Goal: Task Accomplishment & Management: Complete application form

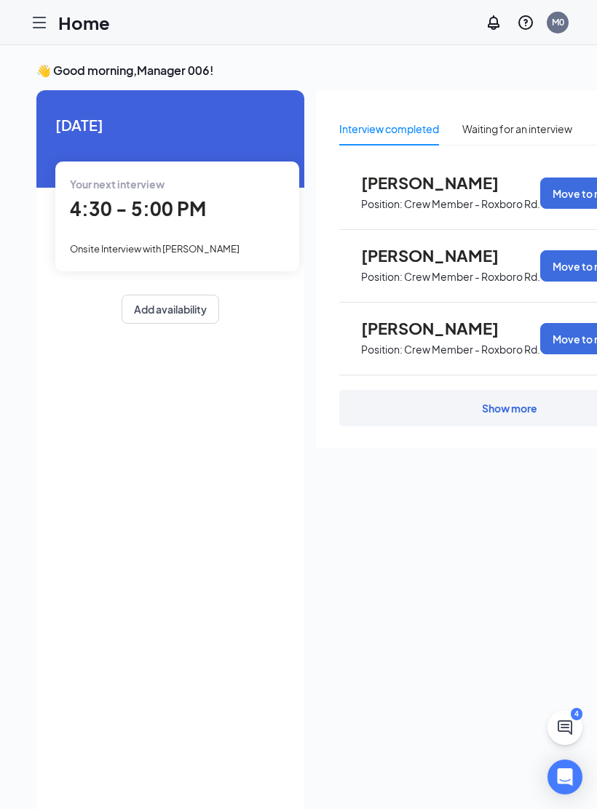
click at [525, 802] on div "Interview completed Waiting for an interview Sherri Pettiford Position: Crew Me…" at bounding box center [509, 448] width 387 height 716
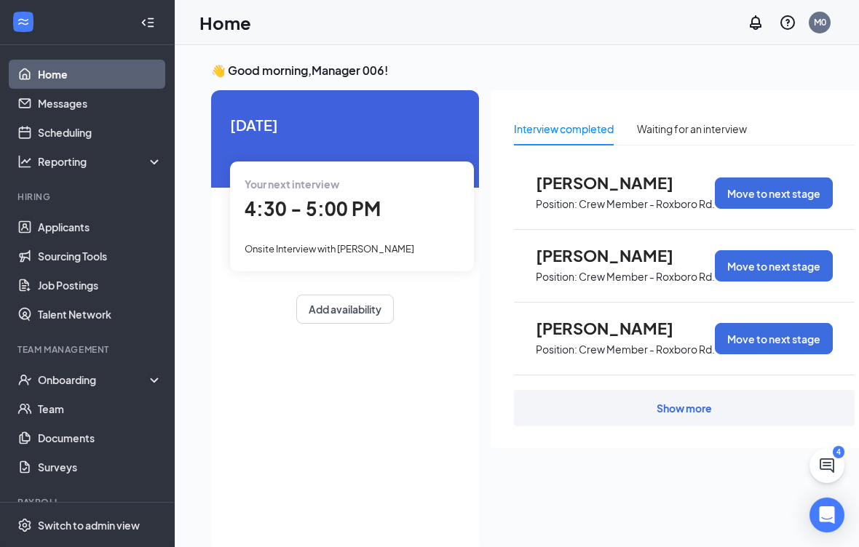
click at [68, 225] on link "Applicants" at bounding box center [100, 226] width 124 height 29
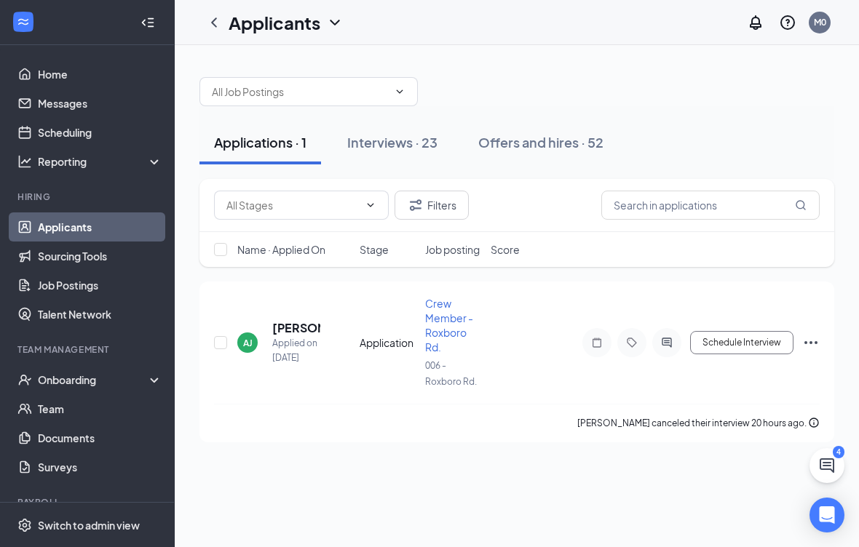
click at [538, 147] on div "Offers and hires · 52" at bounding box center [540, 142] width 125 height 18
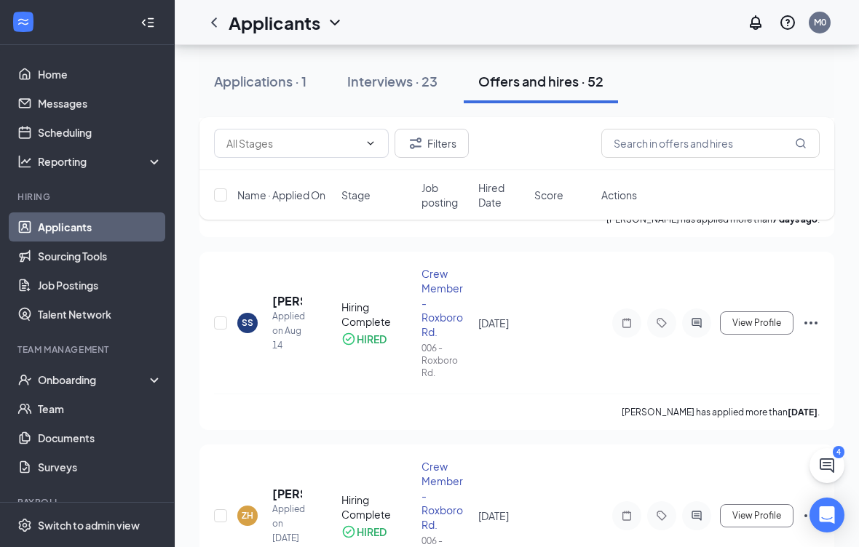
scroll to position [234, 0]
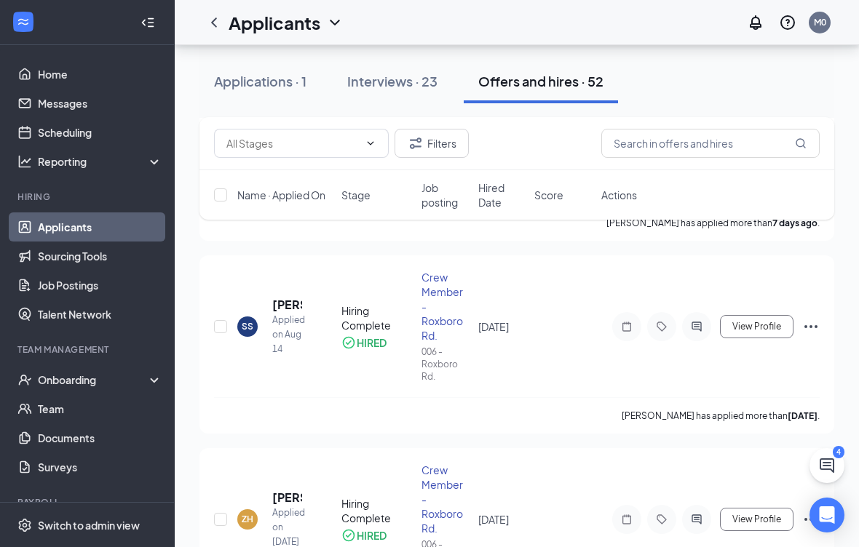
click at [151, 373] on div "Onboarding" at bounding box center [87, 379] width 175 height 29
click at [73, 413] on link "Overview" at bounding box center [100, 408] width 124 height 29
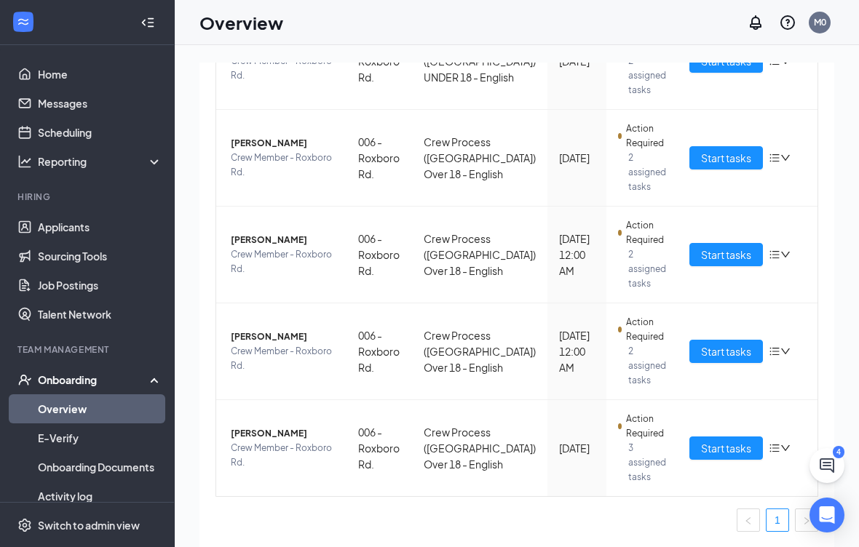
scroll to position [248, 0]
click at [596, 445] on span "Start tasks" at bounding box center [726, 448] width 50 height 16
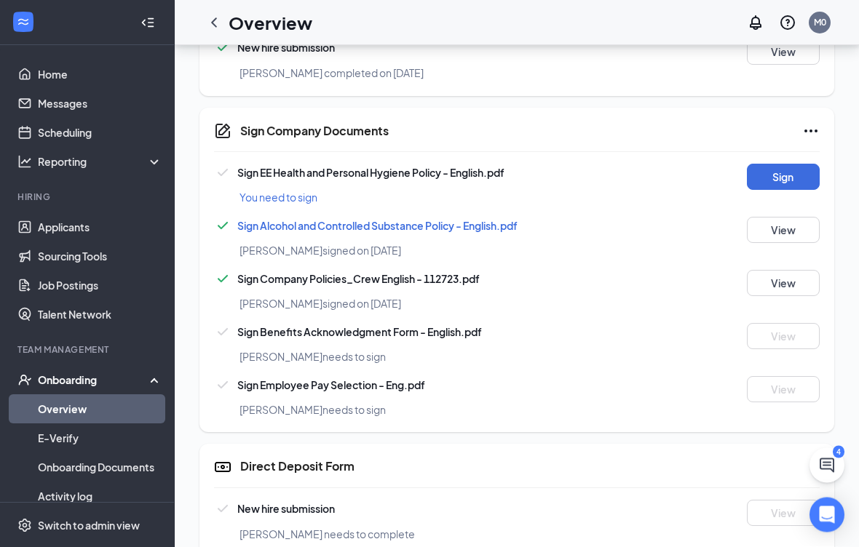
click at [596, 183] on button "Sign" at bounding box center [783, 177] width 73 height 26
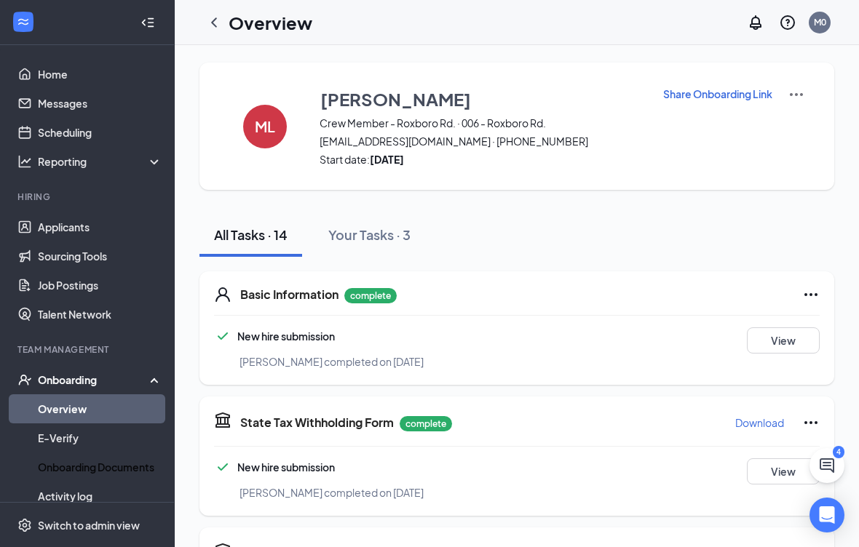
click at [124, 467] on link "Onboarding Documents" at bounding box center [100, 467] width 124 height 29
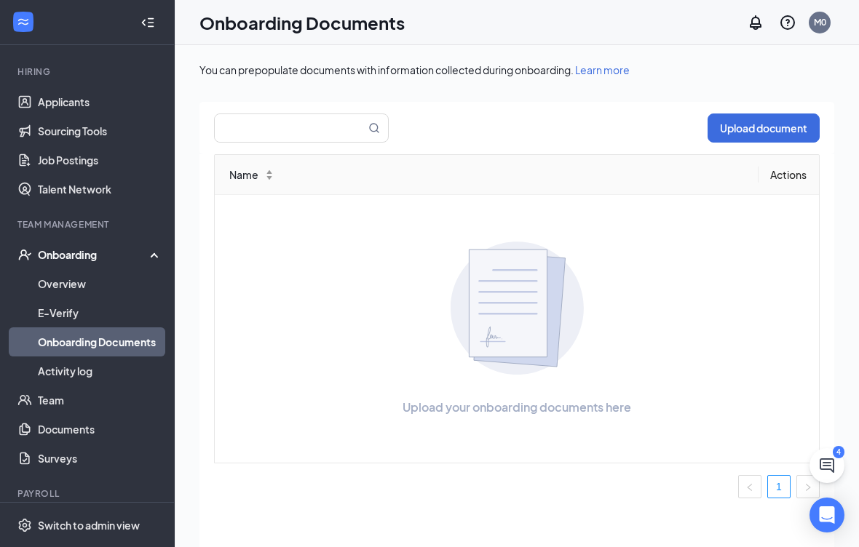
scroll to position [123, 0]
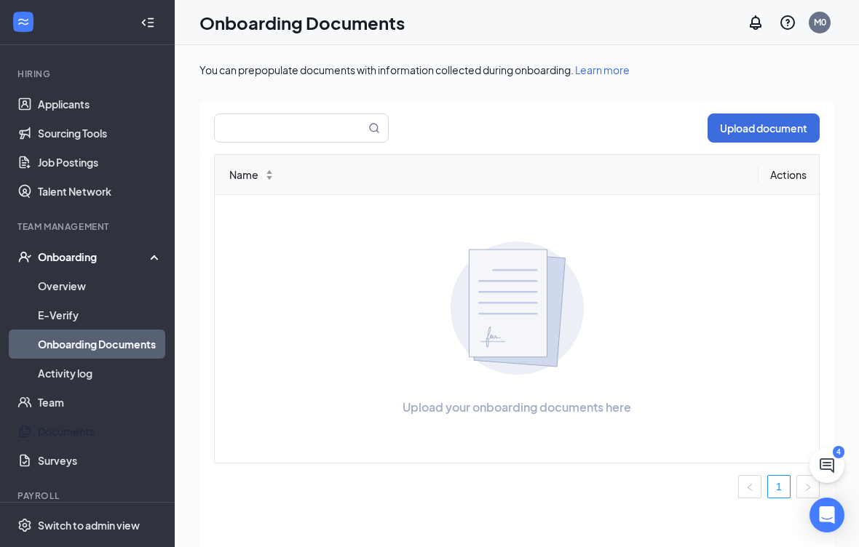
click at [92, 437] on link "Documents" at bounding box center [100, 431] width 124 height 29
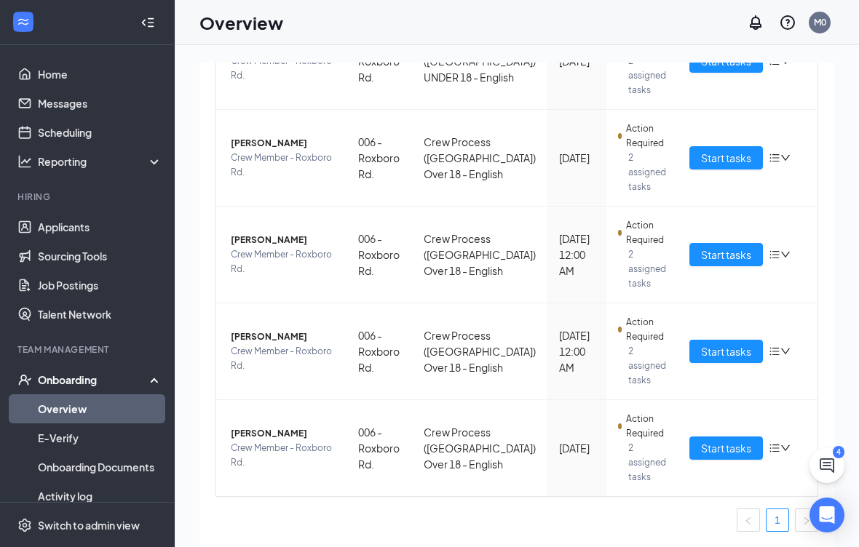
scroll to position [248, 0]
click at [711, 356] on span "Start tasks" at bounding box center [726, 351] width 50 height 16
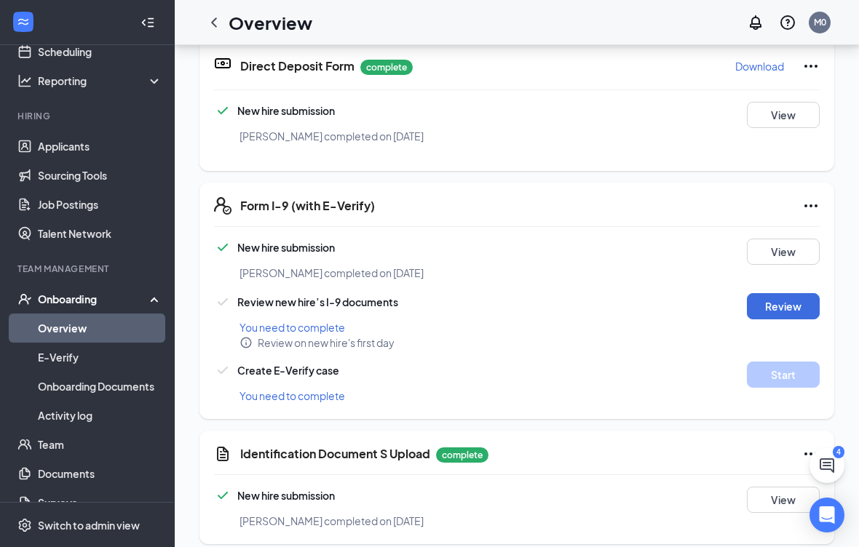
scroll to position [79, 0]
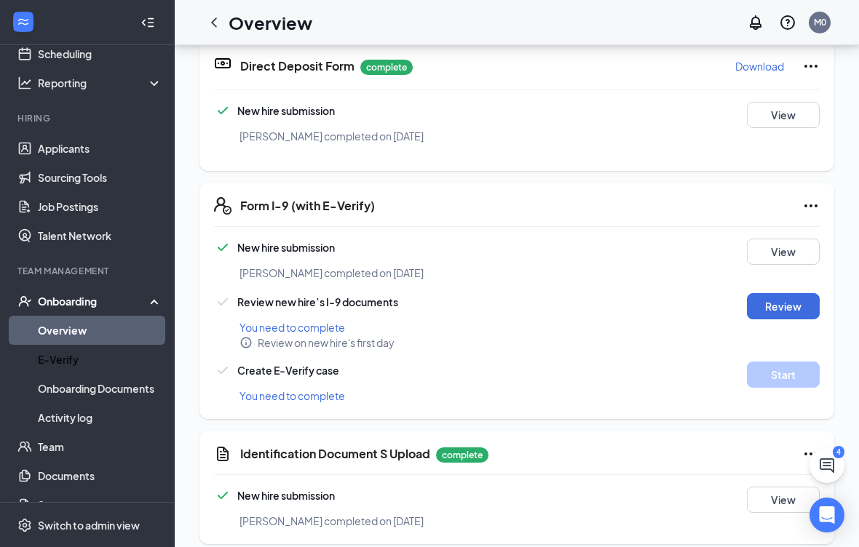
click at [80, 364] on link "E-Verify" at bounding box center [100, 359] width 124 height 29
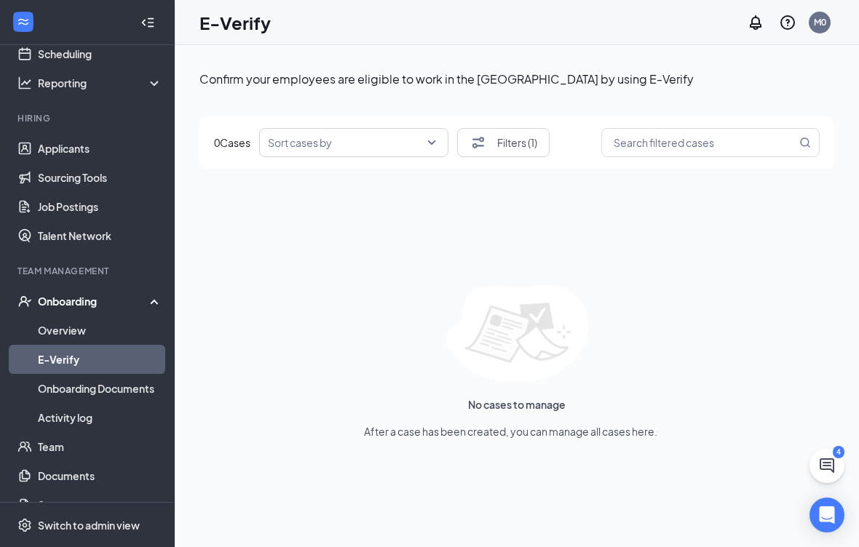
click at [151, 300] on div "Onboarding" at bounding box center [87, 301] width 175 height 29
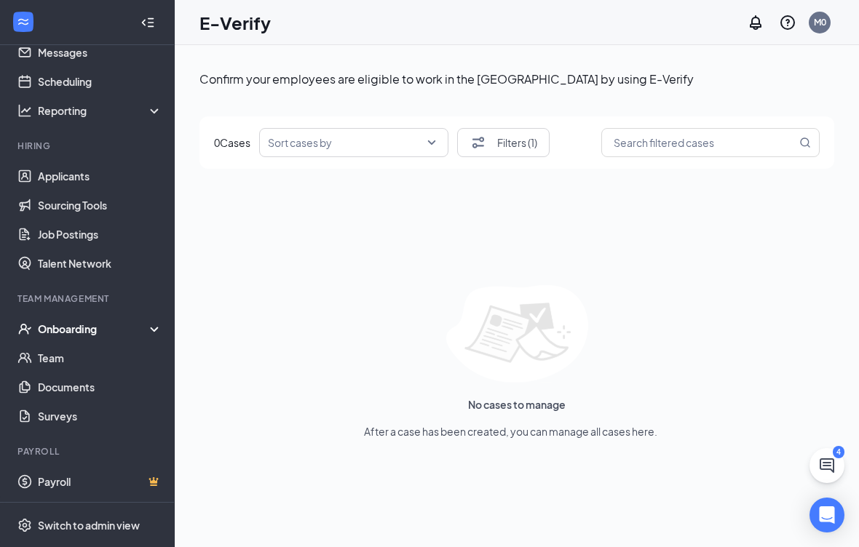
scroll to position [51, 0]
click at [154, 322] on div "Onboarding" at bounding box center [87, 328] width 175 height 29
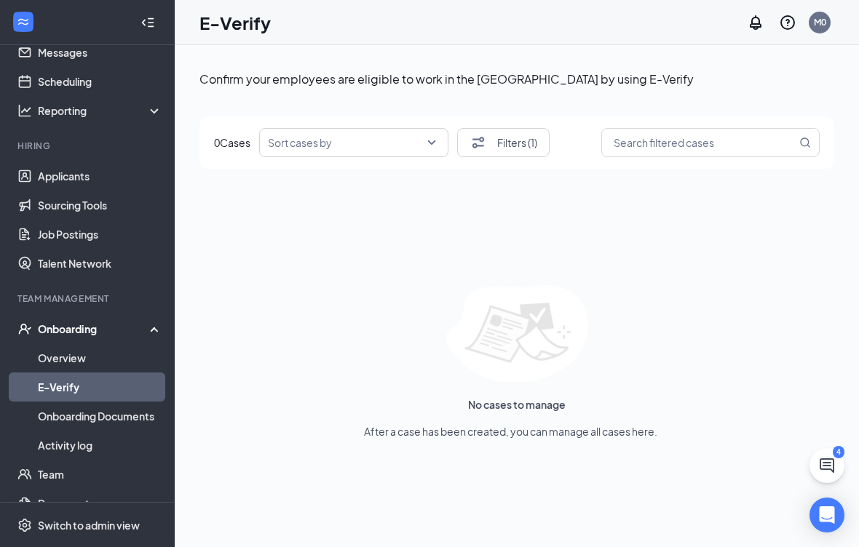
click at [78, 346] on link "Overview" at bounding box center [100, 357] width 124 height 29
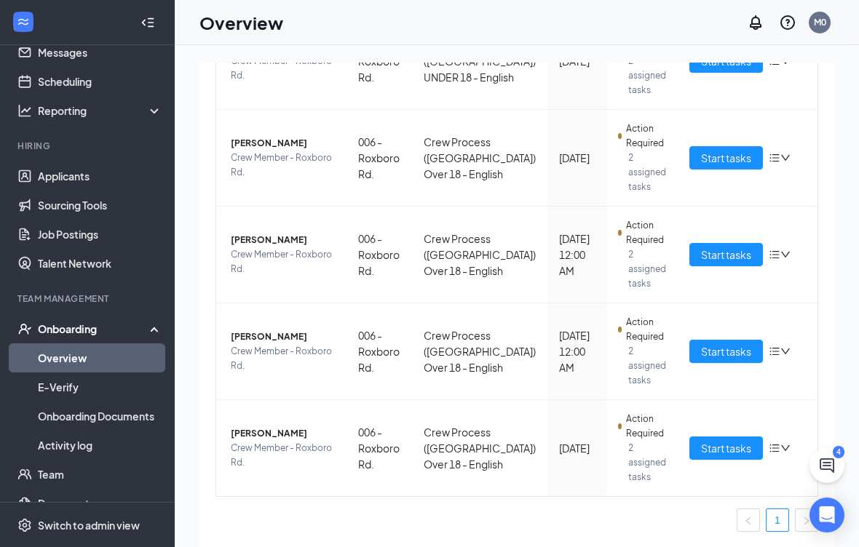
scroll to position [248, 0]
click at [711, 454] on span "Start tasks" at bounding box center [726, 448] width 50 height 16
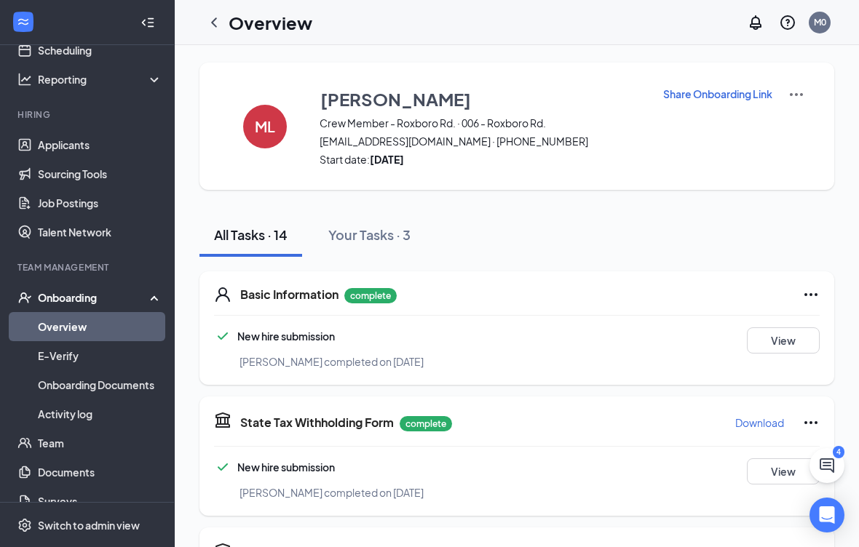
scroll to position [80, 0]
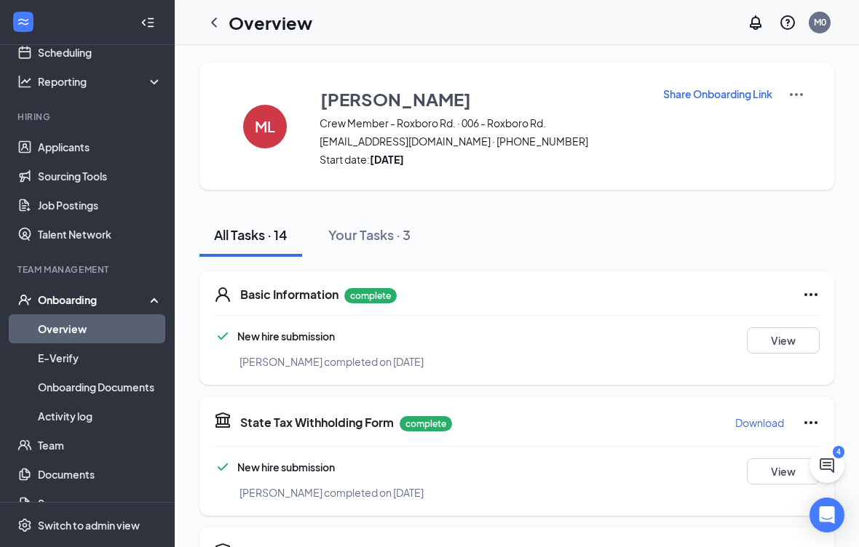
click at [114, 341] on link "Overview" at bounding box center [100, 328] width 124 height 29
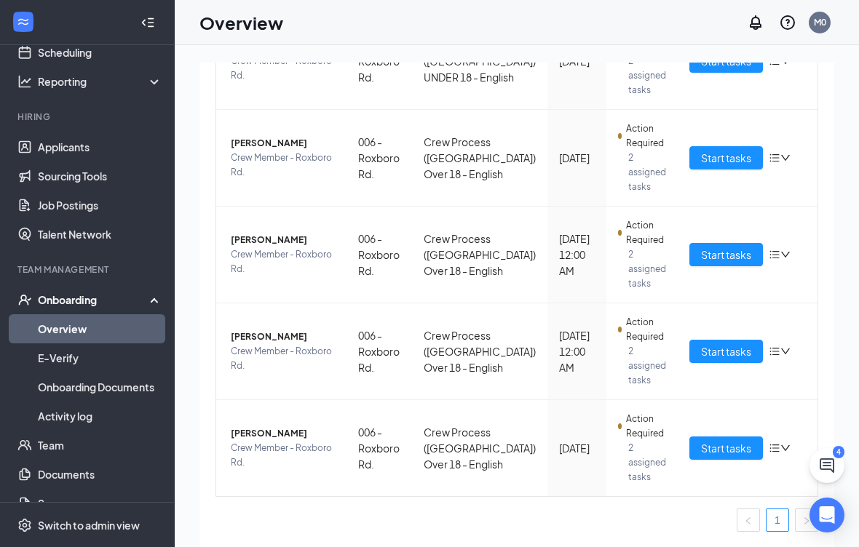
scroll to position [248, 0]
click at [725, 357] on span "Start tasks" at bounding box center [726, 351] width 50 height 16
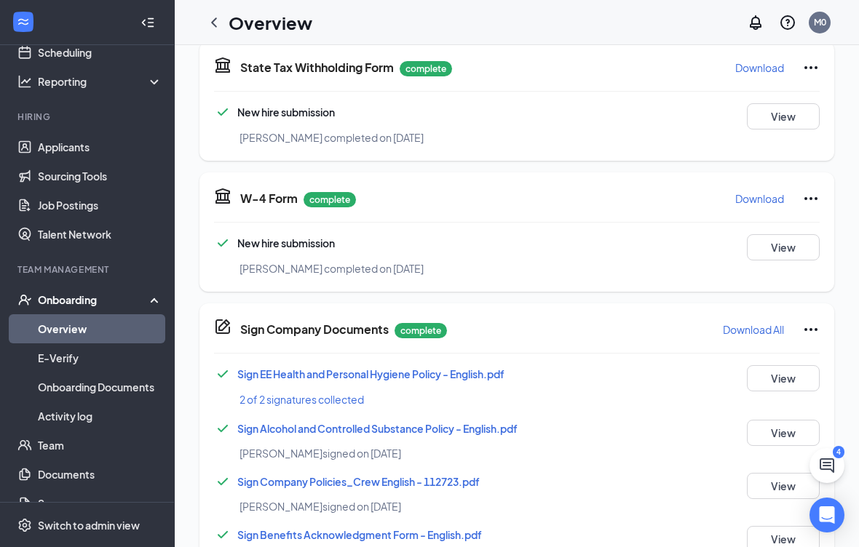
scroll to position [354, 0]
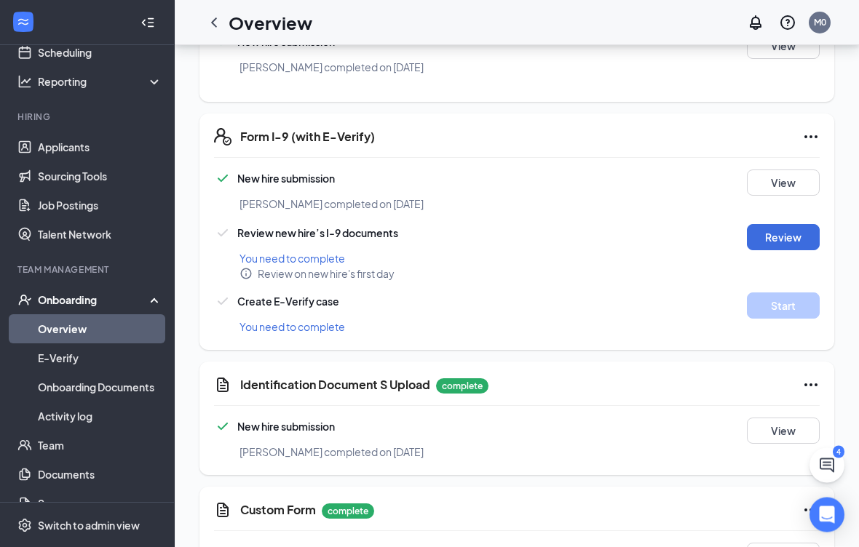
click at [780, 239] on button "Review" at bounding box center [783, 238] width 73 height 26
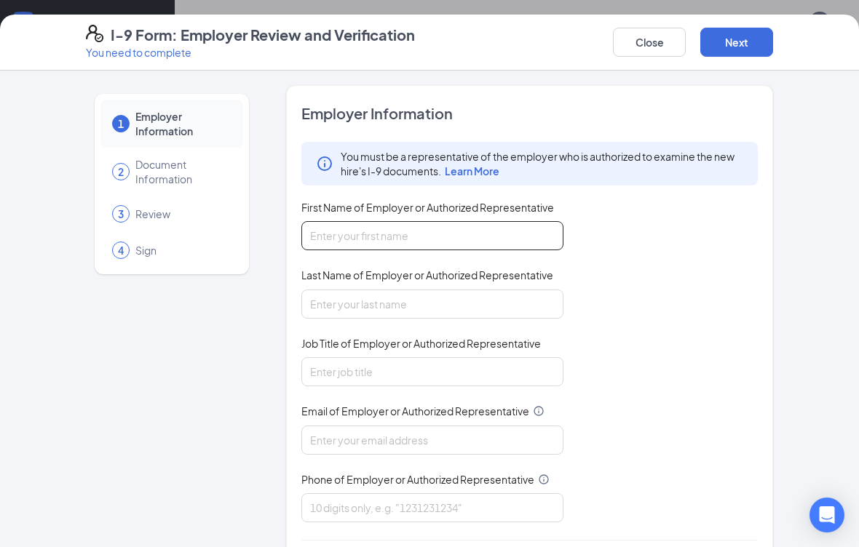
click at [413, 243] on input "First Name of Employer or Authorized Representative" at bounding box center [432, 235] width 262 height 29
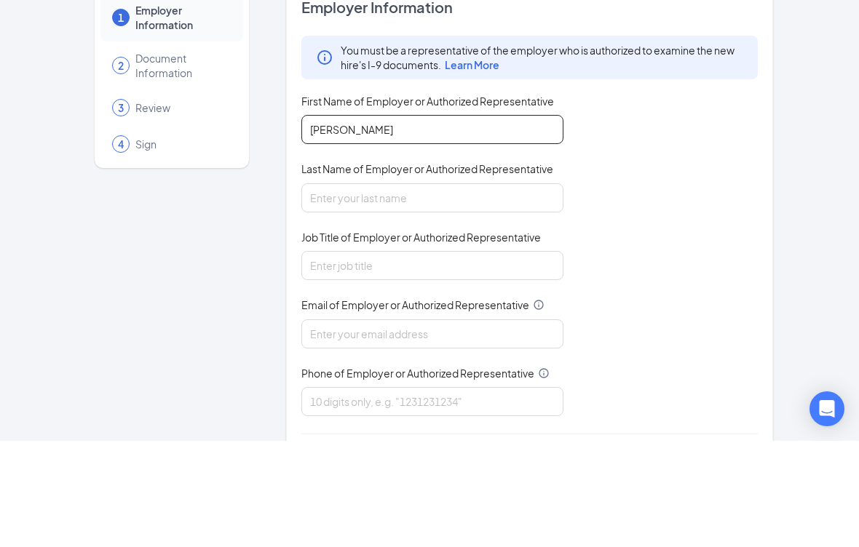
type input "Sherry"
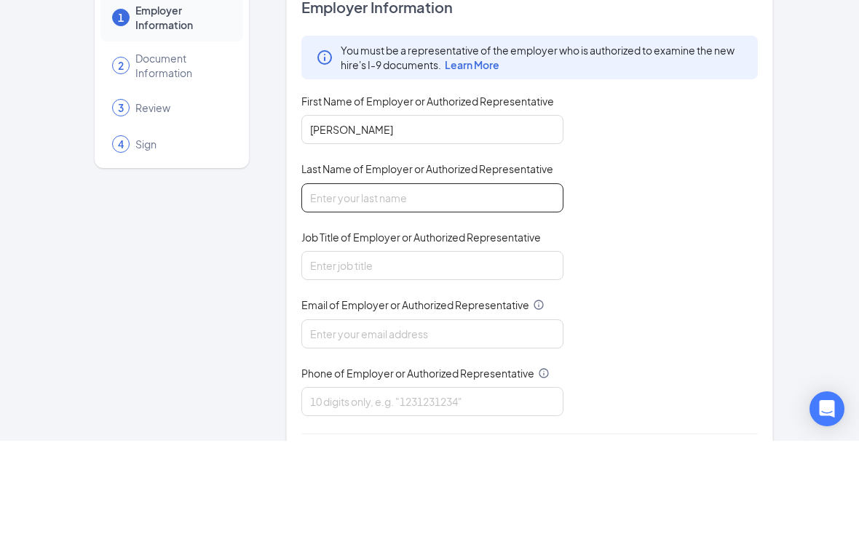
click at [491, 290] on input "Last Name of Employer or Authorized Representative" at bounding box center [432, 304] width 262 height 29
type input "b"
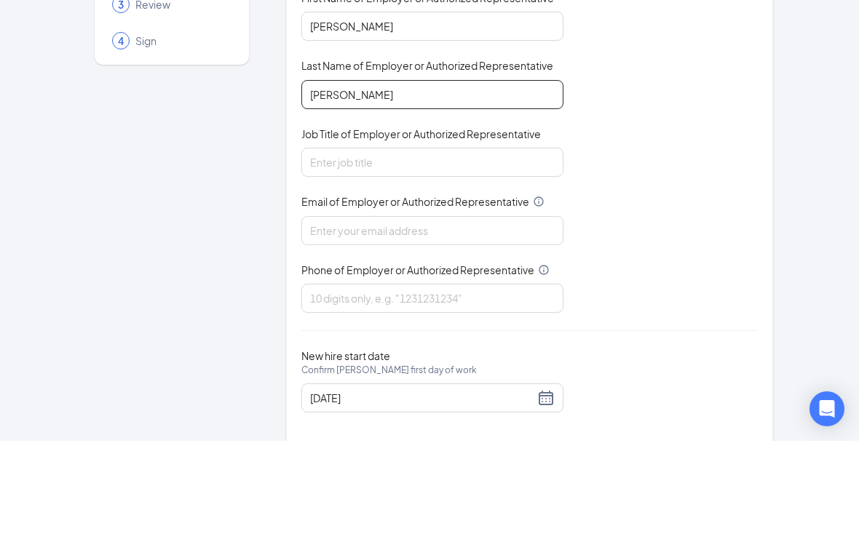
scroll to position [103, 0]
type input "Burwell"
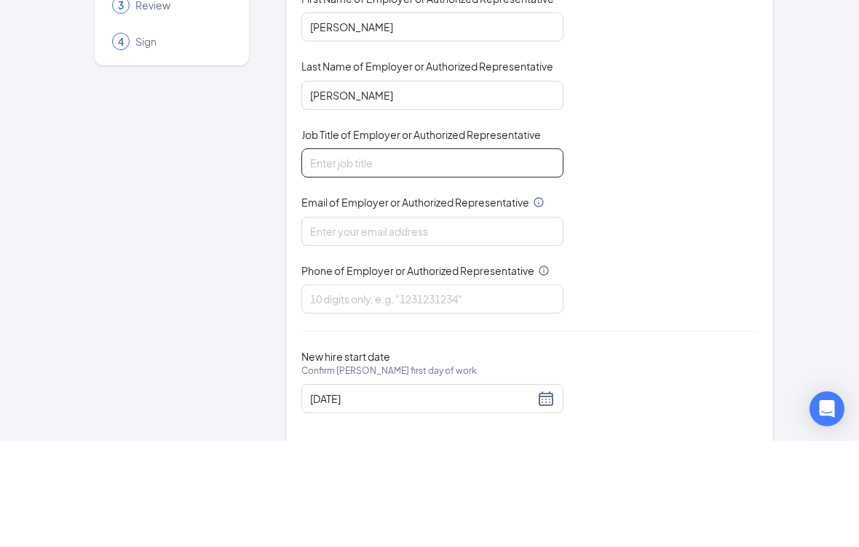
click at [445, 255] on input "Job Title of Employer or Authorized Representative" at bounding box center [432, 269] width 262 height 29
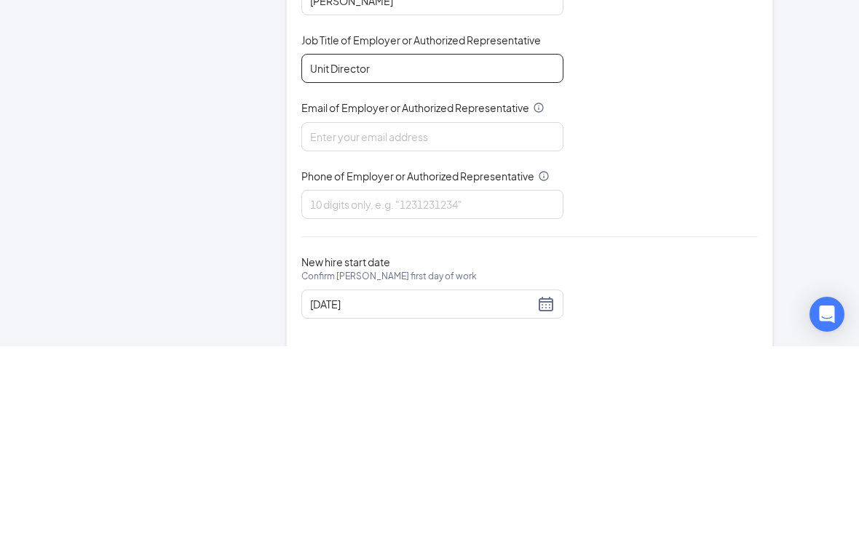
type input "Unit Director"
click at [498, 323] on input "Email of Employer or Authorized Representative" at bounding box center [432, 337] width 262 height 29
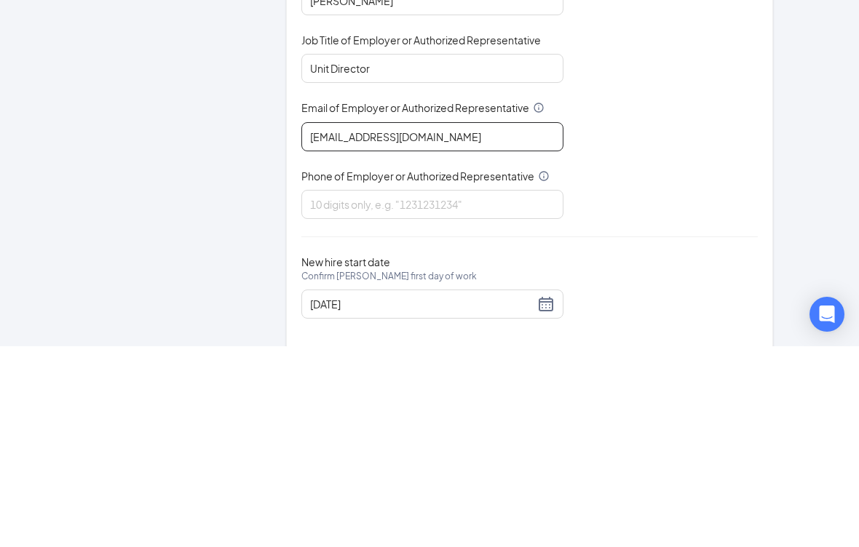
type input "triarc06@bojrdu.com"
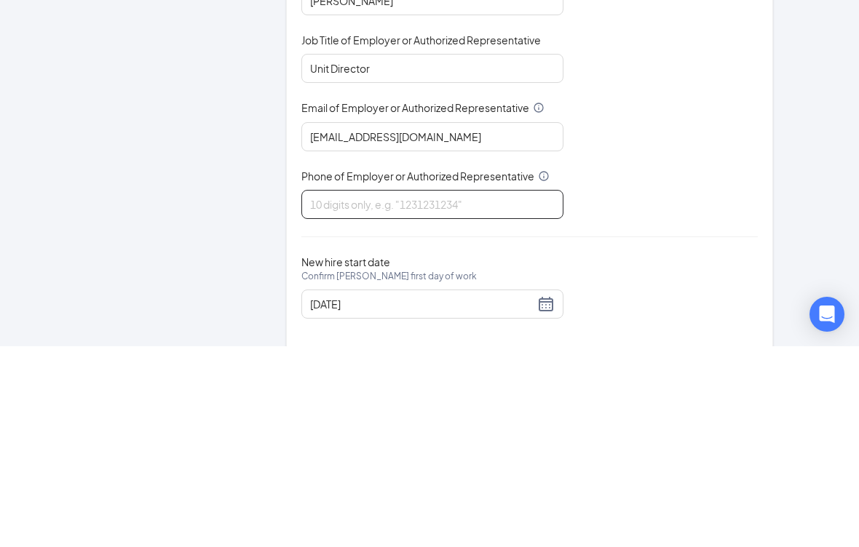
click at [491, 391] on input "Phone of Employer or Authorized Representative" at bounding box center [432, 405] width 262 height 29
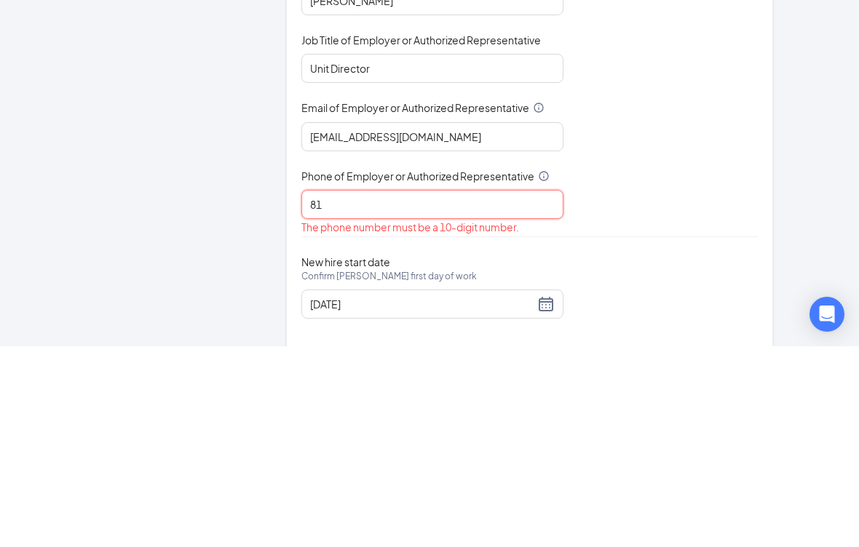
type input "8"
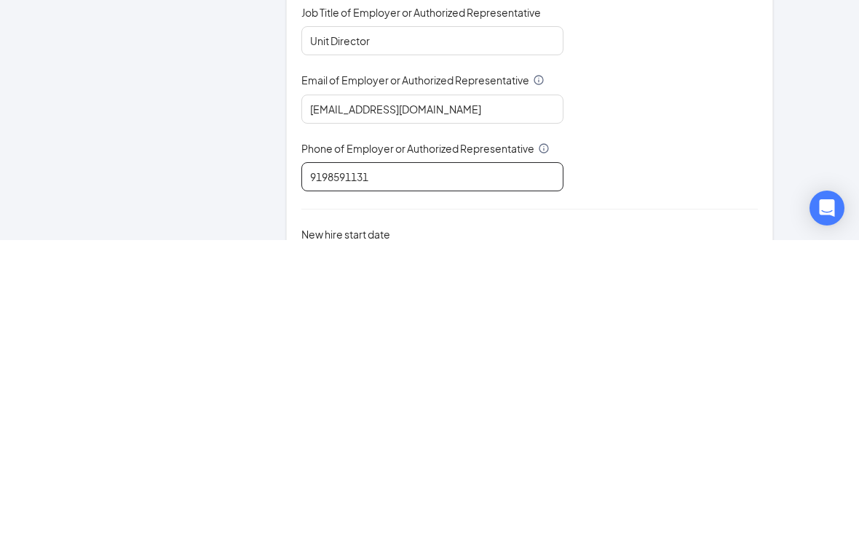
scroll to position [23, 0]
type input "9198591131"
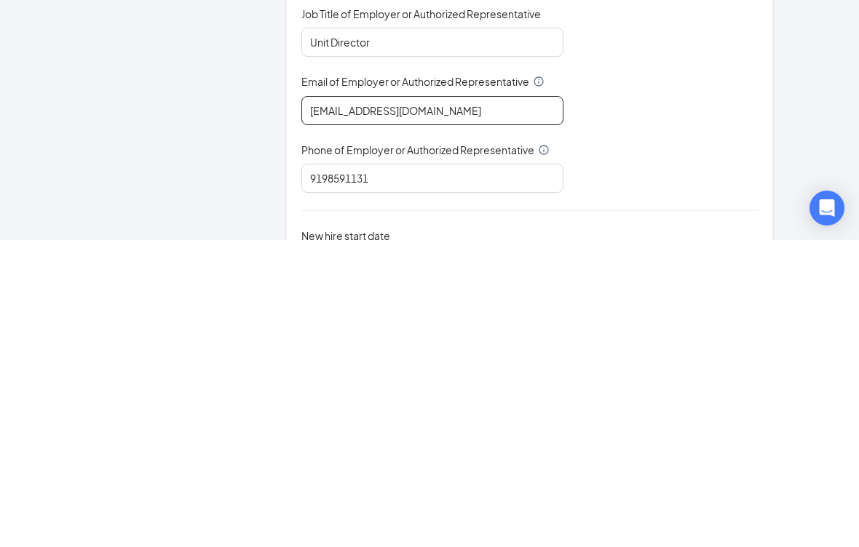
click at [443, 403] on input "triarc06@bojrdu.com" at bounding box center [432, 417] width 262 height 29
type input "triarc06@bojrdu.com"
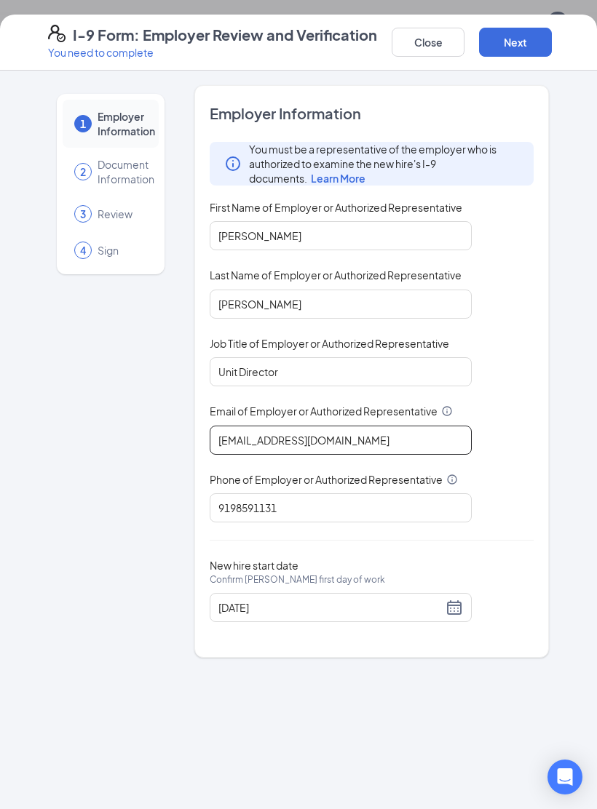
scroll to position [739, 0]
click at [523, 33] on button "Next" at bounding box center [515, 42] width 73 height 29
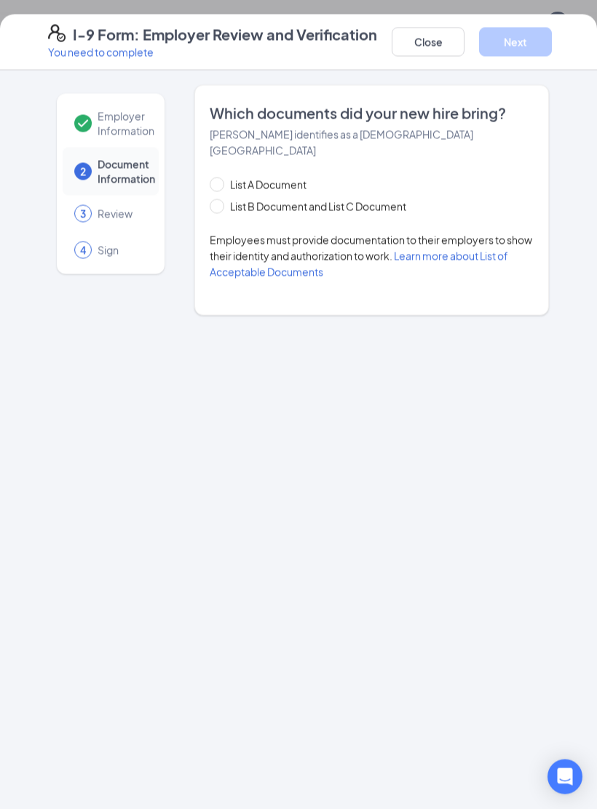
scroll to position [739, 0]
click at [218, 199] on input "List B Document and List C Document" at bounding box center [215, 204] width 10 height 10
radio input "true"
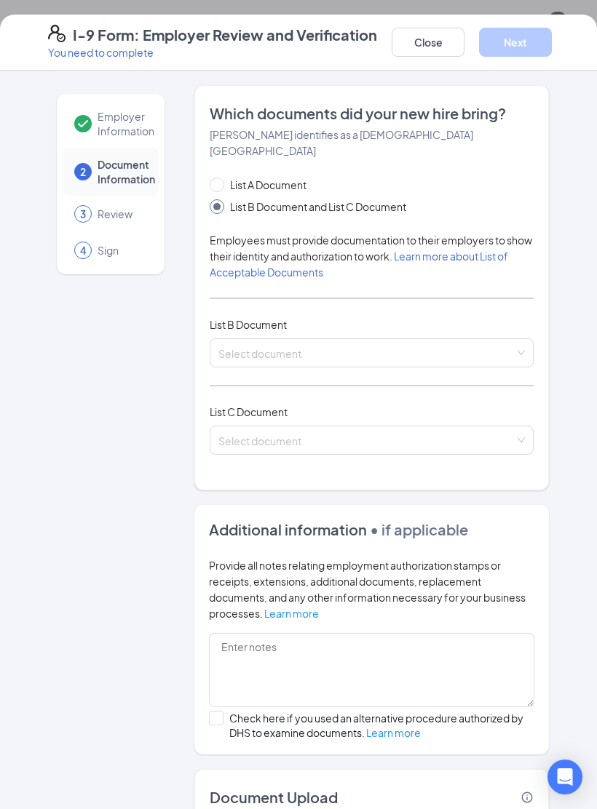
click at [333, 339] on input "search" at bounding box center [366, 350] width 296 height 22
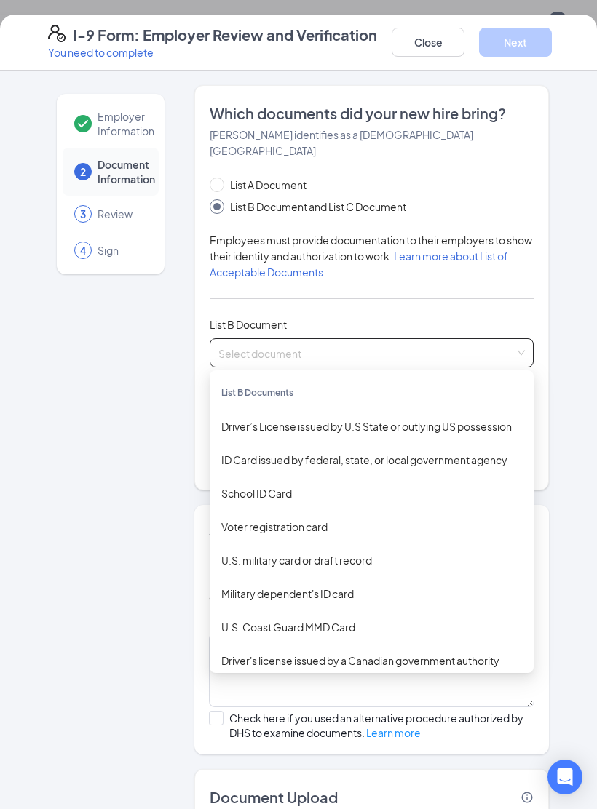
click at [331, 410] on div "Driver’s License issued by U.S State or outlying US possession" at bounding box center [372, 426] width 324 height 33
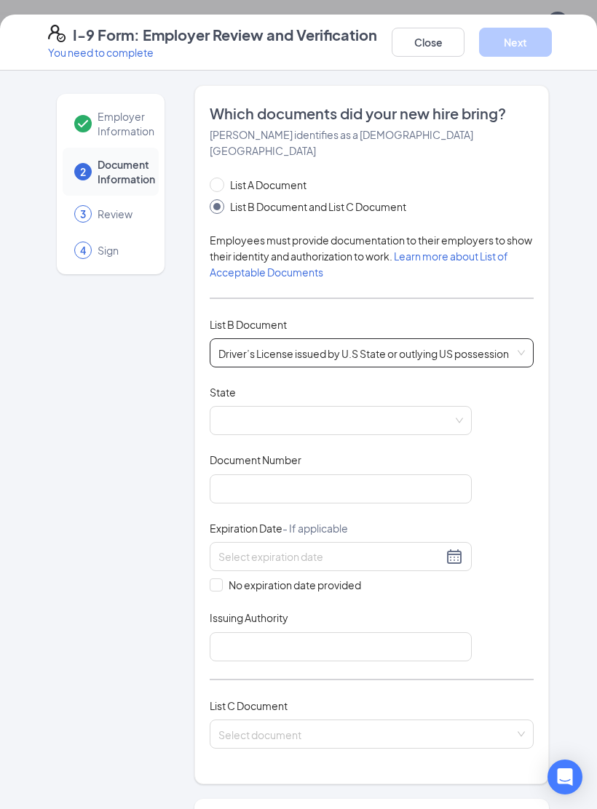
click at [458, 407] on span at bounding box center [340, 421] width 244 height 28
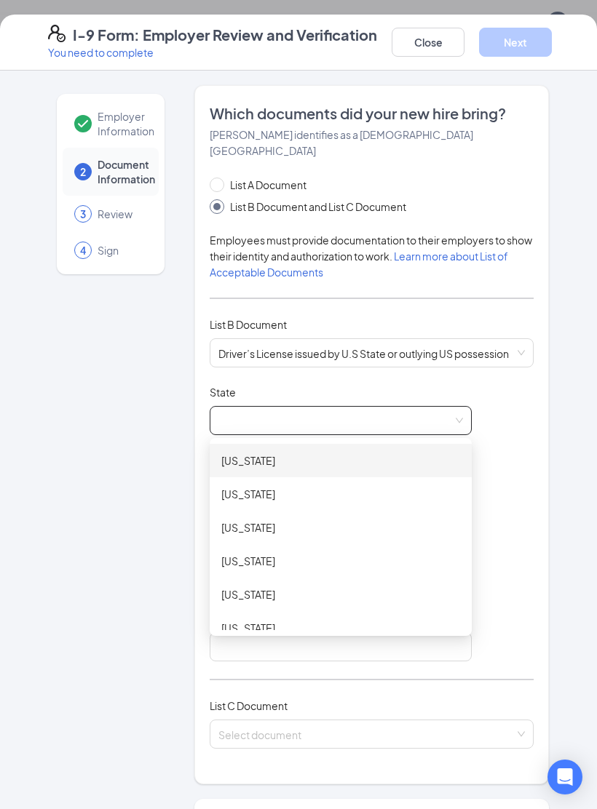
click at [466, 546] on div at bounding box center [469, 537] width 6 height 186
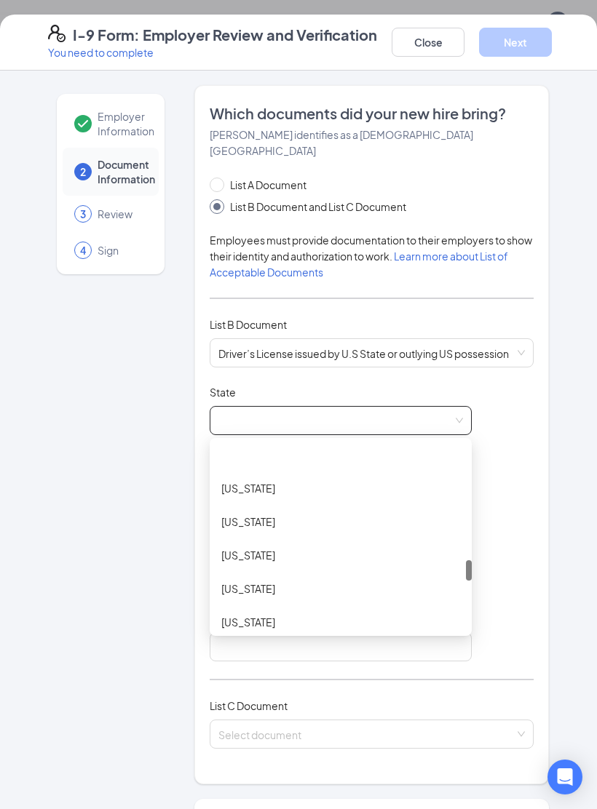
scroll to position [1070, 0]
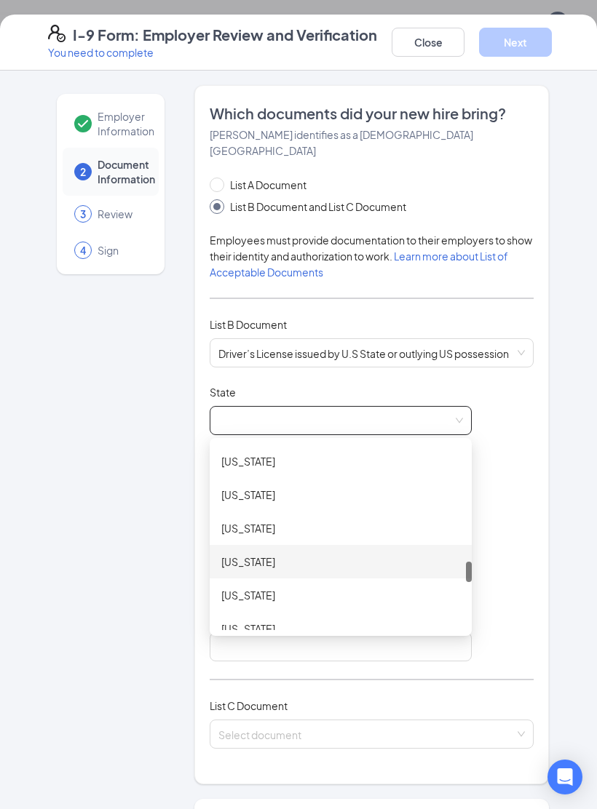
click at [285, 546] on div "North Carolina" at bounding box center [340, 562] width 239 height 16
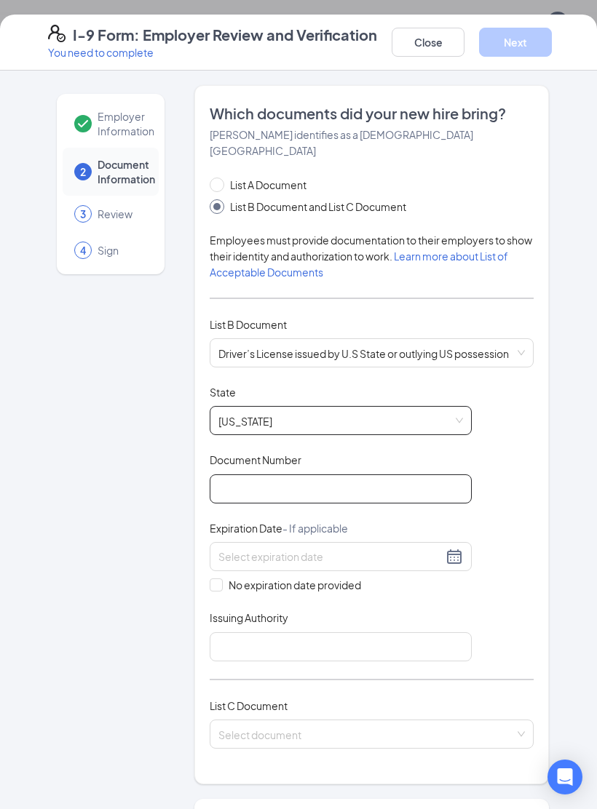
click at [359, 476] on input "Document Number" at bounding box center [341, 488] width 262 height 29
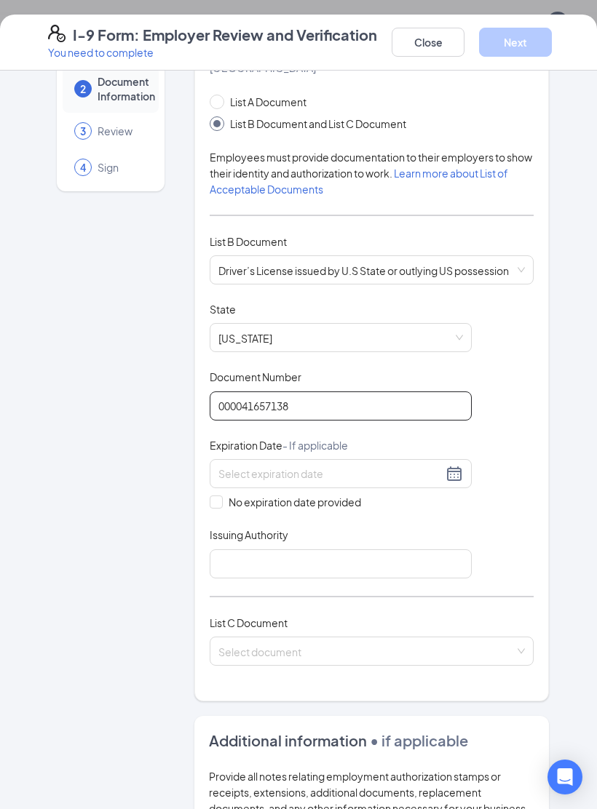
scroll to position [88, 0]
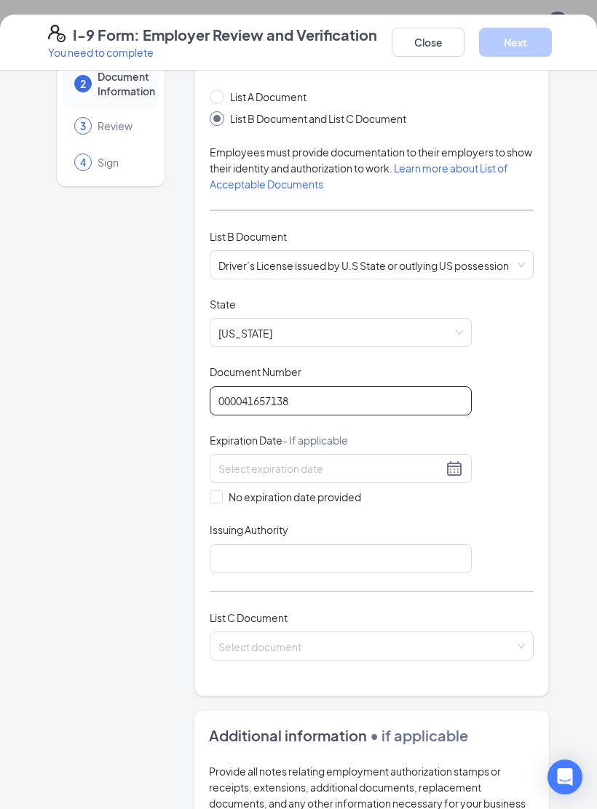
type input "000041657138"
click at [460, 460] on div at bounding box center [340, 468] width 244 height 17
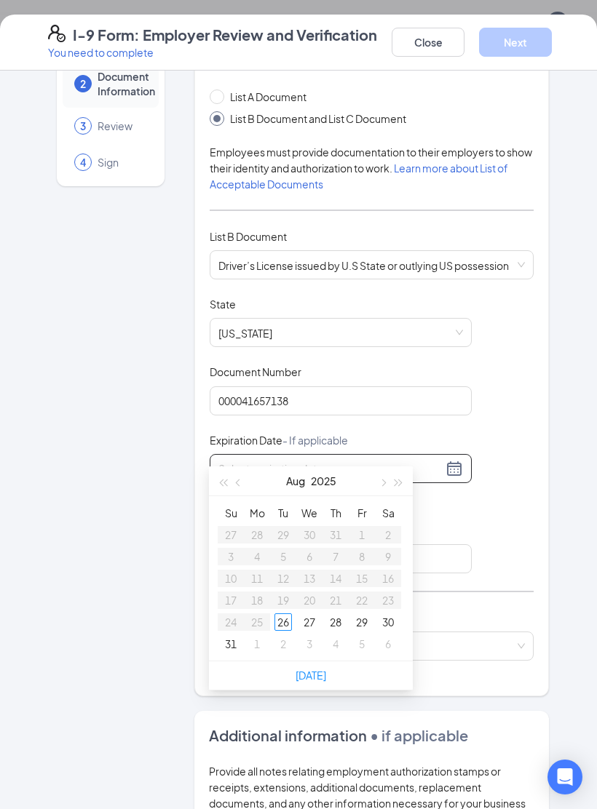
click at [575, 258] on div "Employer Information 2 Document Information 3 Review 4 Sign Which documents did…" at bounding box center [298, 556] width 559 height 1118
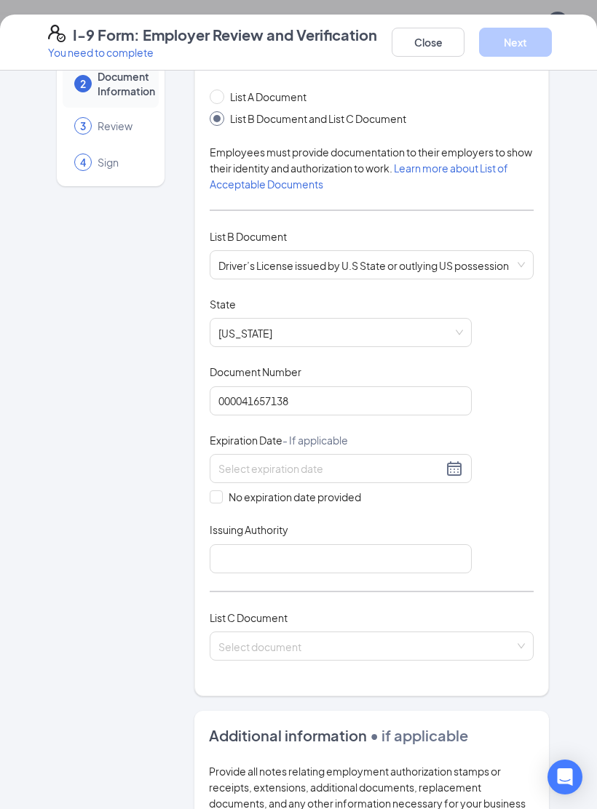
click at [441, 461] on input at bounding box center [330, 469] width 224 height 16
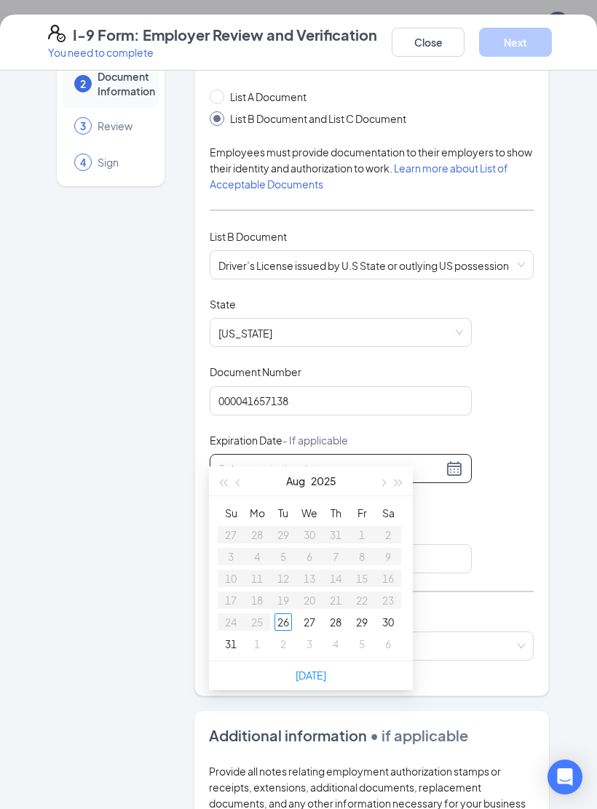
click at [383, 480] on span "button" at bounding box center [381, 483] width 7 height 7
click at [384, 481] on span "button" at bounding box center [381, 483] width 7 height 7
click at [385, 479] on button "button" at bounding box center [382, 480] width 16 height 29
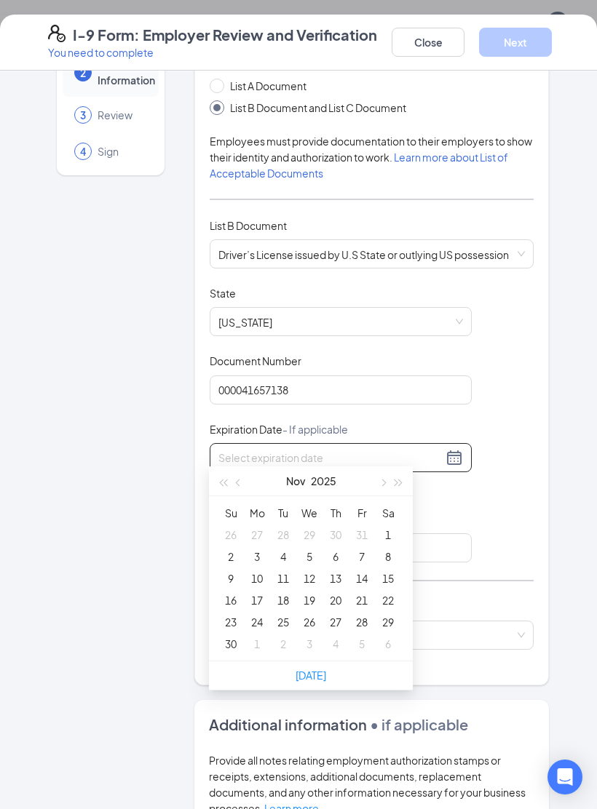
scroll to position [91, 0]
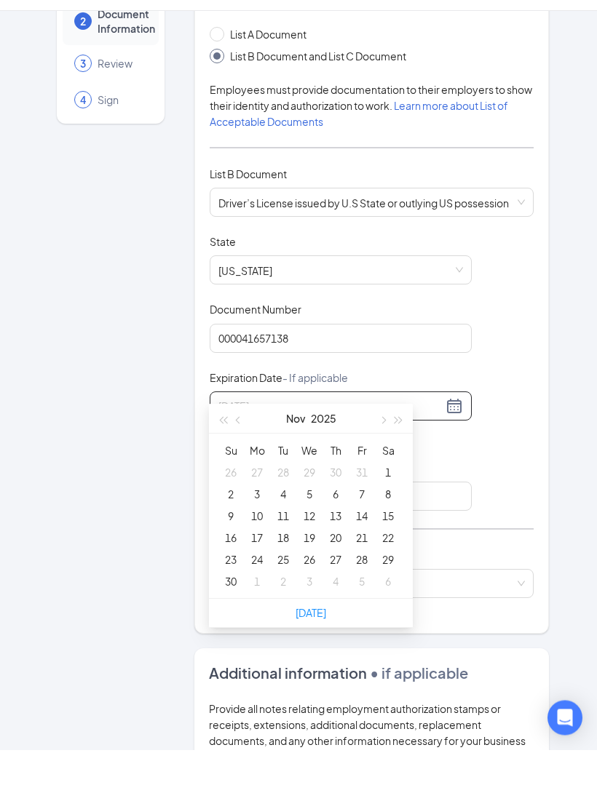
click at [228, 545] on div "2" at bounding box center [230, 553] width 17 height 17
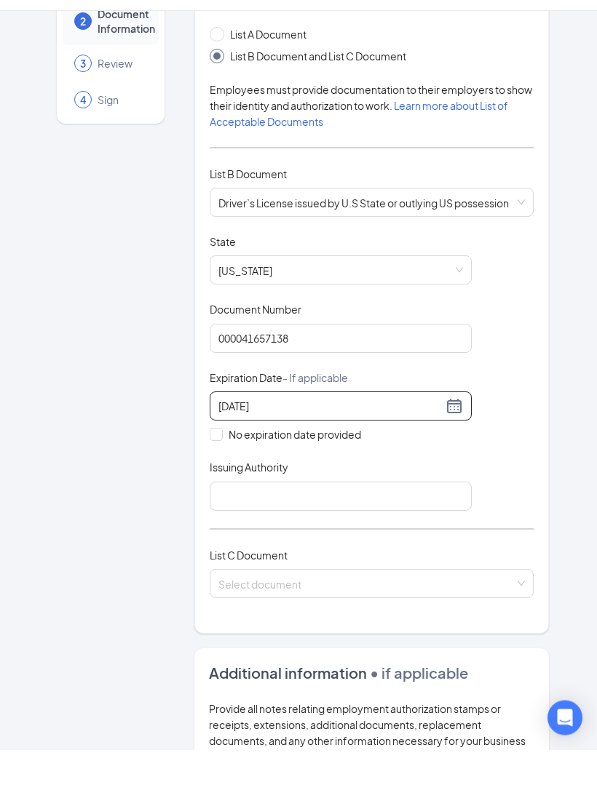
click at [319, 458] on input "11/02/2025" at bounding box center [330, 466] width 224 height 16
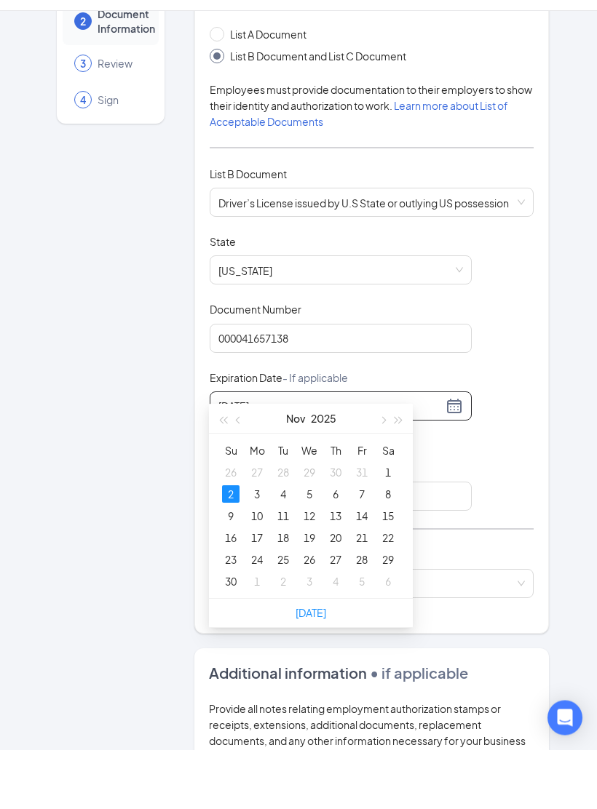
click at [403, 463] on button "button" at bounding box center [399, 477] width 16 height 29
click at [405, 463] on button "button" at bounding box center [399, 477] width 16 height 29
click at [399, 463] on button "button" at bounding box center [399, 477] width 16 height 29
click at [375, 463] on button "button" at bounding box center [382, 477] width 16 height 29
click at [224, 477] on span "button" at bounding box center [222, 480] width 7 height 7
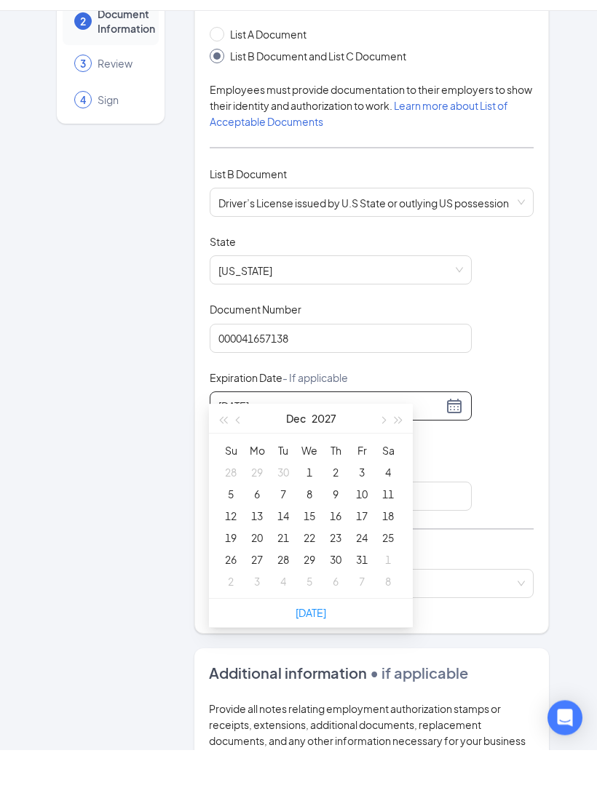
click at [293, 463] on button "Dec" at bounding box center [296, 477] width 20 height 29
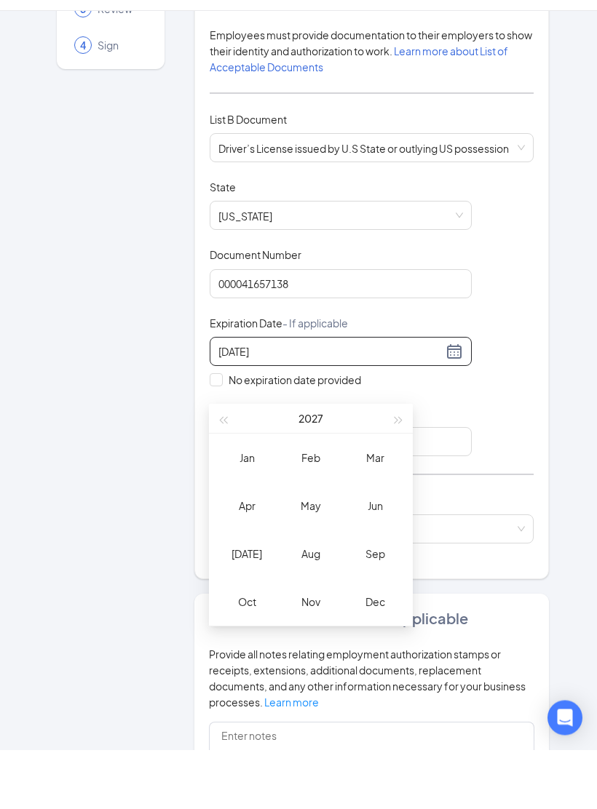
scroll to position [145, 0]
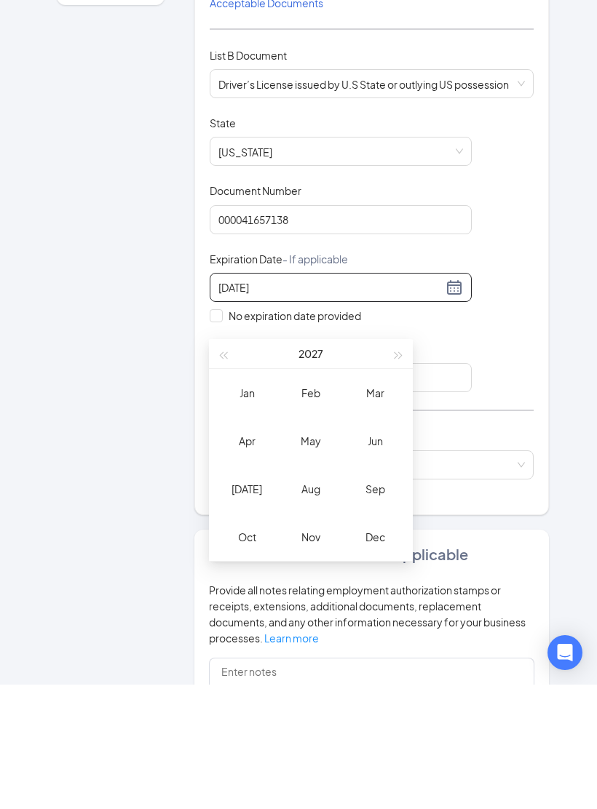
click at [309, 546] on td "Nov" at bounding box center [311, 661] width 64 height 48
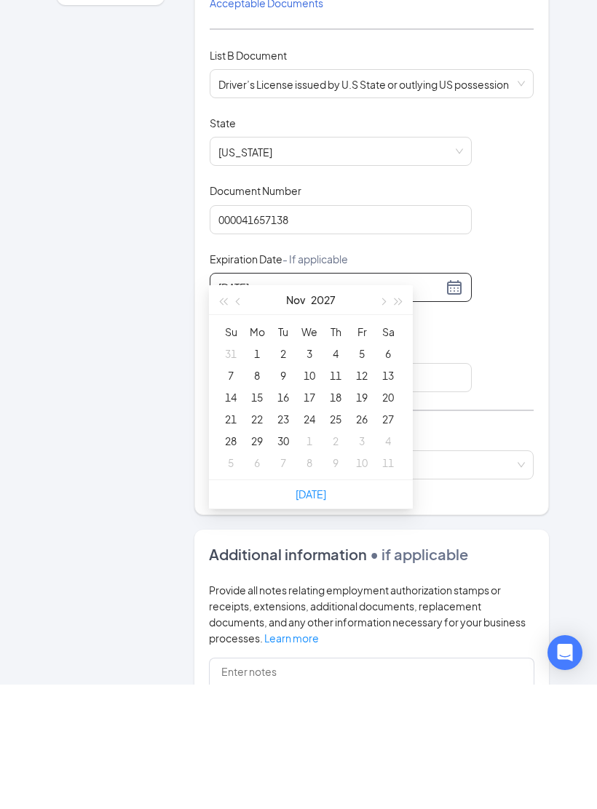
click at [377, 410] on button "button" at bounding box center [382, 424] width 16 height 29
click at [394, 410] on button "button" at bounding box center [399, 424] width 16 height 29
click at [404, 410] on button "button" at bounding box center [399, 424] width 16 height 29
click at [381, 423] on span "button" at bounding box center [381, 426] width 7 height 7
click at [375, 410] on button "button" at bounding box center [382, 424] width 16 height 29
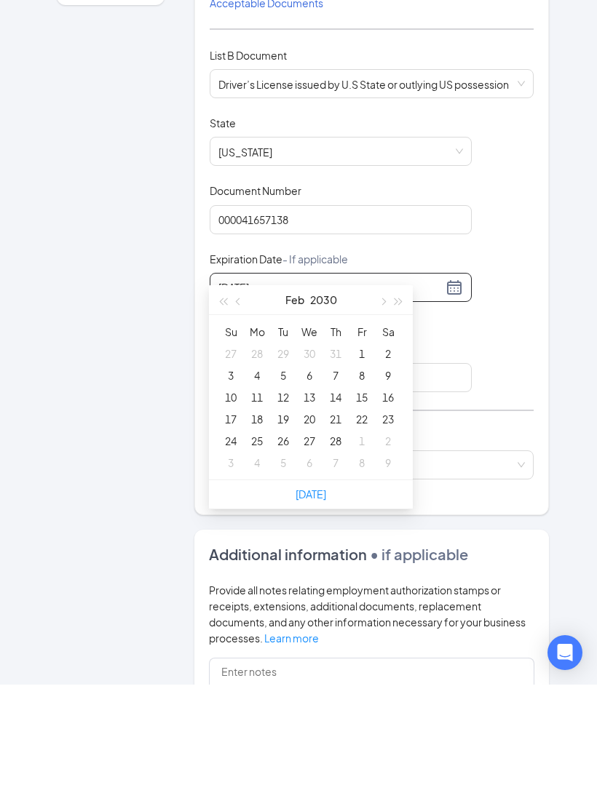
click at [375, 410] on button "button" at bounding box center [382, 424] width 16 height 29
click at [405, 410] on button "button" at bounding box center [399, 424] width 16 height 29
click at [404, 410] on button "button" at bounding box center [399, 424] width 16 height 29
click at [409, 410] on div "Mar 2033" at bounding box center [311, 425] width 204 height 30
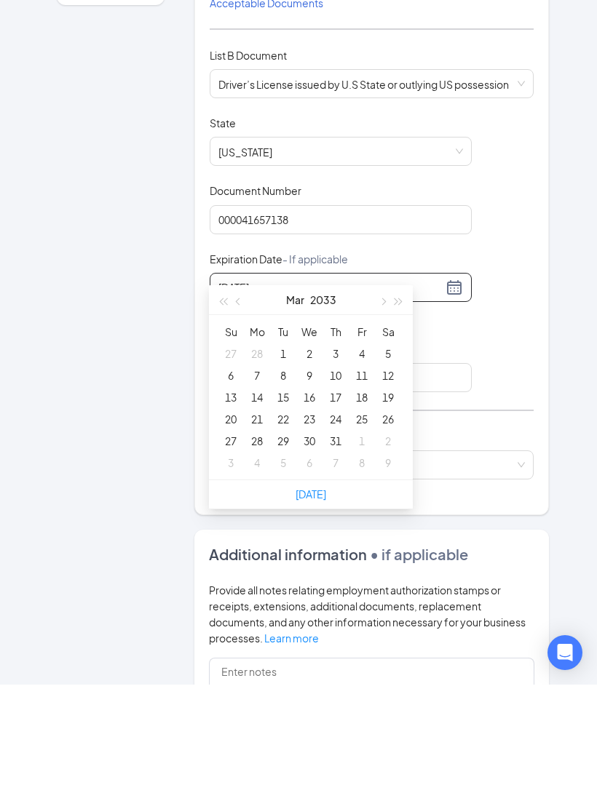
click at [405, 410] on button "button" at bounding box center [399, 424] width 16 height 29
click at [412, 410] on div "Mar 2034" at bounding box center [311, 425] width 204 height 30
click at [379, 410] on button "button" at bounding box center [382, 424] width 16 height 29
click at [378, 410] on button "button" at bounding box center [382, 424] width 16 height 29
click at [386, 410] on button "button" at bounding box center [382, 424] width 16 height 29
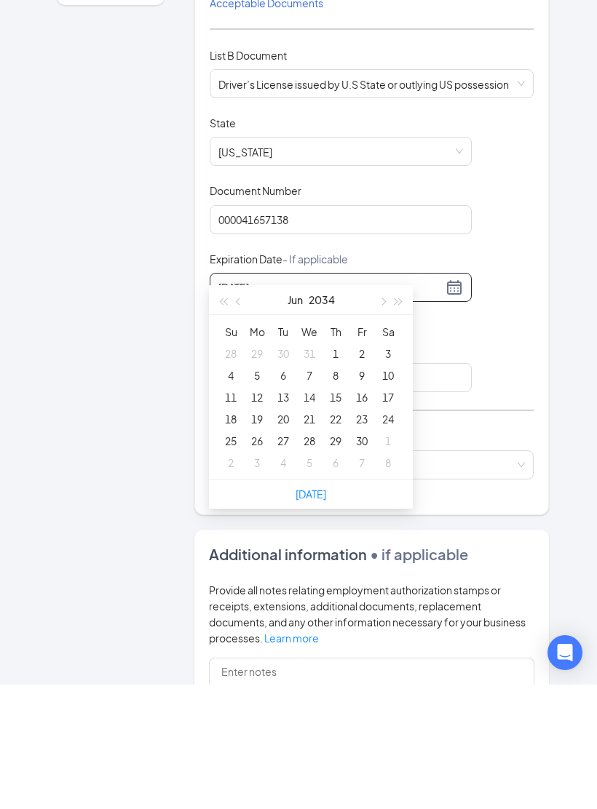
click at [386, 410] on button "button" at bounding box center [382, 424] width 16 height 29
click at [385, 410] on button "button" at bounding box center [382, 424] width 16 height 29
click at [391, 410] on button "button" at bounding box center [399, 424] width 16 height 29
click at [395, 423] on span "button" at bounding box center [398, 426] width 7 height 7
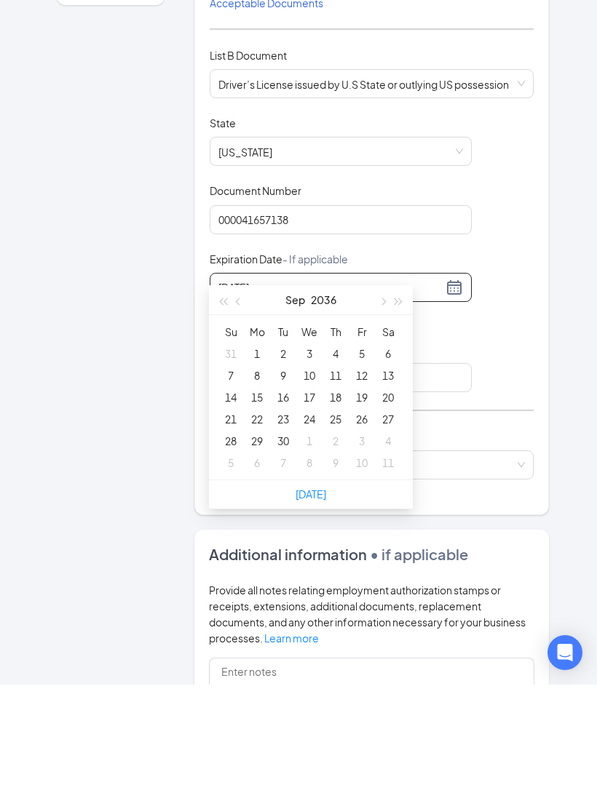
click at [395, 423] on span "button" at bounding box center [398, 426] width 7 height 7
click at [381, 423] on span "button" at bounding box center [381, 426] width 7 height 7
click at [385, 410] on button "button" at bounding box center [382, 424] width 16 height 29
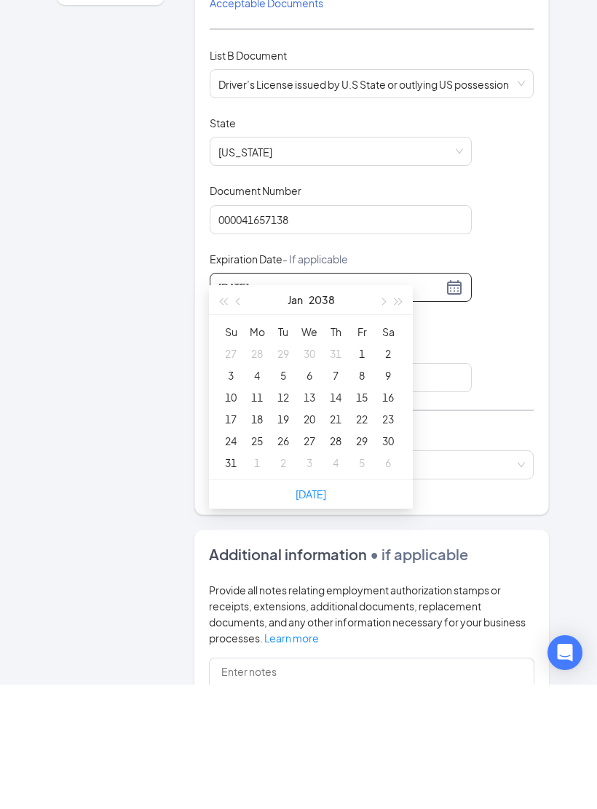
click at [382, 423] on span "button" at bounding box center [381, 426] width 7 height 7
click at [389, 410] on button "button" at bounding box center [382, 424] width 16 height 29
click at [388, 410] on button "button" at bounding box center [382, 424] width 16 height 29
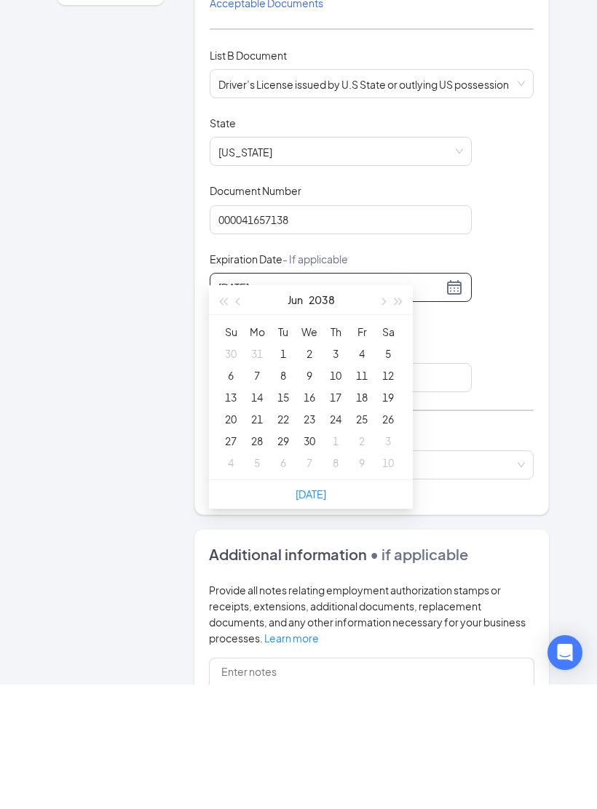
click at [221, 423] on span "button" at bounding box center [222, 426] width 7 height 7
click at [226, 410] on button "button" at bounding box center [223, 424] width 16 height 29
click at [229, 410] on button "button" at bounding box center [223, 424] width 16 height 29
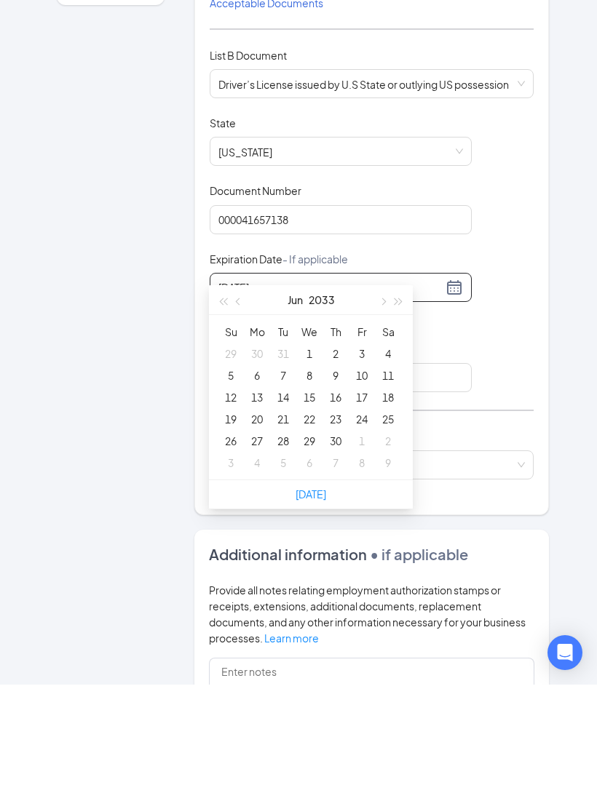
click at [229, 410] on button "button" at bounding box center [223, 424] width 16 height 29
click at [225, 410] on button "button" at bounding box center [223, 424] width 16 height 29
click at [226, 410] on button "button" at bounding box center [223, 424] width 16 height 29
click at [225, 410] on button "button" at bounding box center [223, 424] width 16 height 29
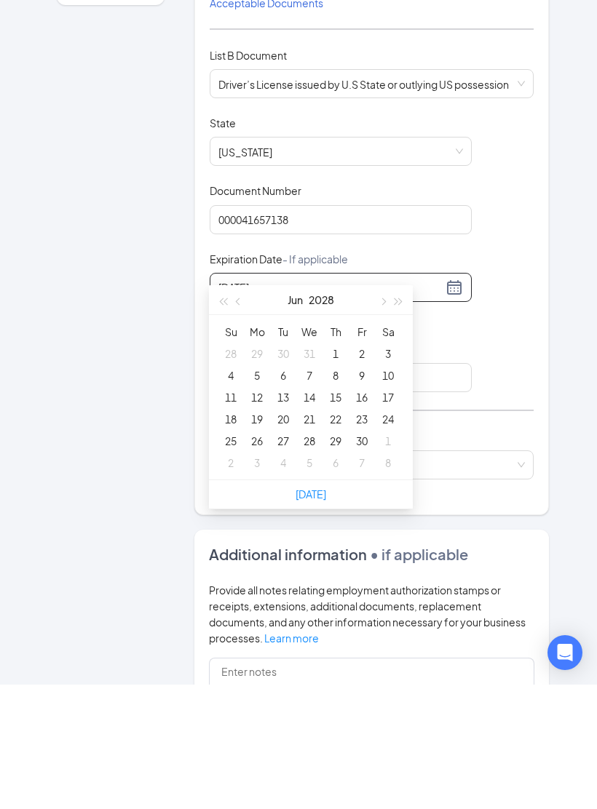
click at [220, 410] on button "button" at bounding box center [223, 424] width 16 height 29
click at [380, 423] on span "button" at bounding box center [381, 426] width 7 height 7
click at [379, 410] on button "button" at bounding box center [382, 424] width 16 height 29
click at [376, 410] on button "button" at bounding box center [382, 424] width 16 height 29
click at [378, 410] on button "button" at bounding box center [382, 424] width 16 height 29
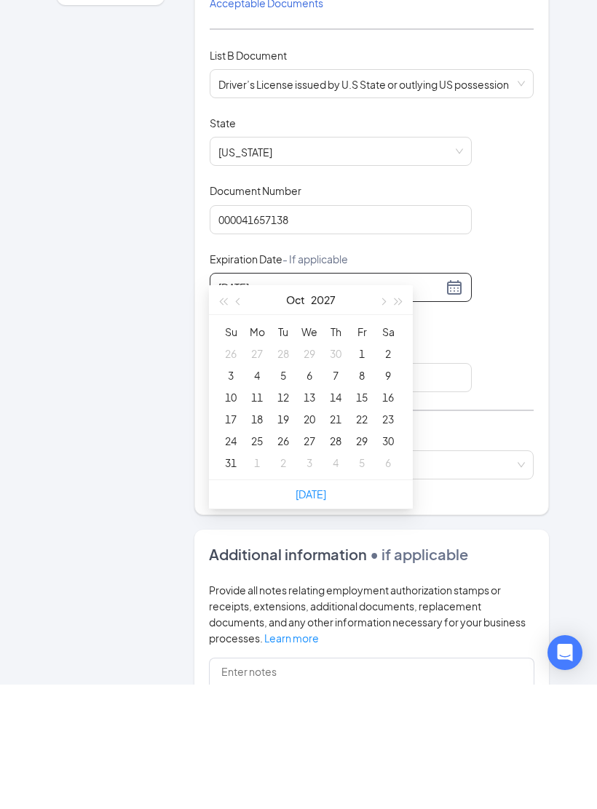
click at [381, 423] on span "button" at bounding box center [381, 426] width 7 height 7
type input "11/02/2027"
click at [282, 469] on div "2" at bounding box center [282, 477] width 17 height 17
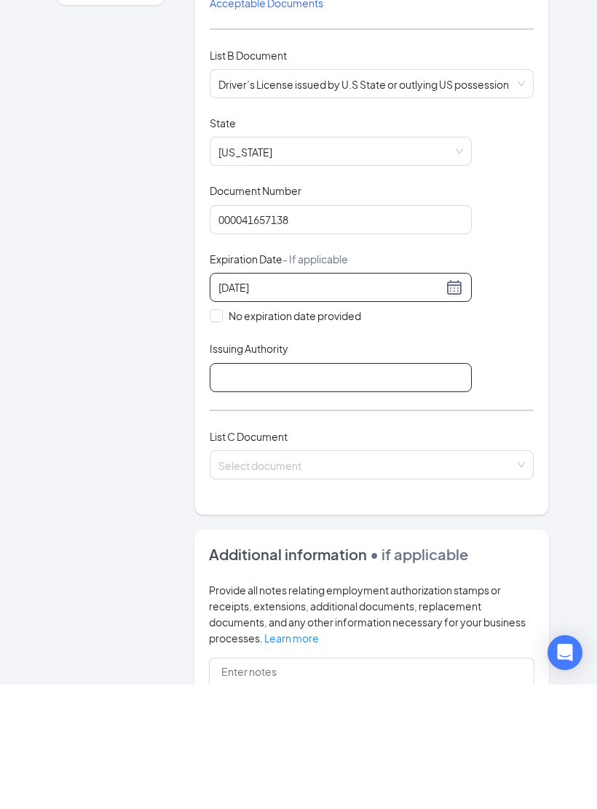
click at [288, 488] on input "Issuing Authority" at bounding box center [341, 502] width 262 height 29
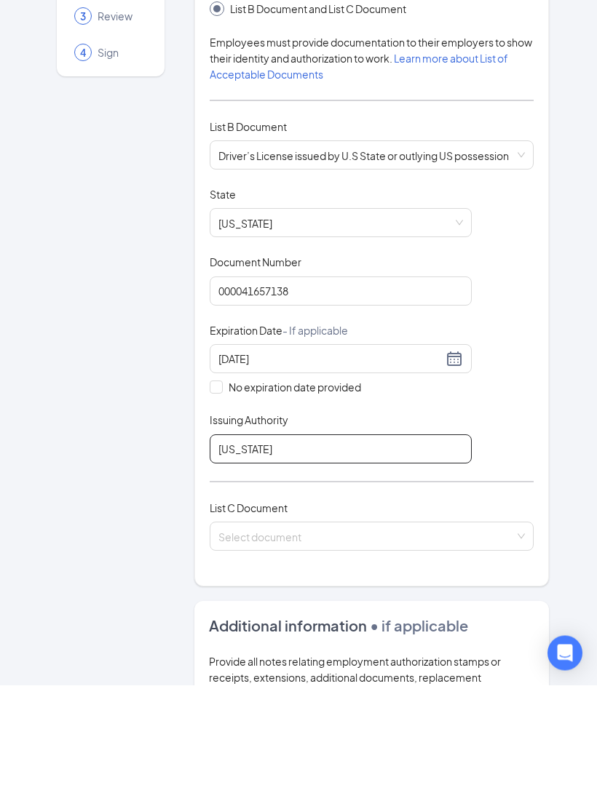
scroll to position [73, 0]
click at [331, 546] on input "North Carolina" at bounding box center [341, 574] width 262 height 29
type input "N"
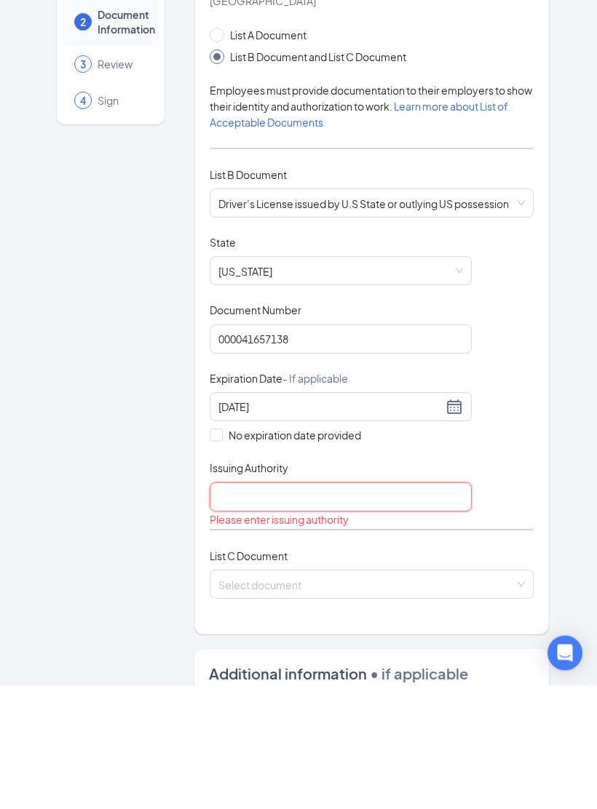
scroll to position [25, 0]
click at [289, 546] on input "Issuing Authority" at bounding box center [341, 622] width 262 height 29
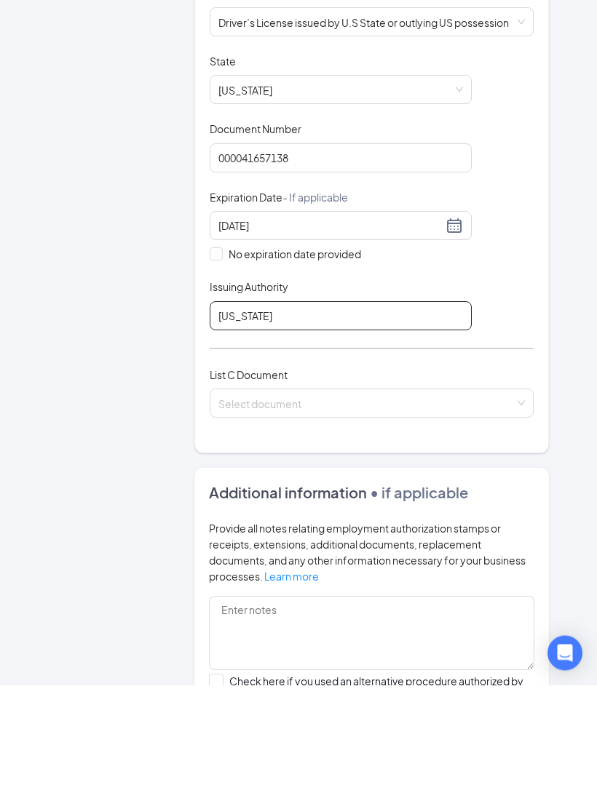
scroll to position [214, 0]
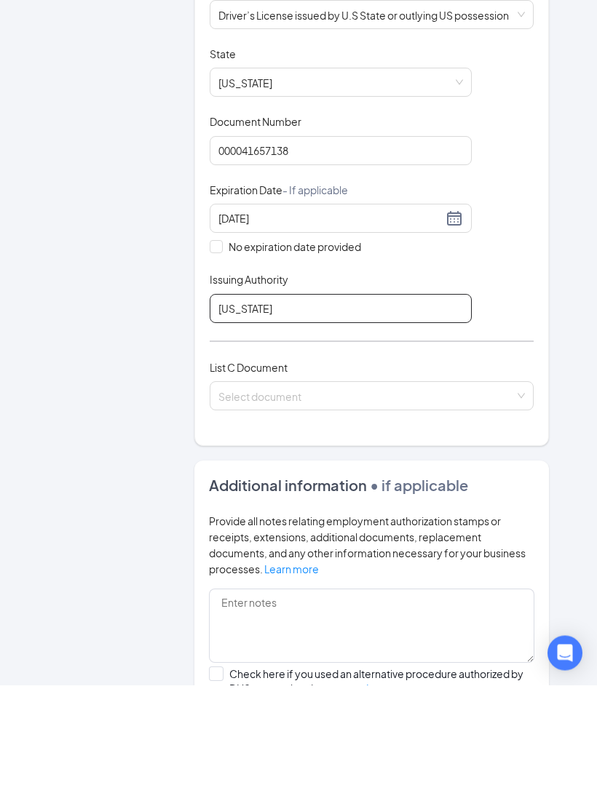
type input "North Carolina"
click at [344, 506] on input "search" at bounding box center [366, 517] width 296 height 22
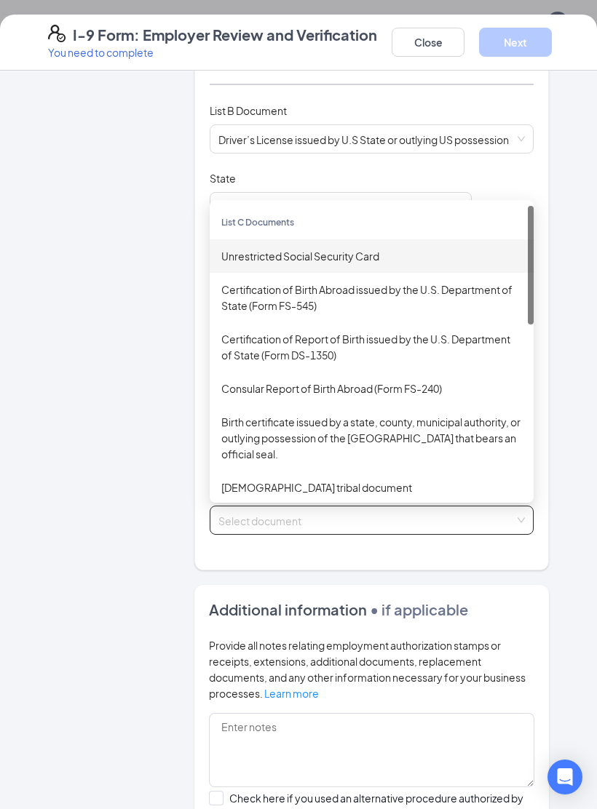
click at [351, 248] on div "Unrestricted Social Security Card" at bounding box center [371, 256] width 301 height 16
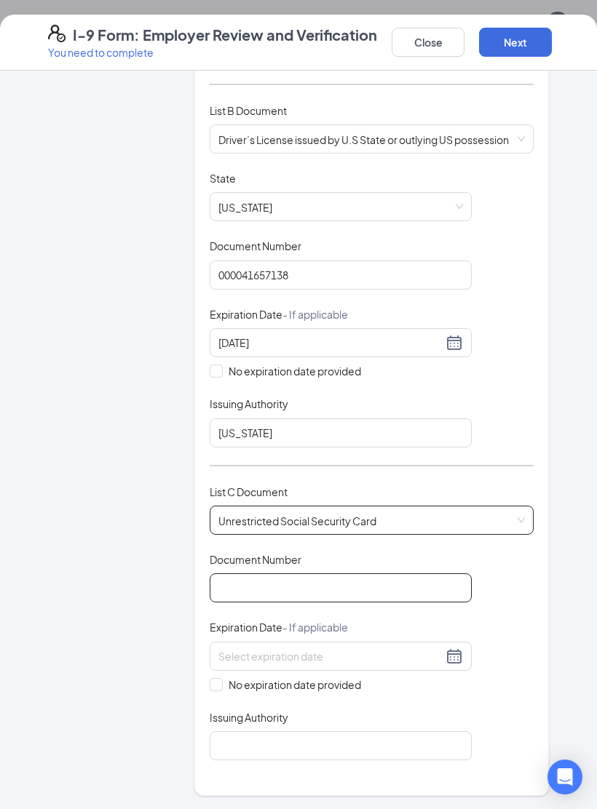
click at [359, 546] on input "Document Number" at bounding box center [341, 587] width 262 height 29
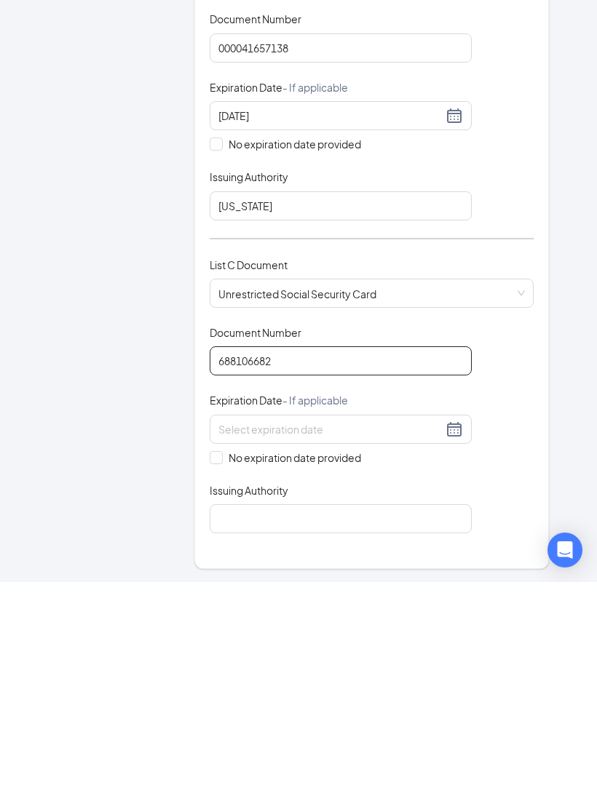
type input "688106682"
click at [210, 546] on input "No expiration date provided" at bounding box center [215, 683] width 10 height 10
checkbox input "true"
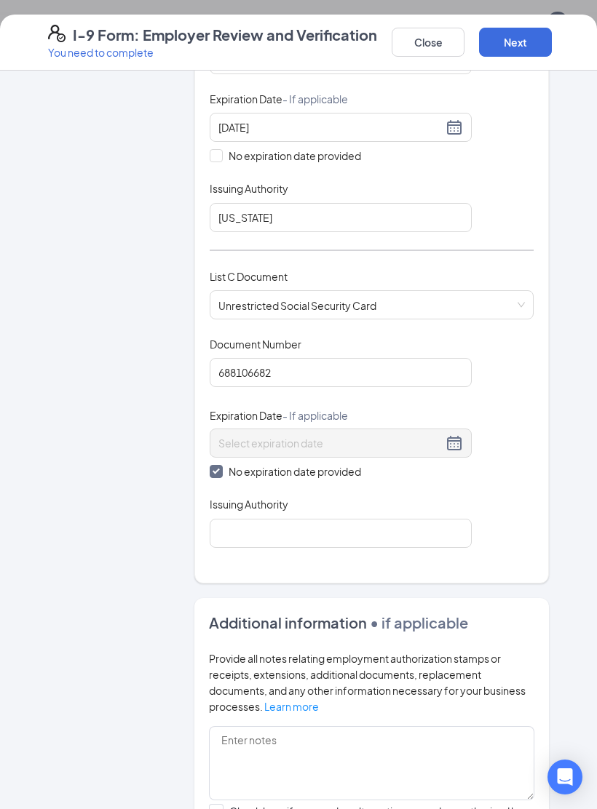
scroll to position [433, 0]
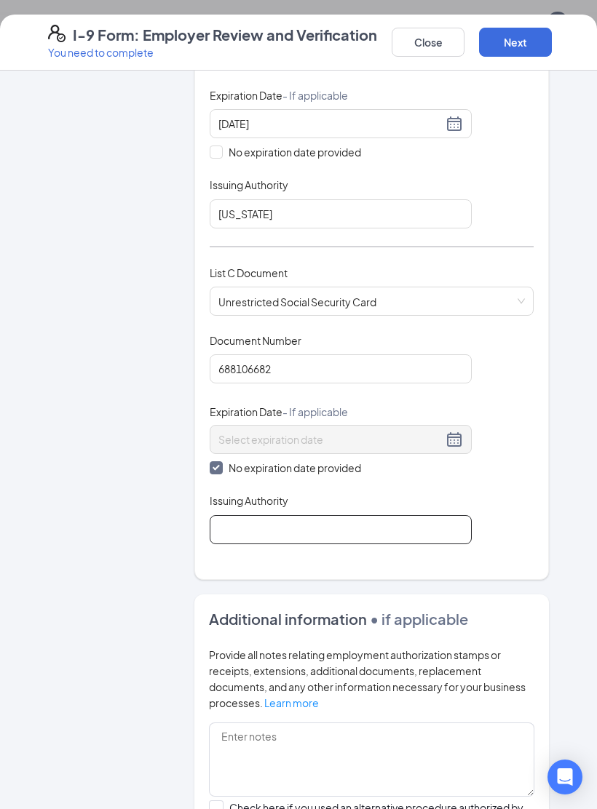
click at [319, 515] on input "Issuing Authority" at bounding box center [341, 529] width 262 height 29
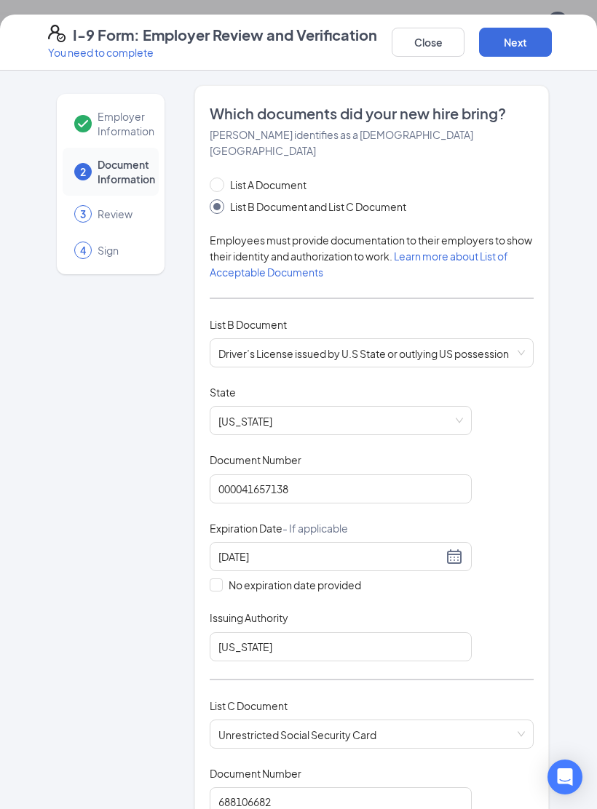
scroll to position [0, 0]
type input "Social Security Administration"
click at [550, 389] on div "Employer Information 2 Document Information 3 Review 4 Sign Which documents did…" at bounding box center [298, 758] width 559 height 1346
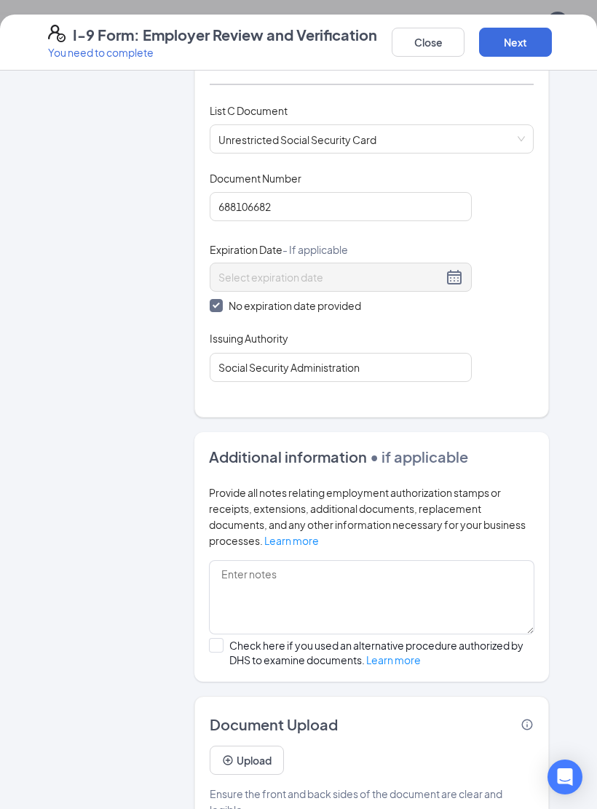
scroll to position [594, 0]
click at [257, 546] on button "Upload" at bounding box center [247, 761] width 74 height 29
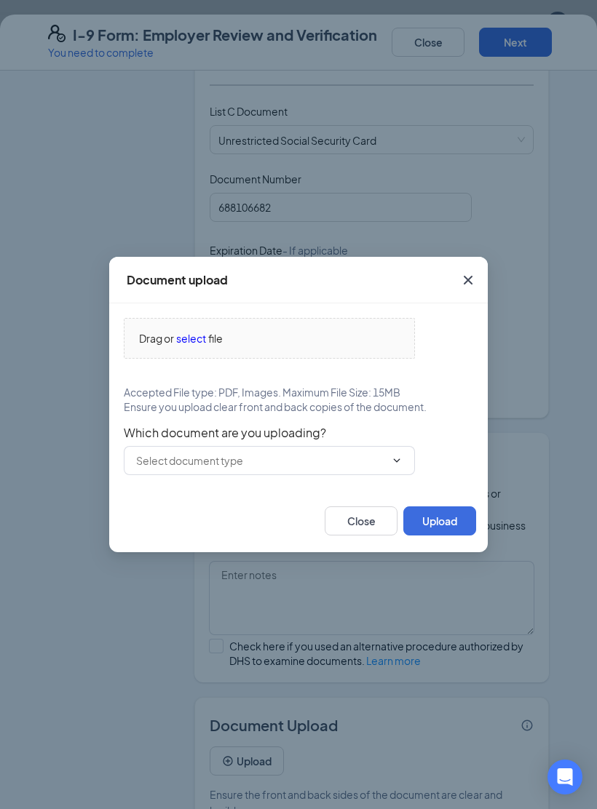
click at [287, 346] on div "Drag or select file" at bounding box center [269, 338] width 290 height 16
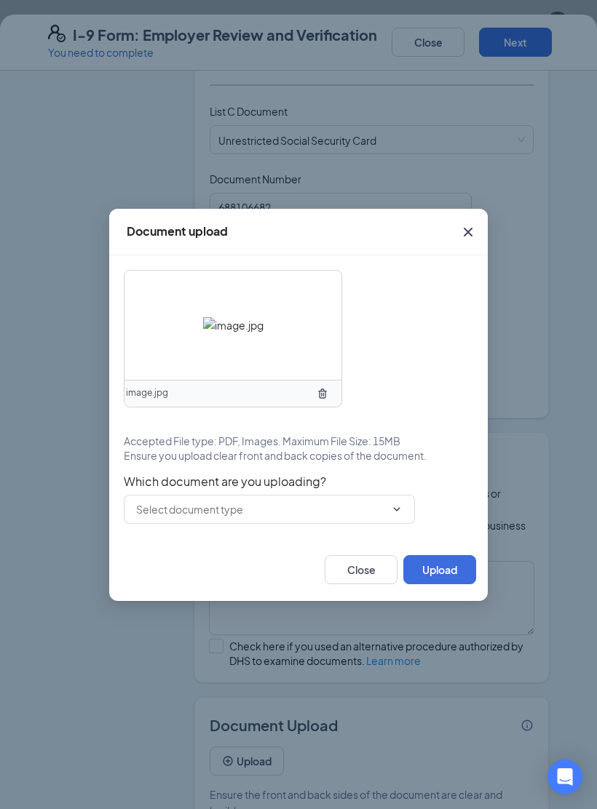
click at [410, 522] on span at bounding box center [269, 509] width 291 height 29
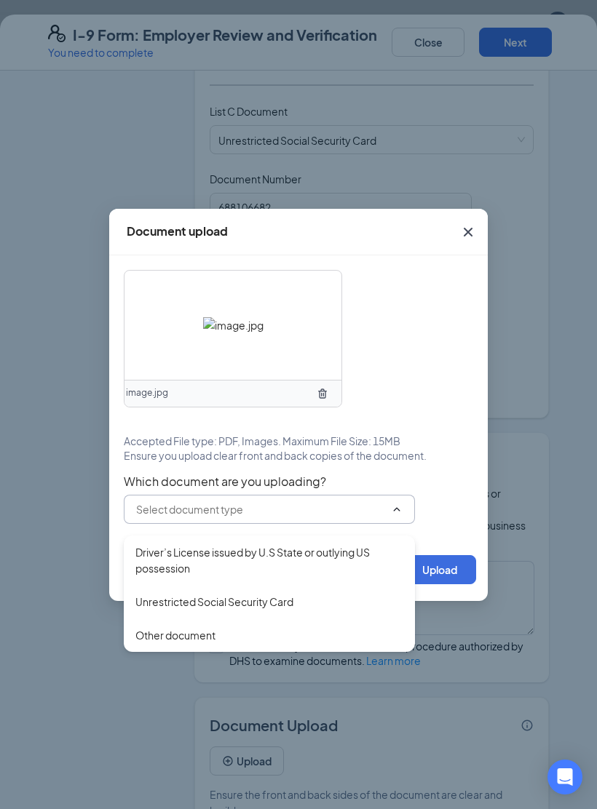
click at [268, 546] on div "Driver’s License issued by U.S State or outlying US possession" at bounding box center [269, 560] width 268 height 32
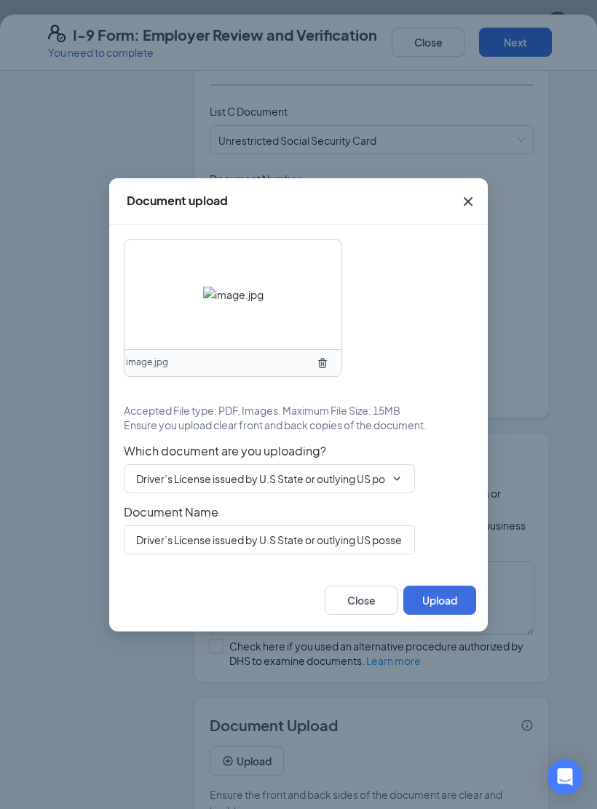
click at [444, 546] on button "Upload" at bounding box center [439, 600] width 73 height 29
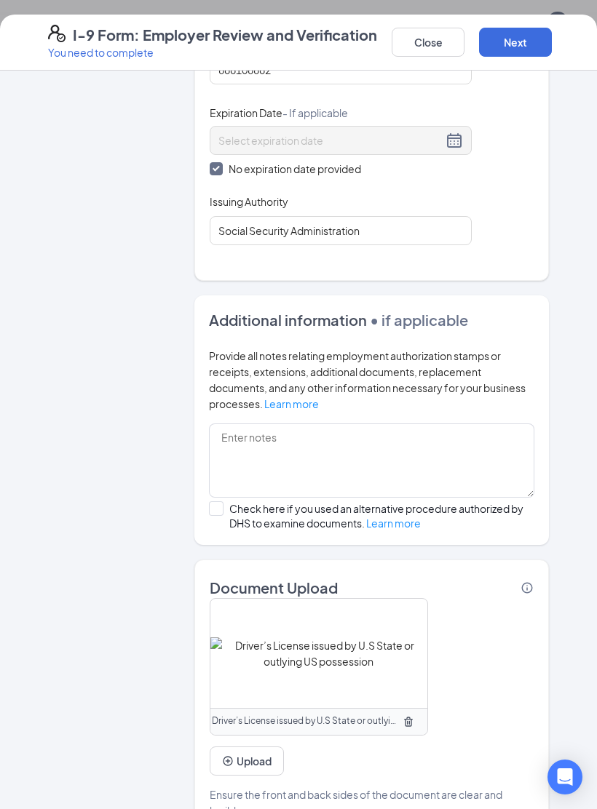
scroll to position [732, 0]
click at [260, 546] on button "Upload" at bounding box center [247, 761] width 74 height 29
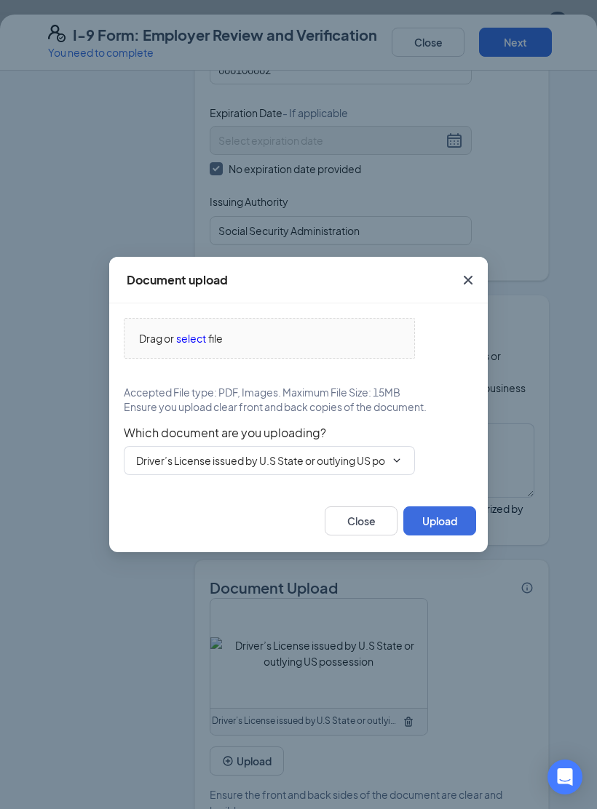
click at [247, 341] on div "Drag or select file" at bounding box center [269, 338] width 290 height 16
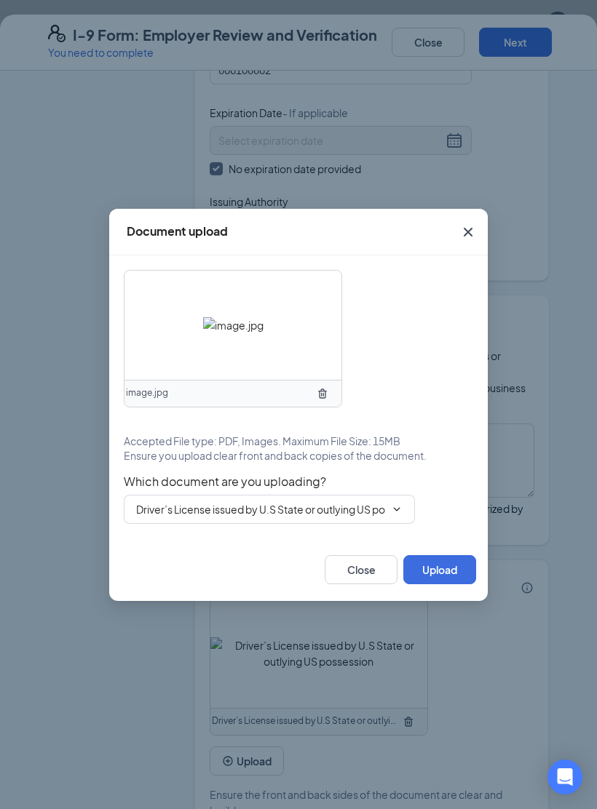
click at [400, 515] on icon "ChevronDown" at bounding box center [397, 510] width 12 height 12
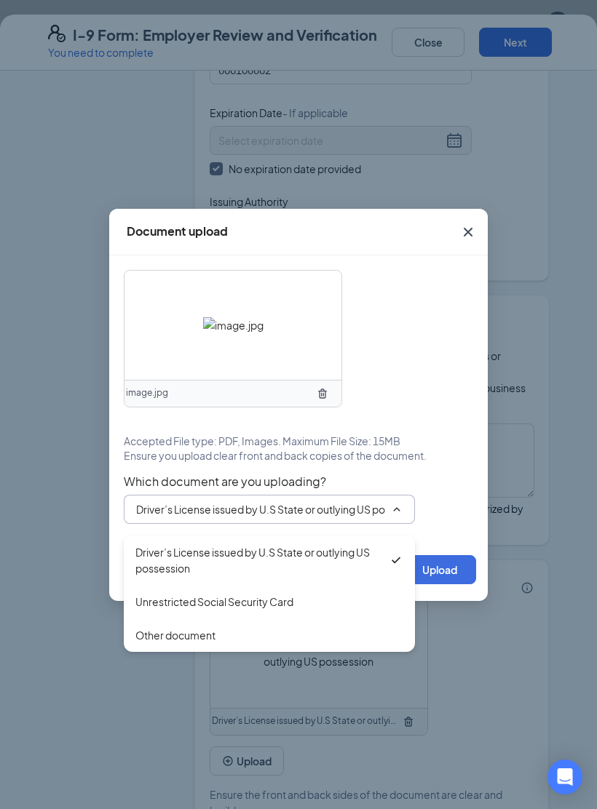
click at [287, 546] on div "Unrestricted Social Security Card" at bounding box center [214, 602] width 158 height 16
type input "Unrestricted Social Security Card"
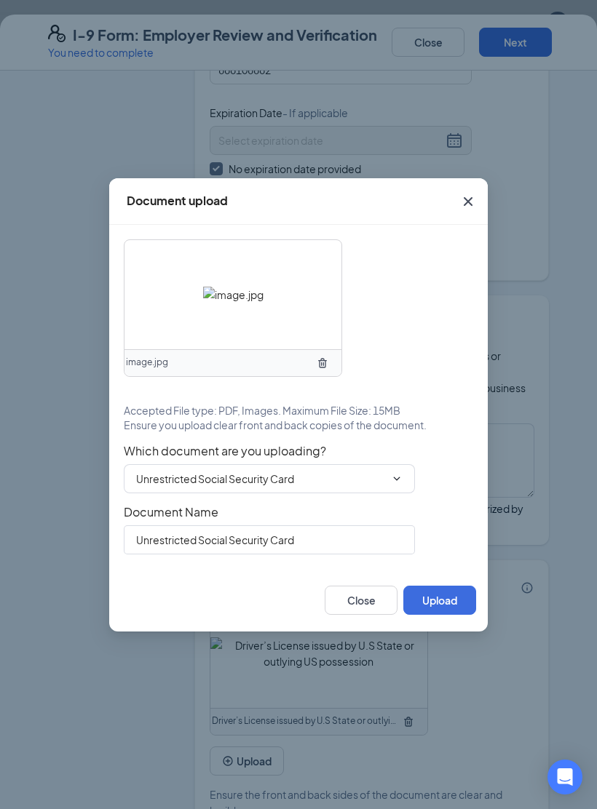
click at [453, 546] on button "Upload" at bounding box center [439, 600] width 73 height 29
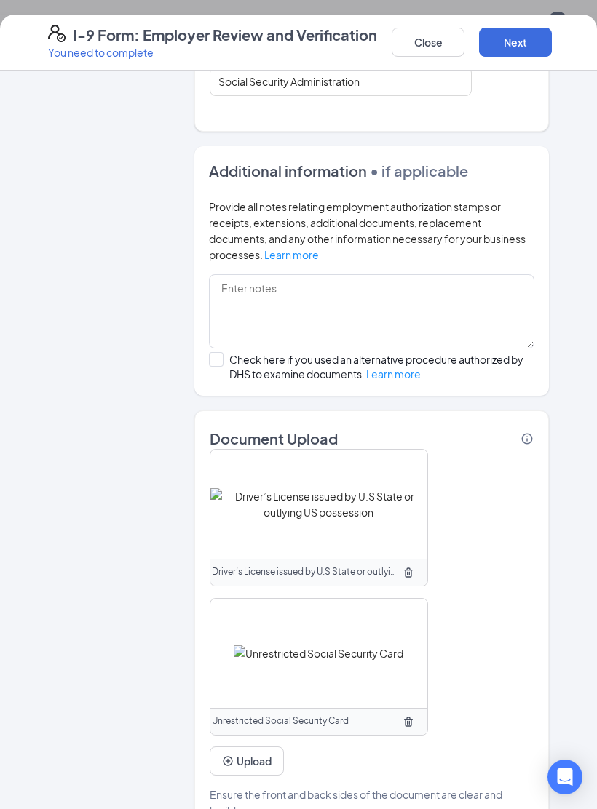
scroll to position [881, 0]
click at [518, 41] on button "Next" at bounding box center [515, 42] width 73 height 29
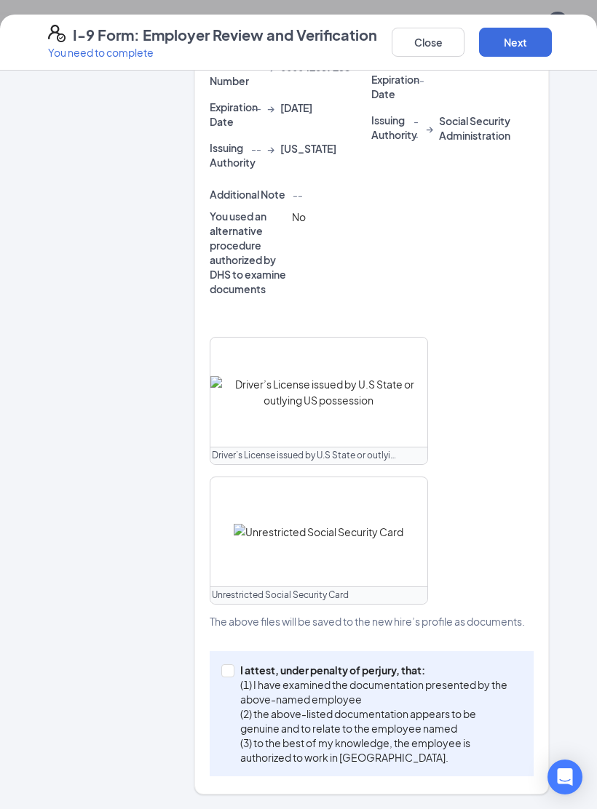
scroll to position [540, 0]
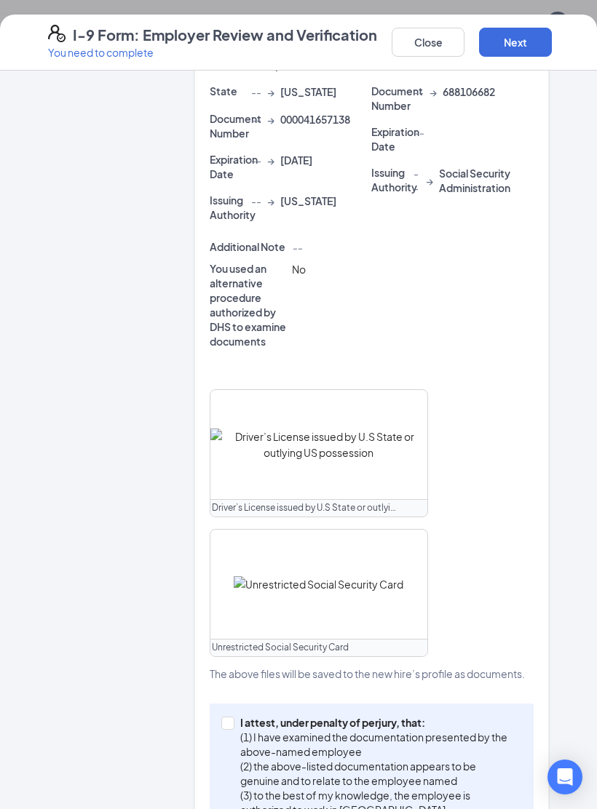
click at [231, 546] on span at bounding box center [227, 723] width 13 height 13
click at [231, 546] on input "I attest, under penalty of perjury, that: (1) I have examined the documentation…" at bounding box center [226, 722] width 10 height 10
checkbox input "true"
click at [523, 39] on button "Next" at bounding box center [515, 42] width 73 height 29
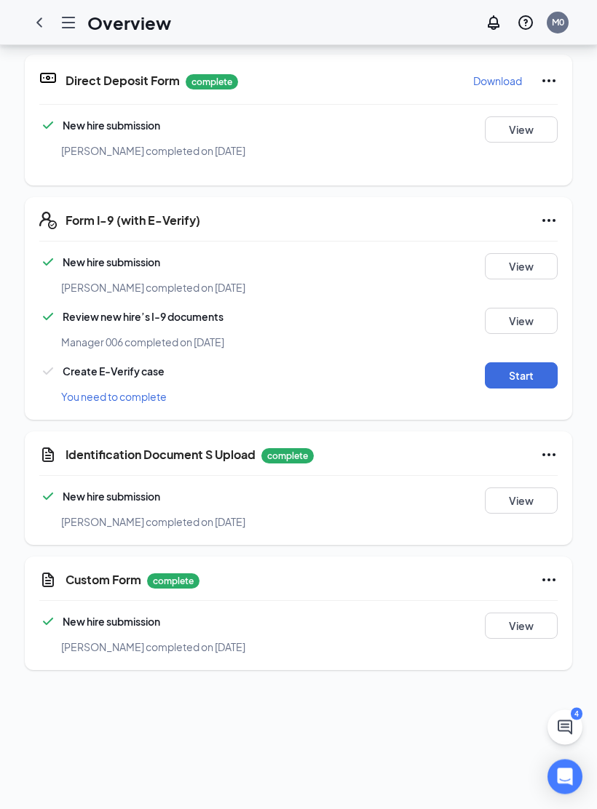
scroll to position [592, 0]
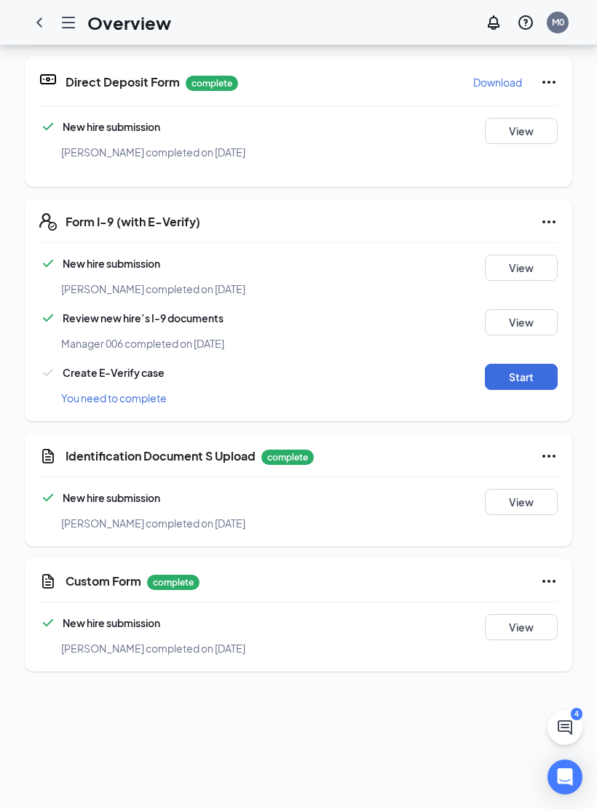
click at [522, 364] on button "Start" at bounding box center [521, 377] width 73 height 26
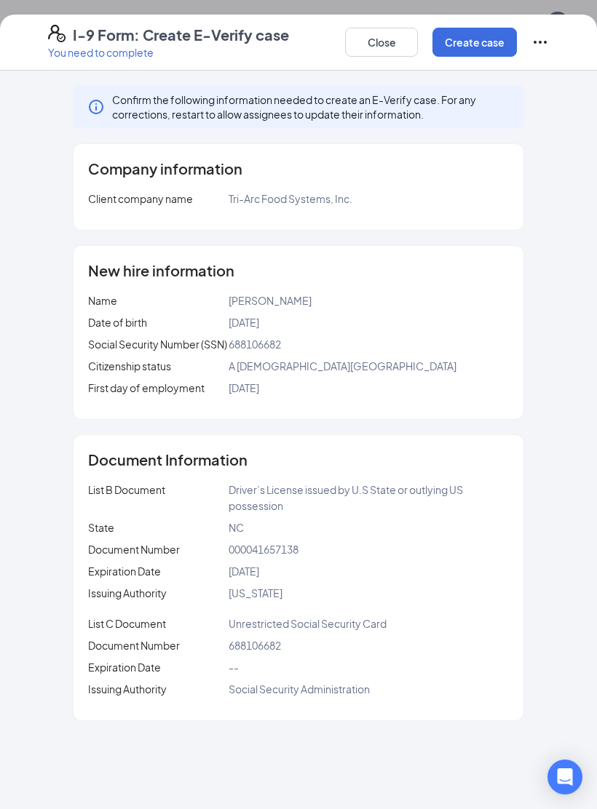
click at [466, 35] on button "Create case" at bounding box center [474, 42] width 84 height 29
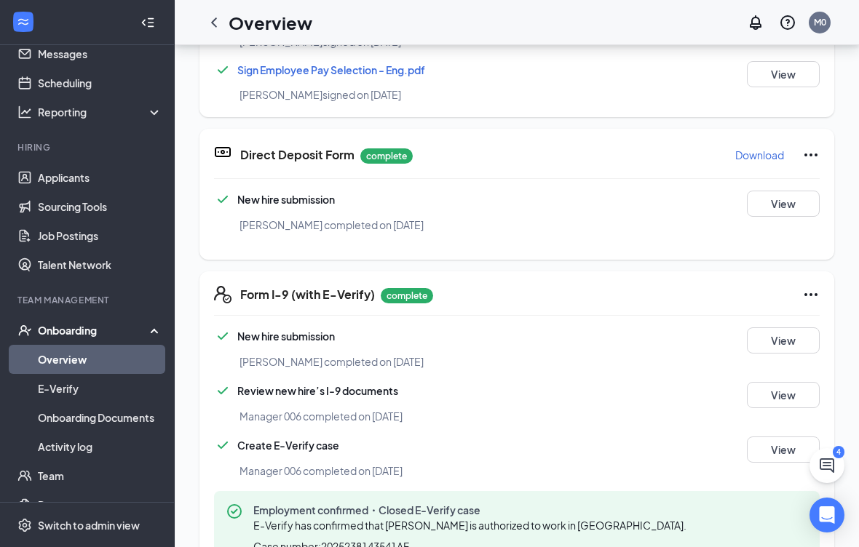
scroll to position [118, 0]
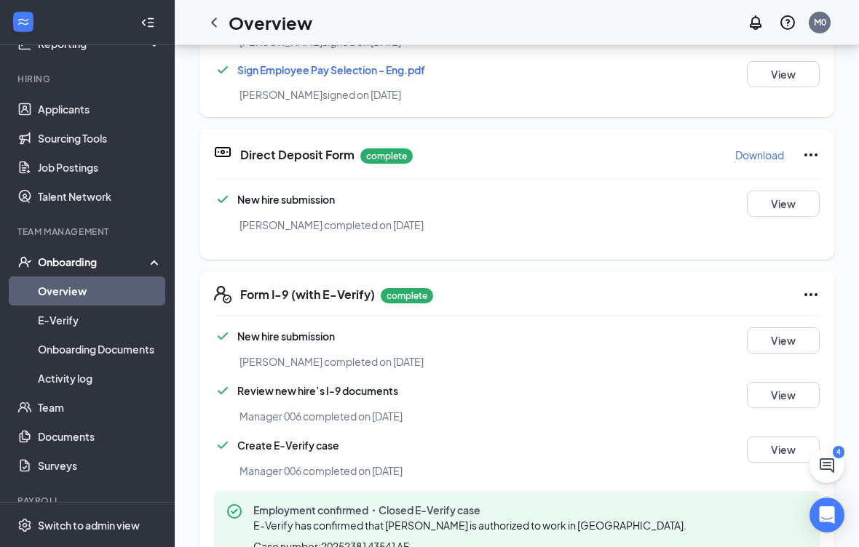
click at [66, 439] on link "Documents" at bounding box center [100, 436] width 124 height 29
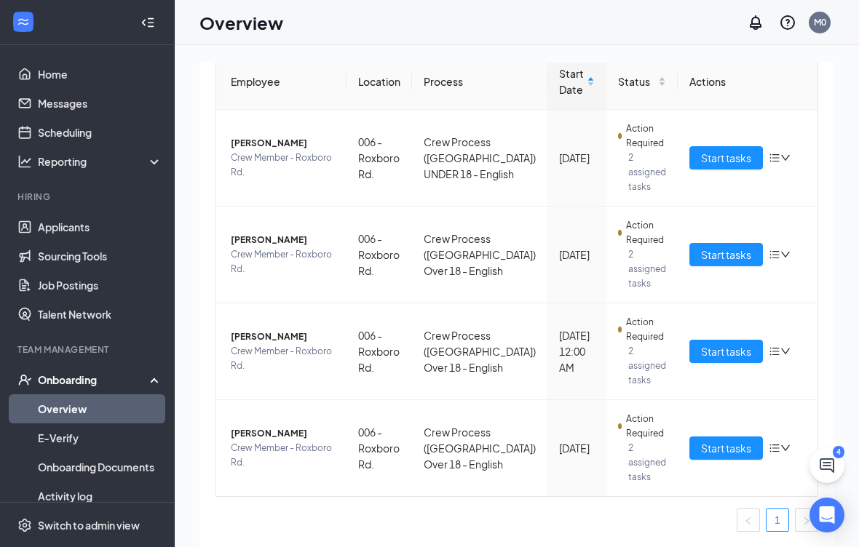
scroll to position [151, 0]
click at [730, 450] on span "Start tasks" at bounding box center [726, 448] width 50 height 16
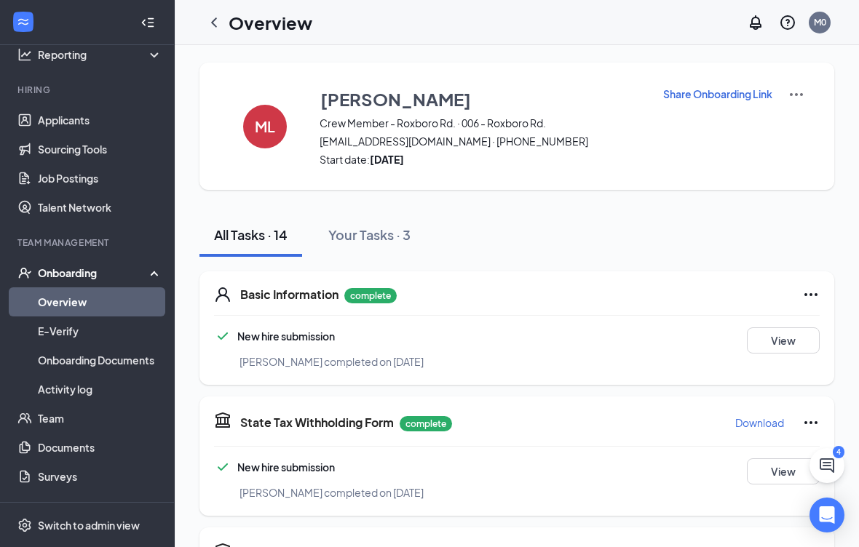
scroll to position [119, 0]
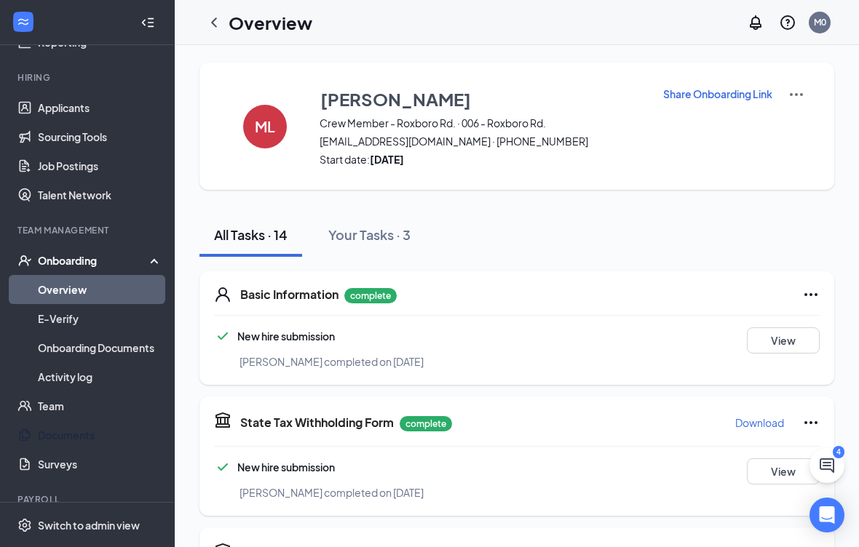
click at [65, 441] on link "Documents" at bounding box center [100, 435] width 124 height 29
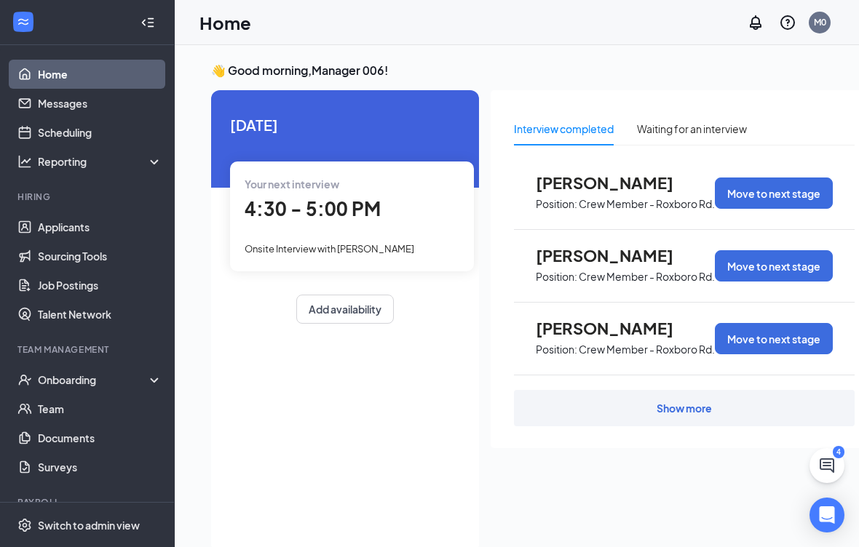
click at [159, 377] on div "Onboarding" at bounding box center [87, 379] width 175 height 29
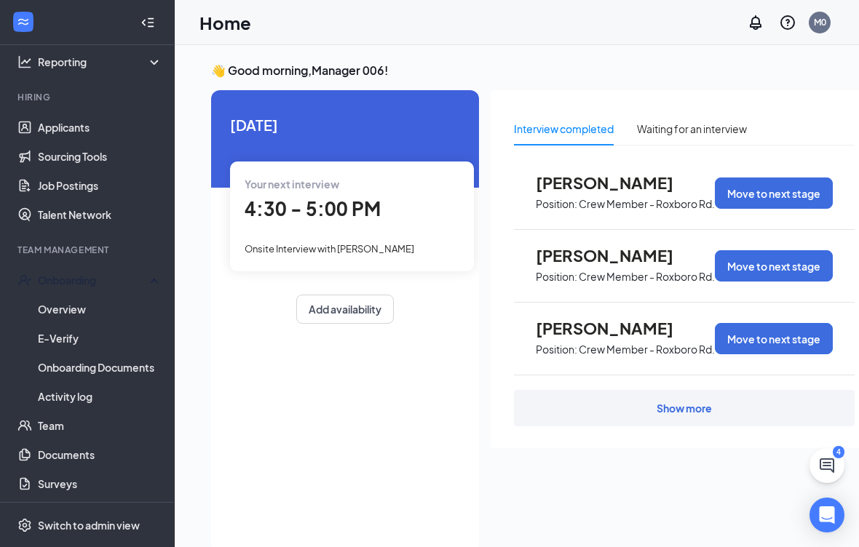
scroll to position [95, 0]
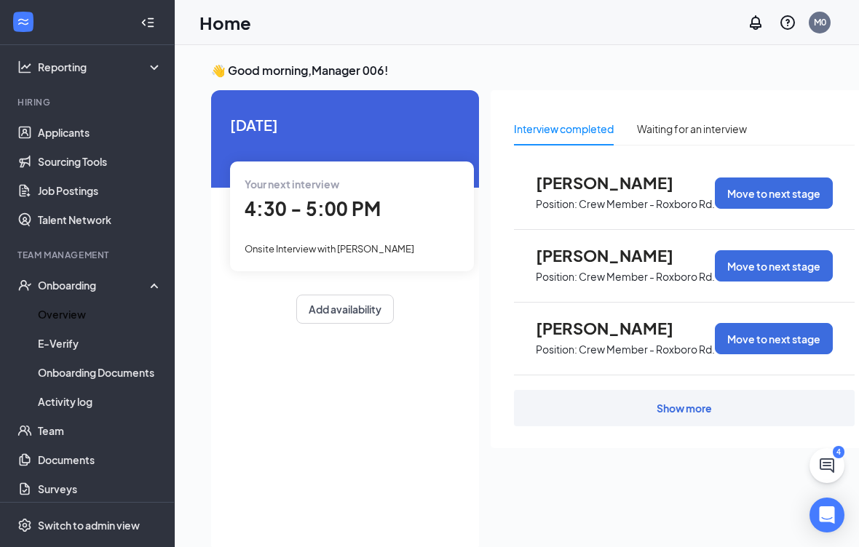
click at [57, 310] on link "Overview" at bounding box center [100, 314] width 124 height 29
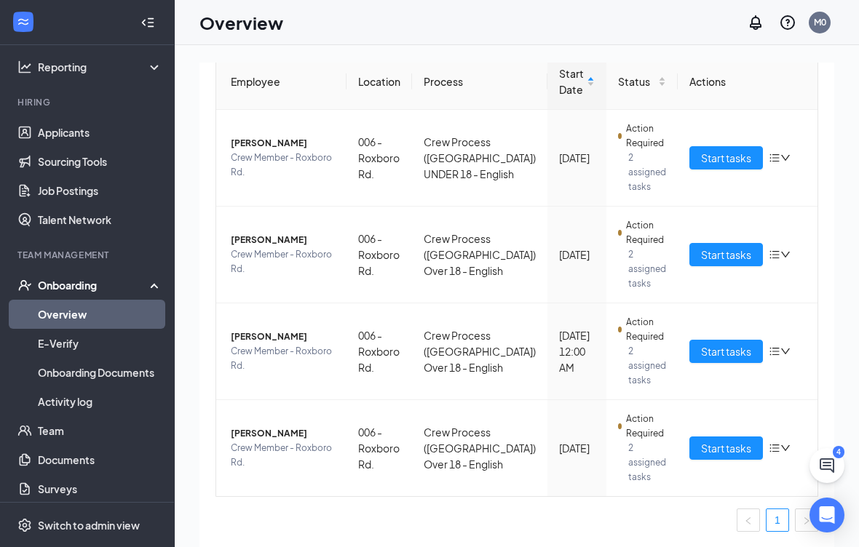
scroll to position [151, 0]
click at [596, 446] on span "Start tasks" at bounding box center [726, 448] width 50 height 16
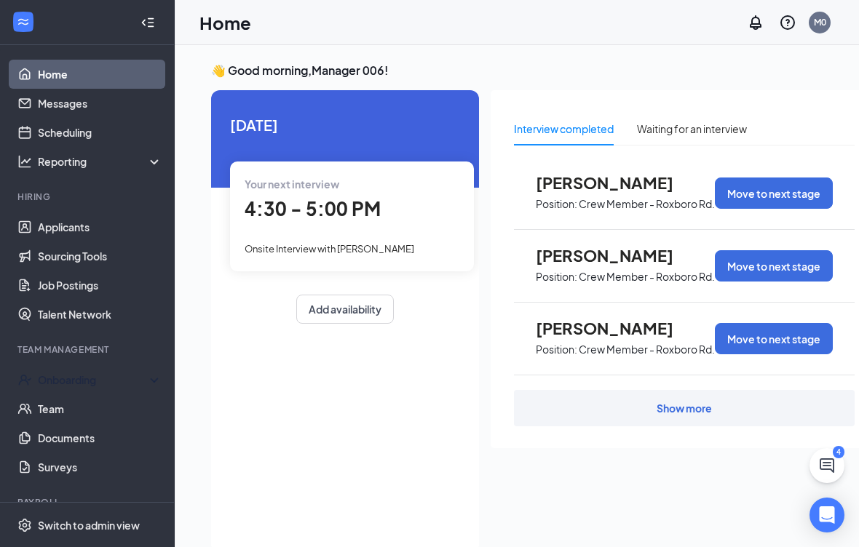
click at [161, 373] on div "Onboarding" at bounding box center [87, 379] width 175 height 29
click at [79, 409] on link "Overview" at bounding box center [100, 408] width 124 height 29
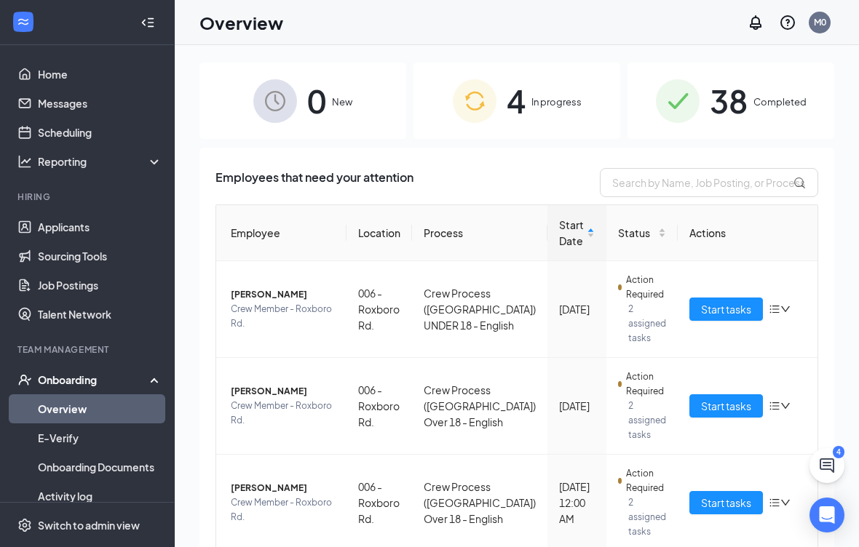
click at [757, 106] on span "Completed" at bounding box center [779, 102] width 53 height 15
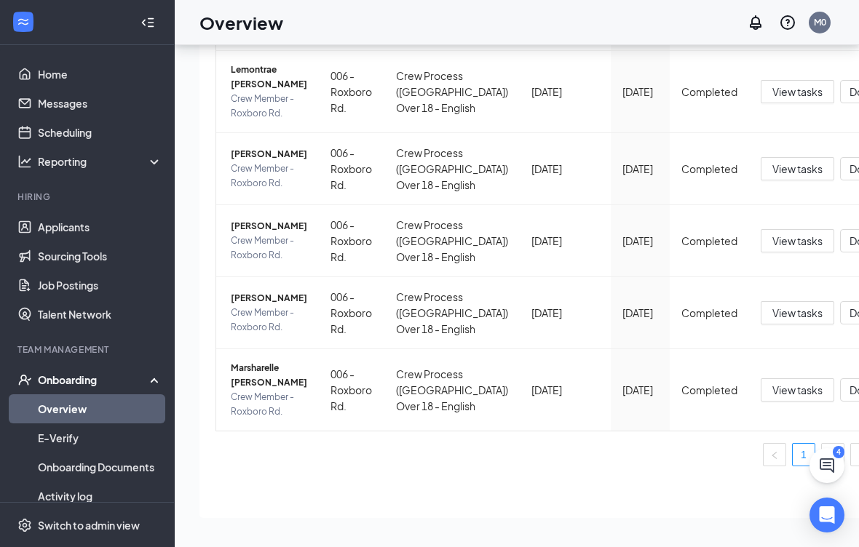
scroll to position [939, 0]
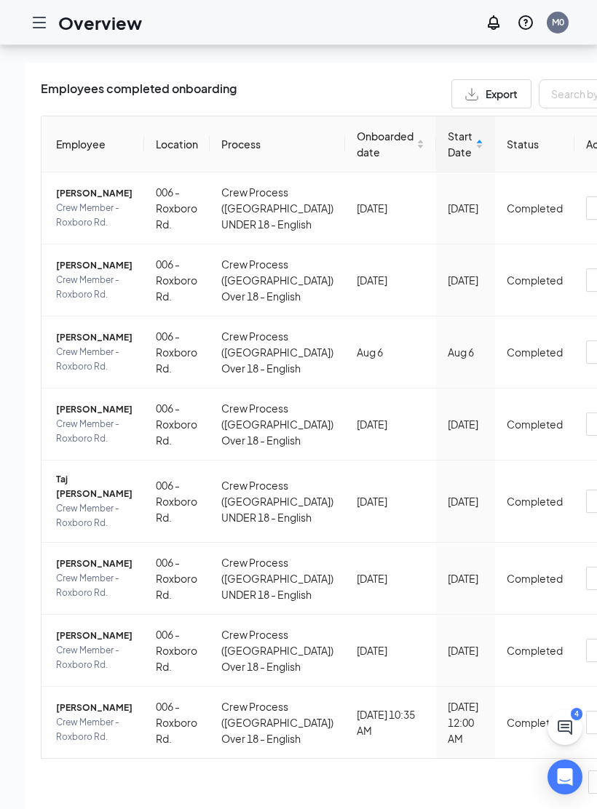
scroll to position [449, 0]
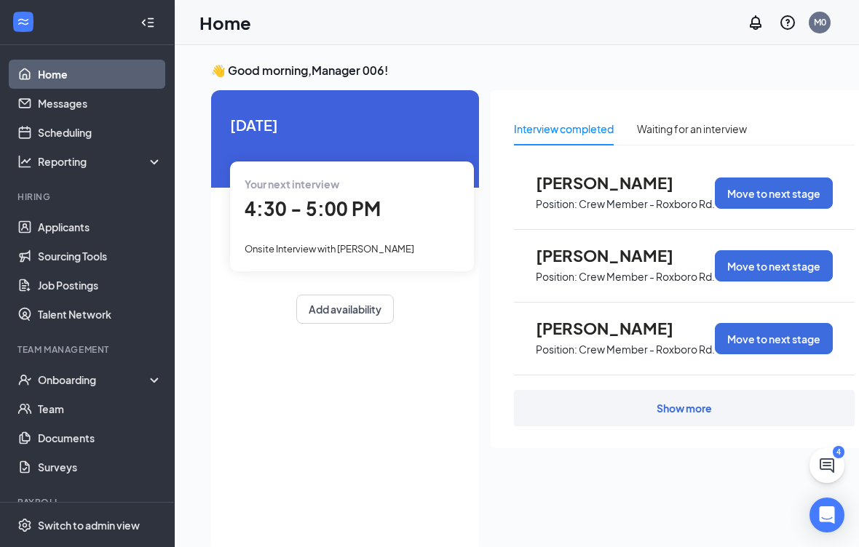
click at [107, 447] on link "Documents" at bounding box center [100, 437] width 124 height 29
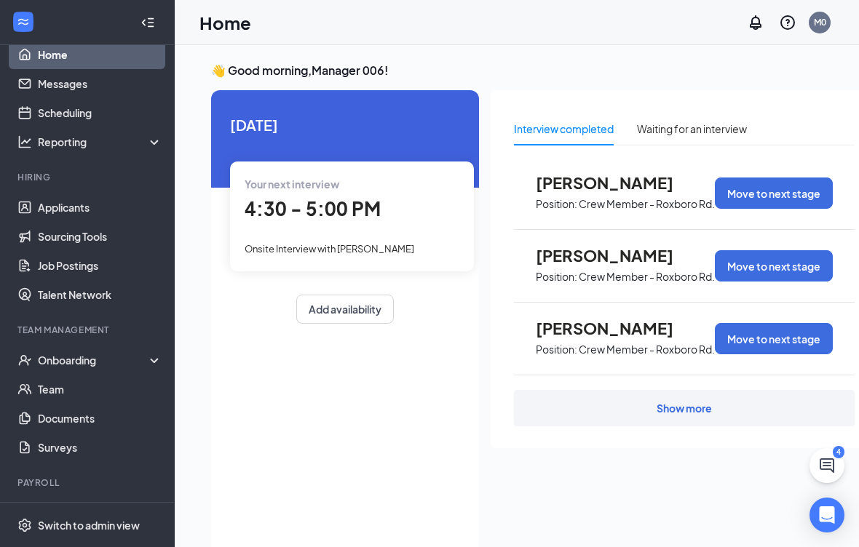
scroll to position [19, 0]
click at [154, 359] on div "Onboarding" at bounding box center [87, 360] width 175 height 29
click at [81, 394] on link "Overview" at bounding box center [100, 389] width 124 height 29
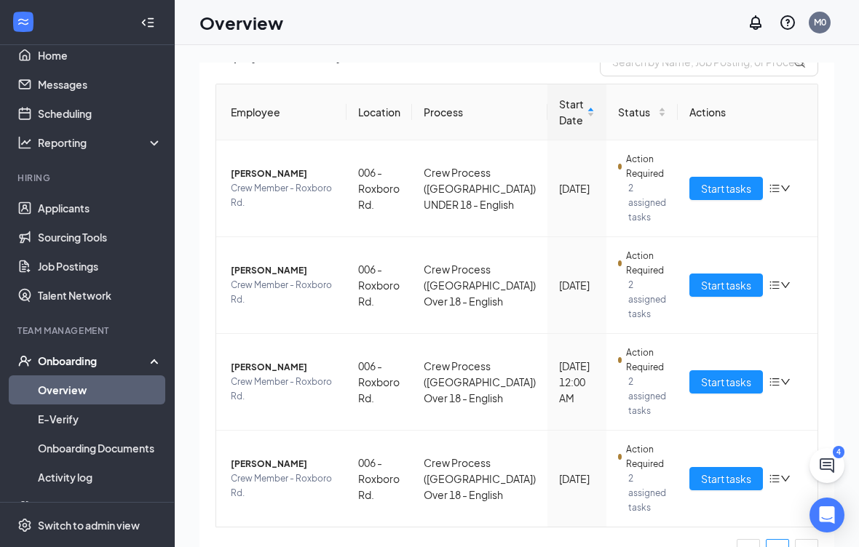
scroll to position [119, 0]
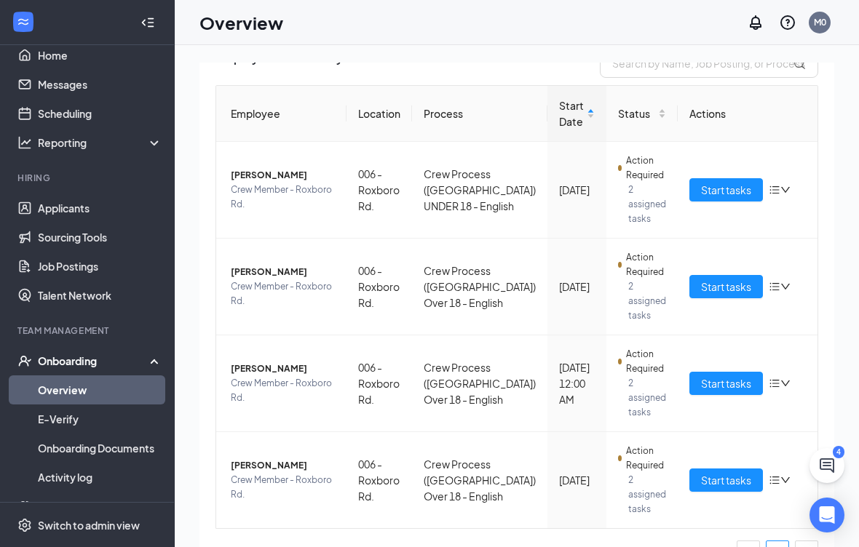
click at [721, 480] on span "Start tasks" at bounding box center [726, 480] width 50 height 16
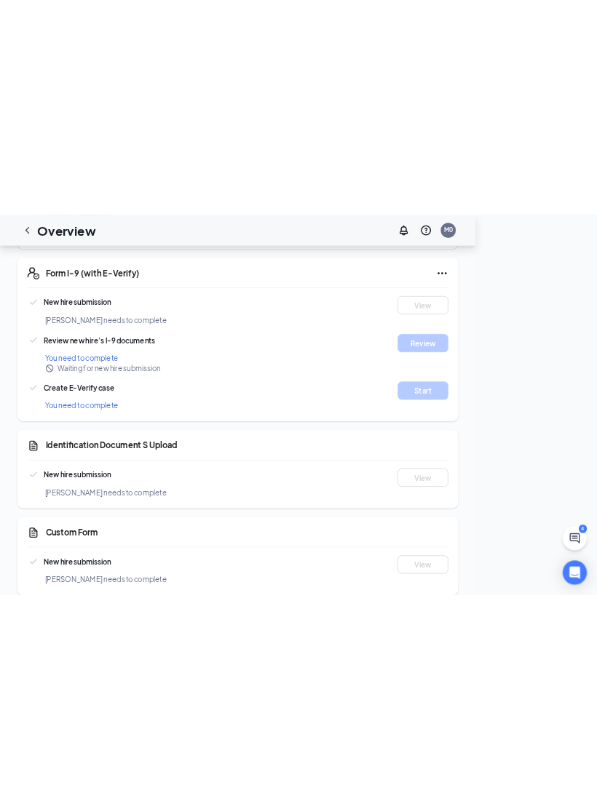
scroll to position [822, 0]
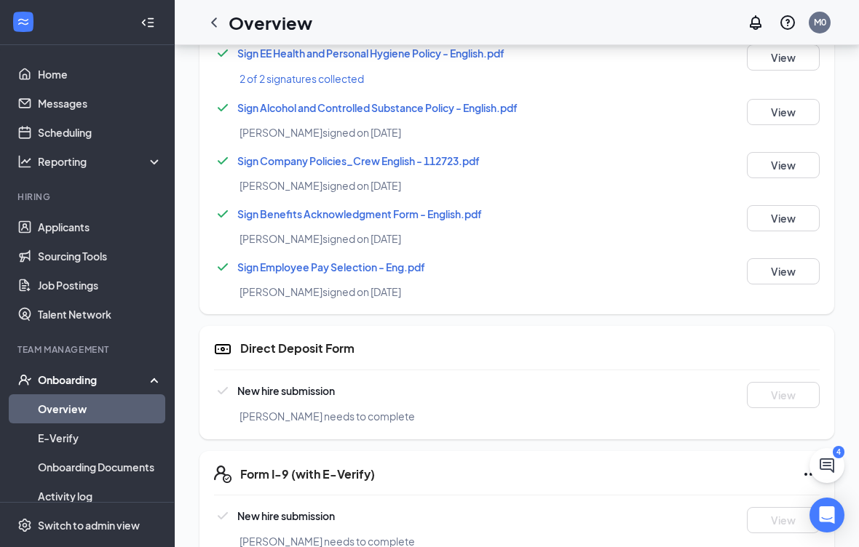
scroll to position [673, 0]
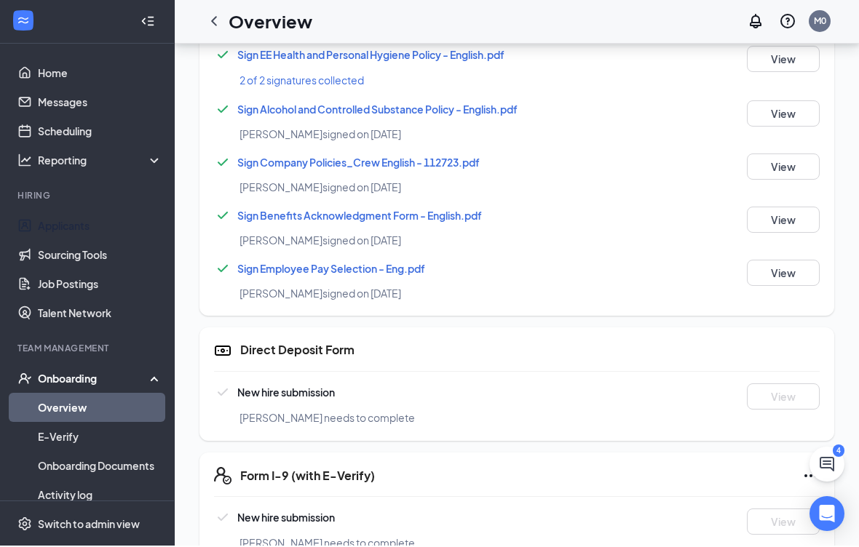
click at [55, 220] on link "Applicants" at bounding box center [100, 226] width 124 height 29
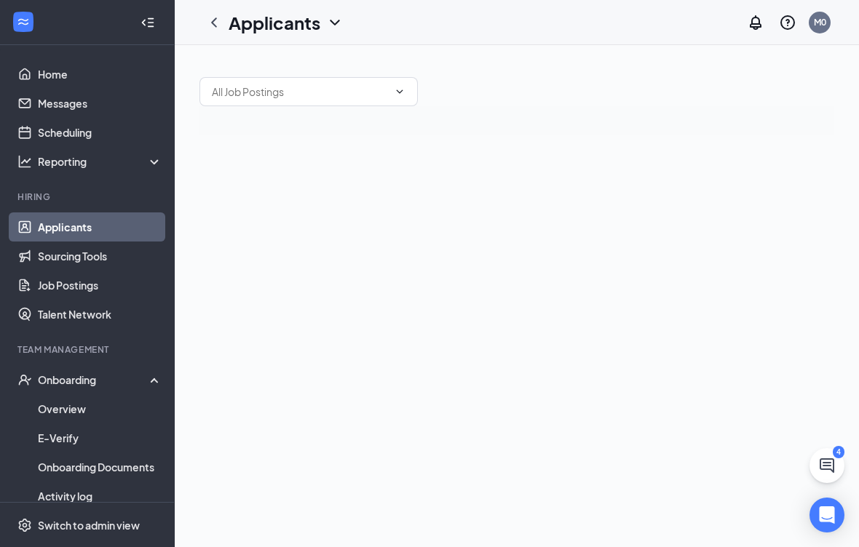
scroll to position [13, 0]
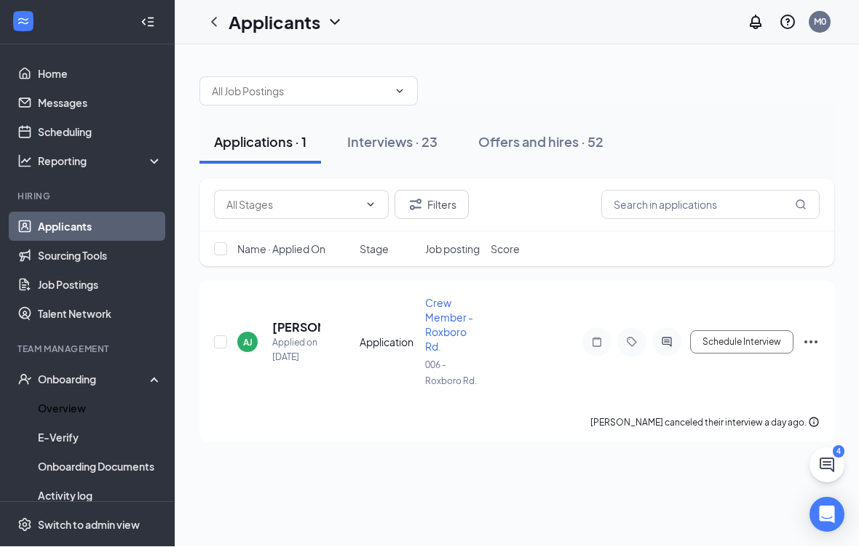
click at [69, 399] on link "Overview" at bounding box center [100, 408] width 124 height 29
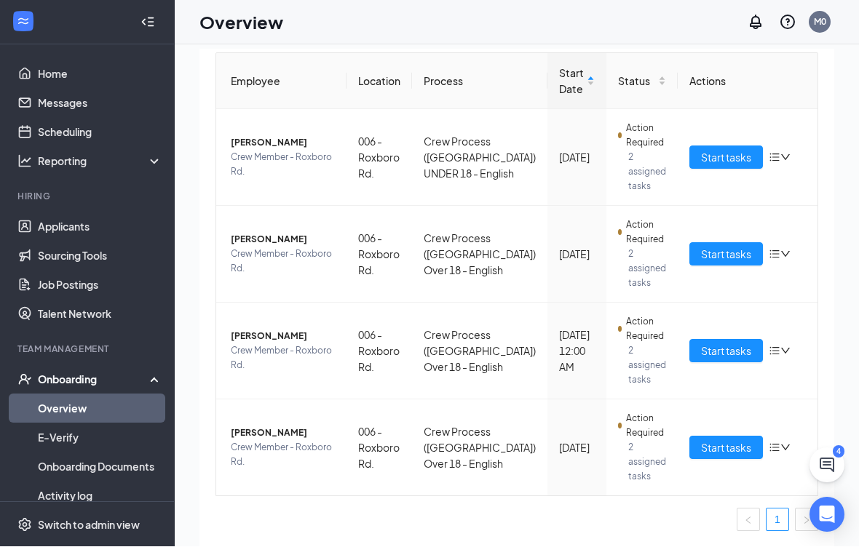
scroll to position [138, 0]
click at [596, 450] on span "Start tasks" at bounding box center [726, 449] width 50 height 16
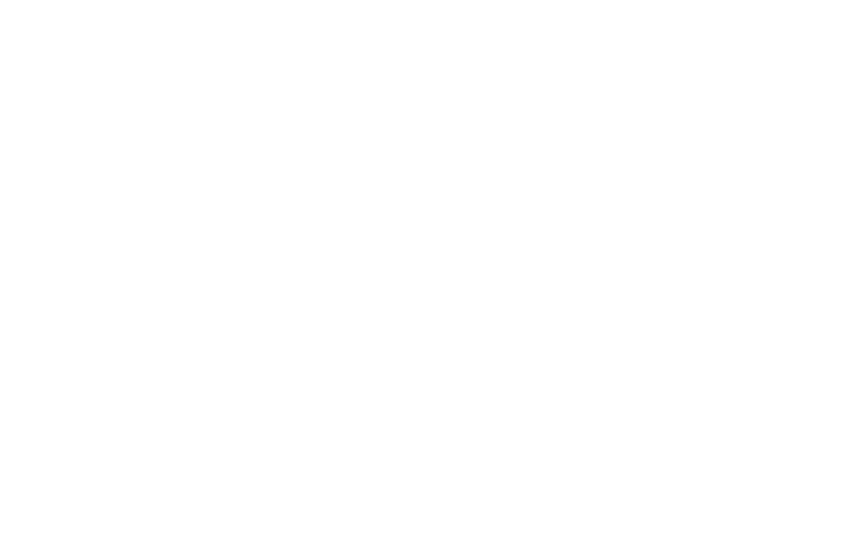
scroll to position [180, 0]
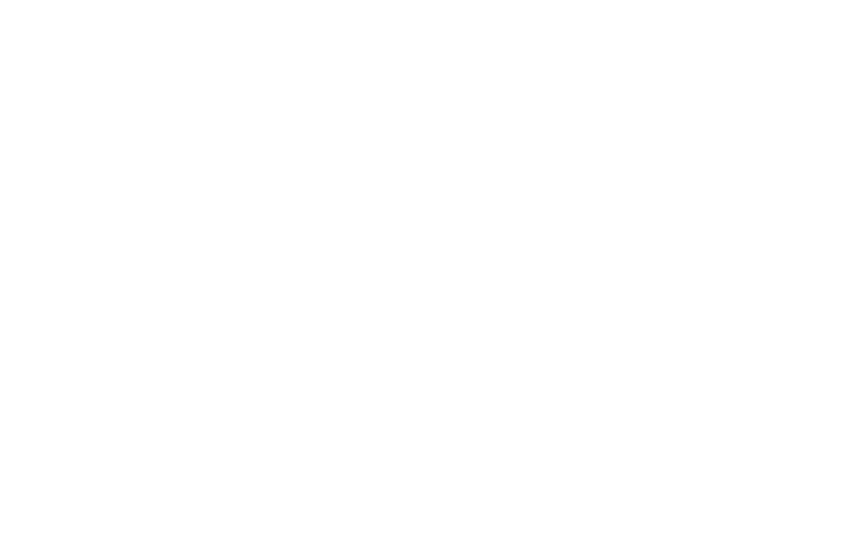
scroll to position [132, 0]
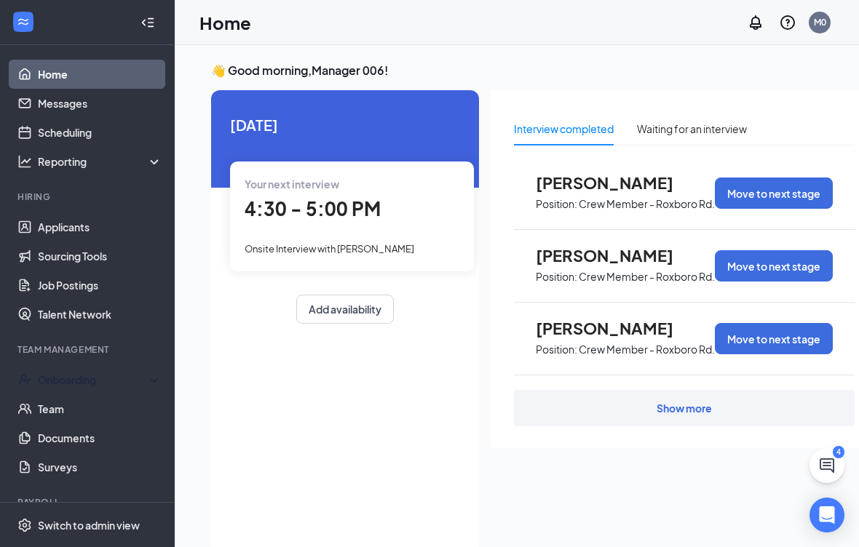
click at [143, 381] on div "Onboarding" at bounding box center [94, 380] width 112 height 15
click at [60, 415] on link "Overview" at bounding box center [100, 408] width 124 height 29
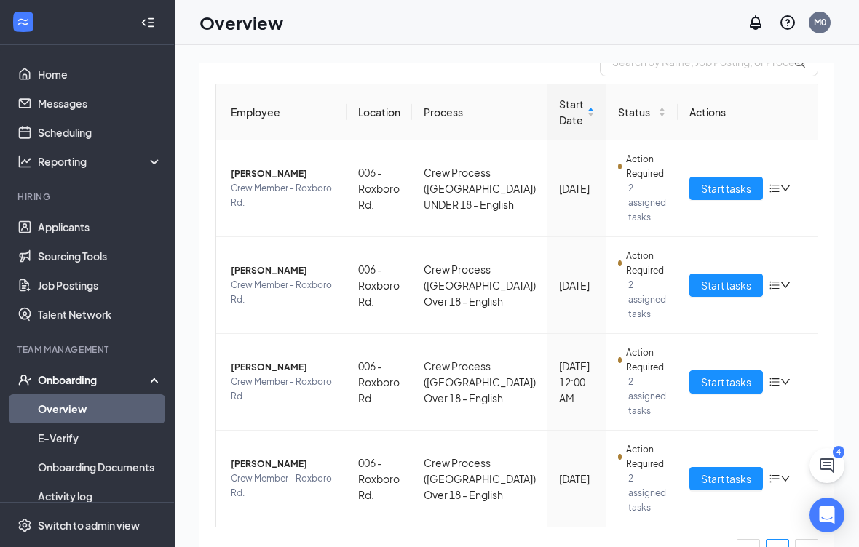
scroll to position [119, 0]
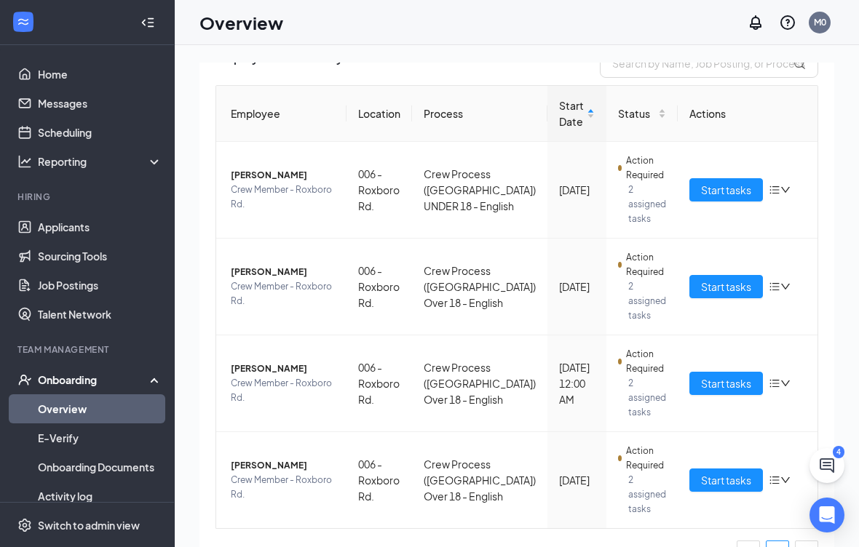
click at [727, 389] on span "Start tasks" at bounding box center [726, 383] width 50 height 16
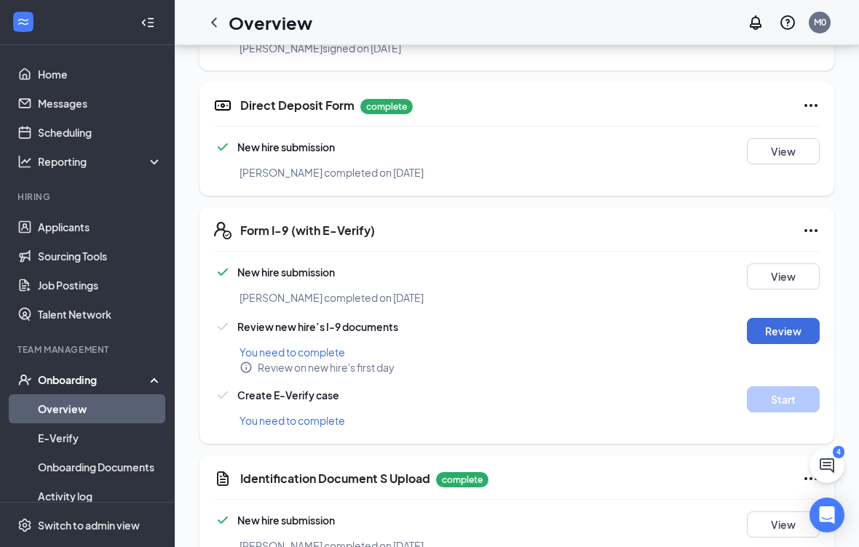
scroll to position [929, 0]
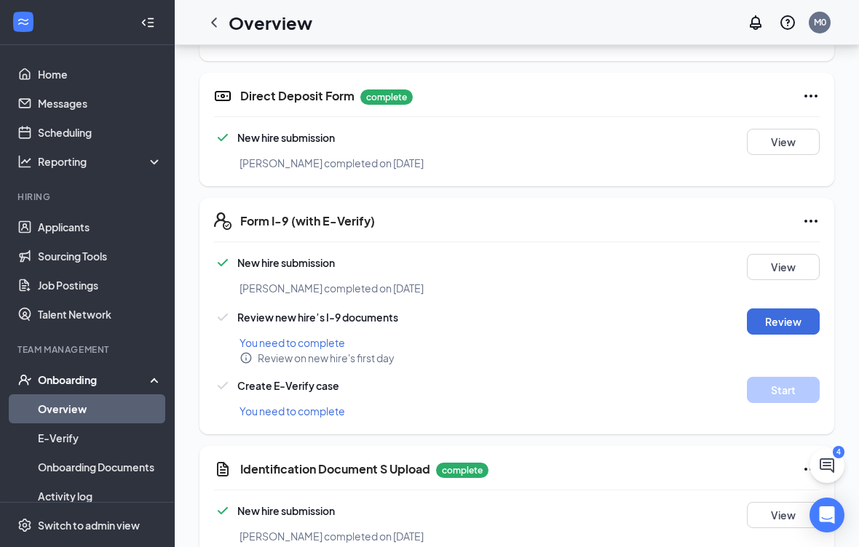
click at [787, 330] on button "Review" at bounding box center [783, 322] width 73 height 26
type input "08/26/2025"
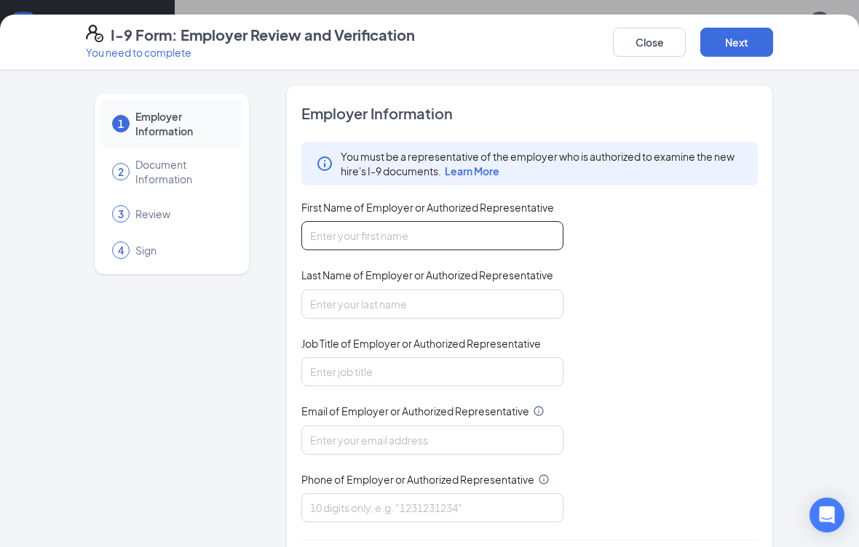
click at [442, 234] on input "First Name of Employer or Authorized Representative" at bounding box center [432, 235] width 262 height 29
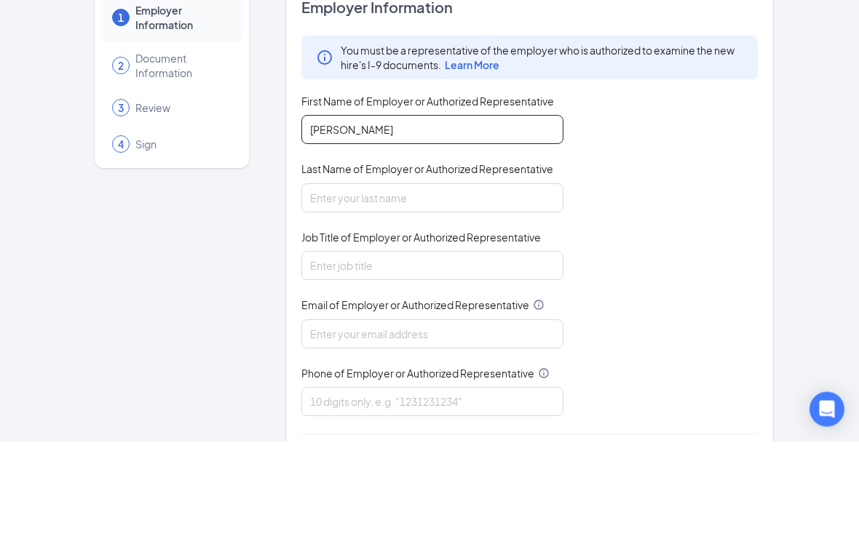
type input "Sherry"
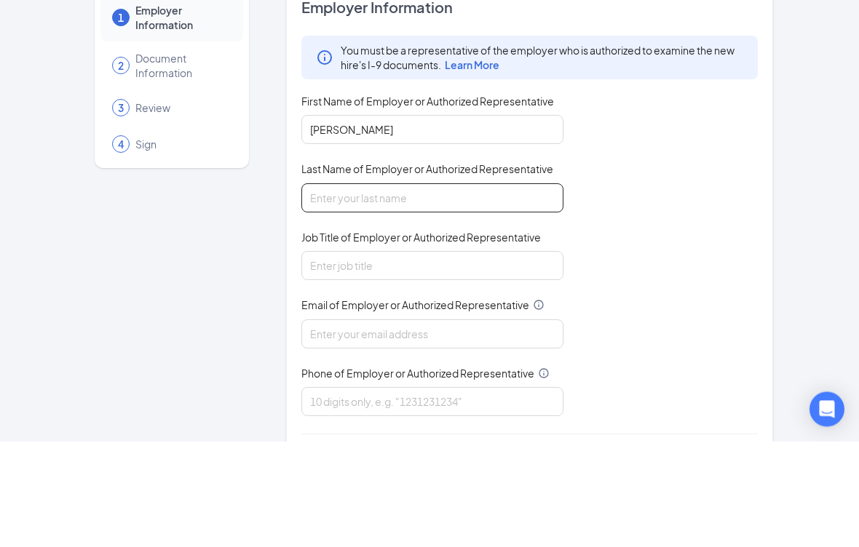
click at [466, 290] on input "Last Name of Employer or Authorized Representative" at bounding box center [432, 304] width 262 height 29
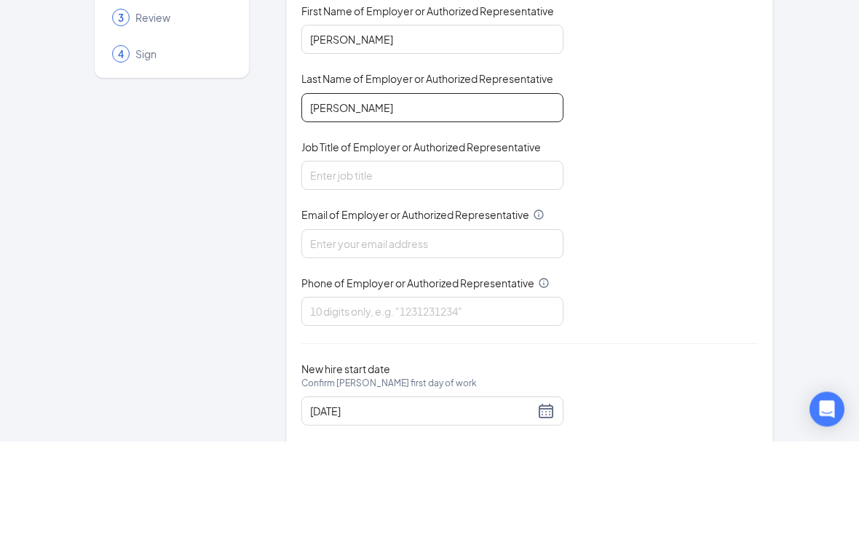
scroll to position [92, 0]
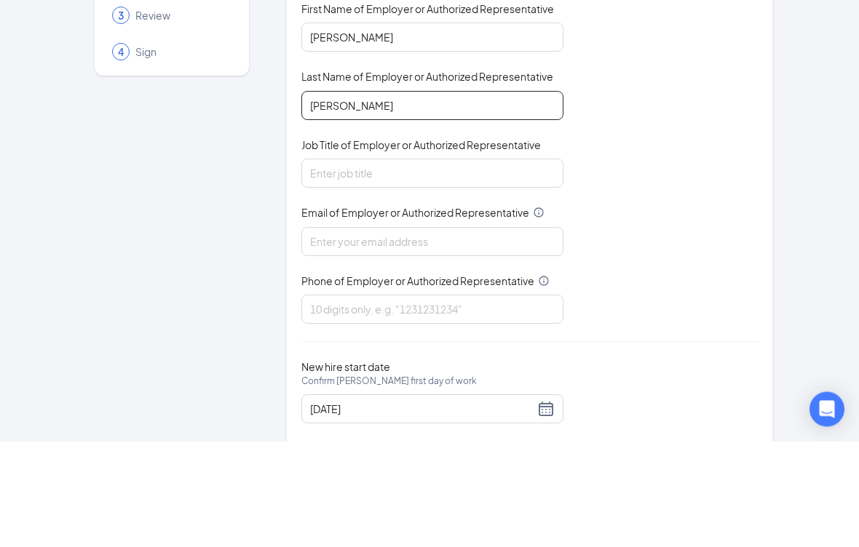
type input "Burwell"
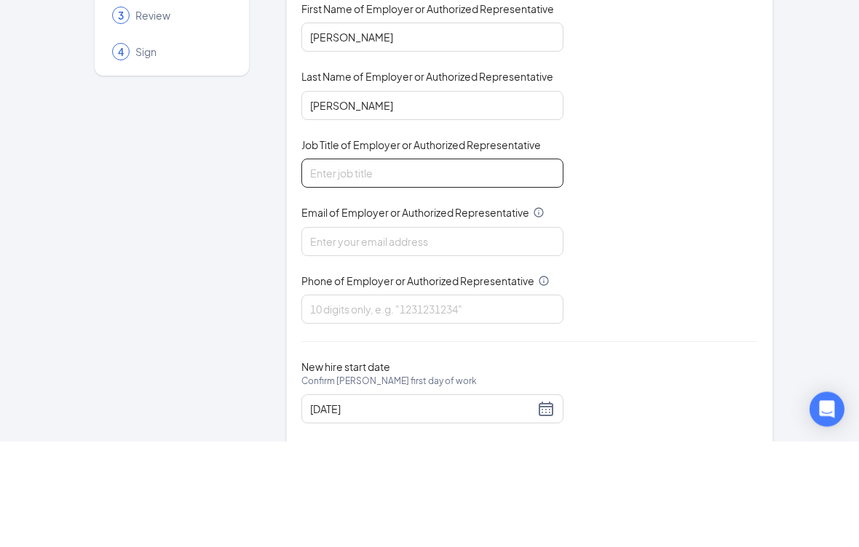
click at [477, 265] on input "Job Title of Employer or Authorized Representative" at bounding box center [432, 279] width 262 height 29
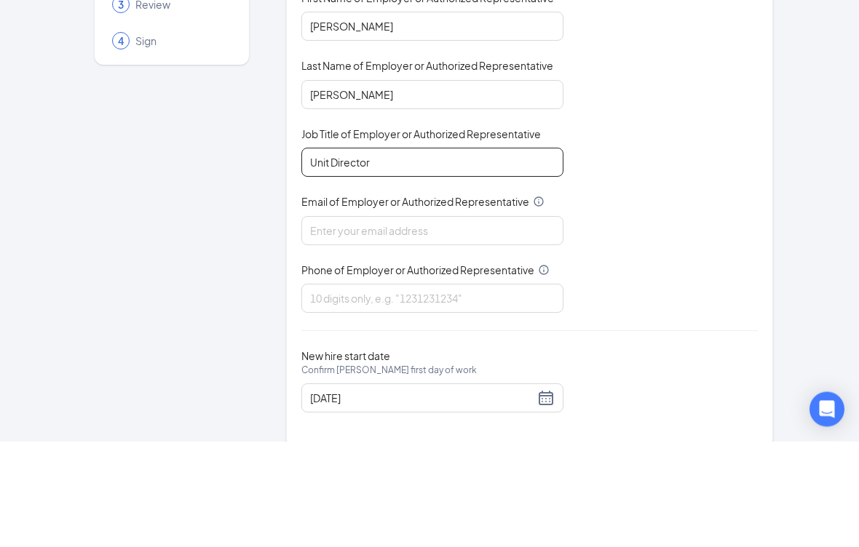
scroll to position [103, 0]
type input "Unit Director"
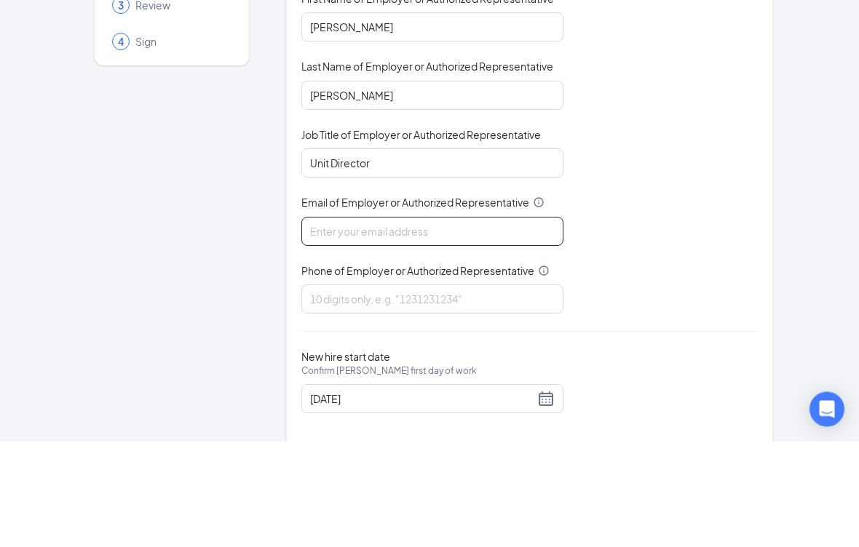
click at [469, 323] on input "Email of Employer or Authorized Representative" at bounding box center [432, 337] width 262 height 29
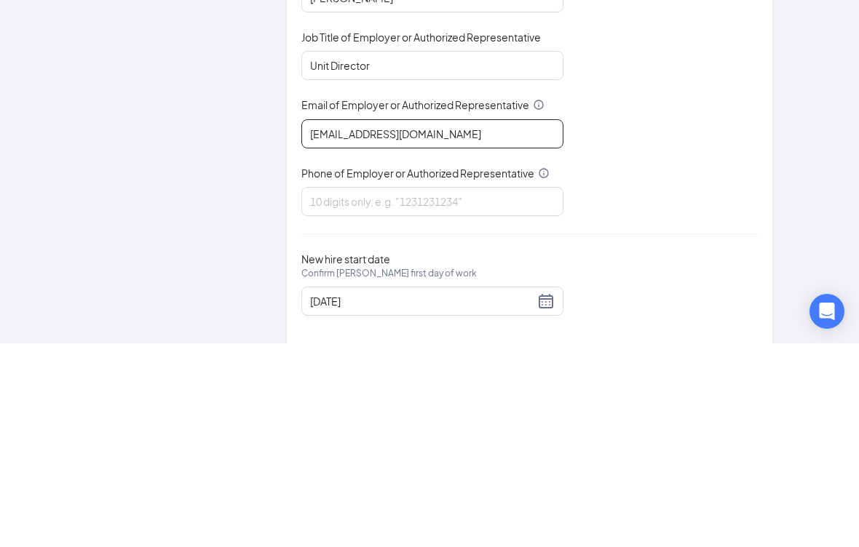
type input "triarc06@bojrdu.com"
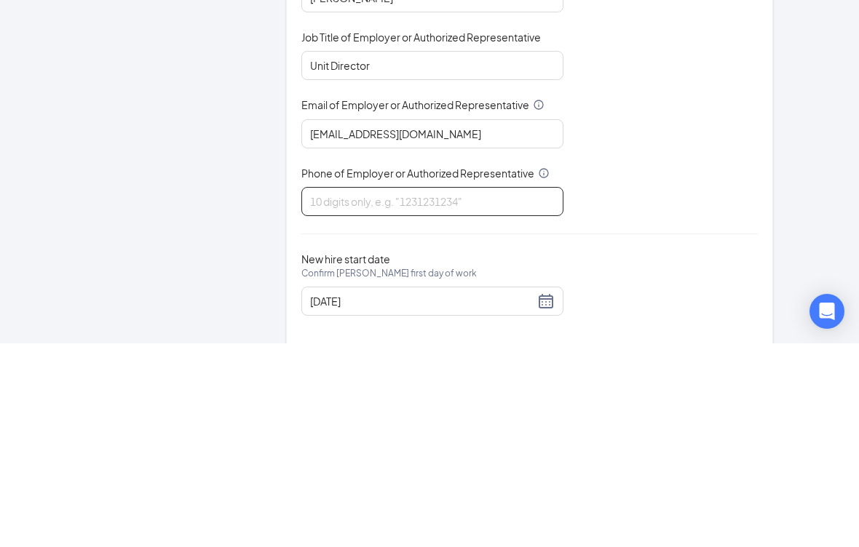
click at [504, 391] on input "Phone of Employer or Authorized Representative" at bounding box center [432, 405] width 262 height 29
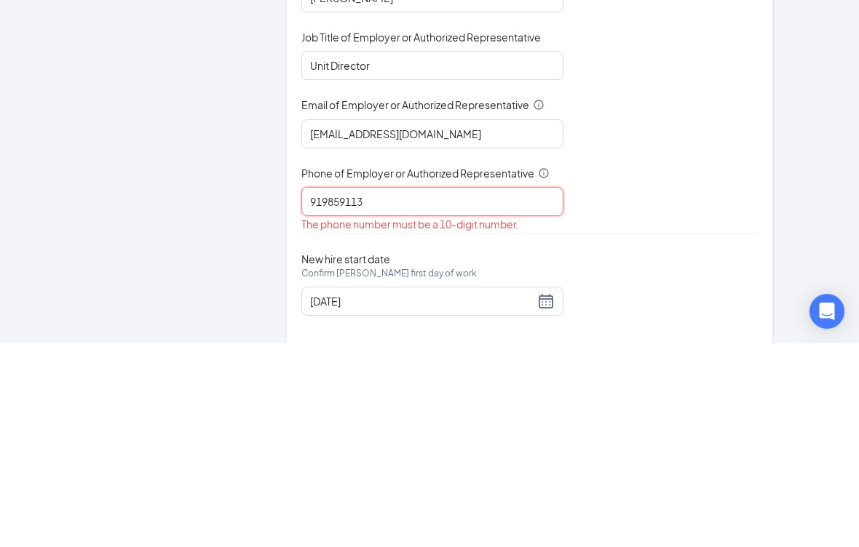
type input "9198591131"
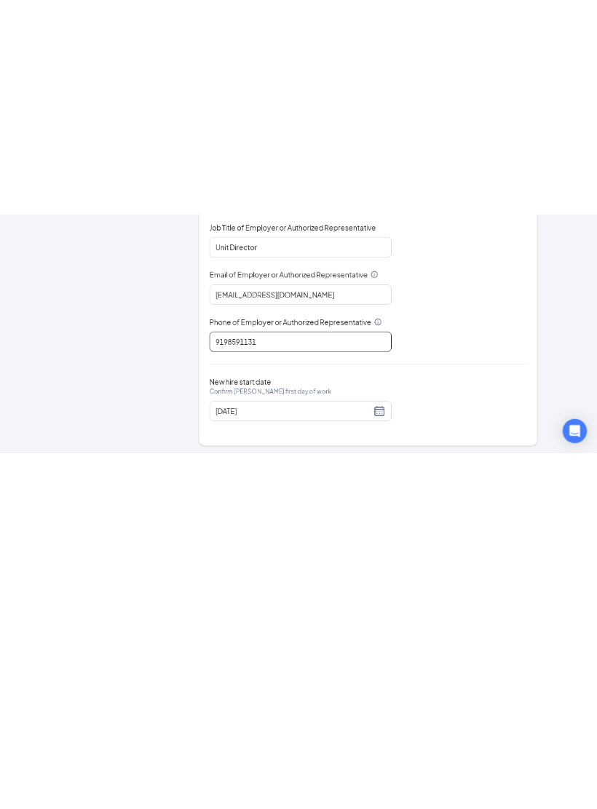
scroll to position [0, 0]
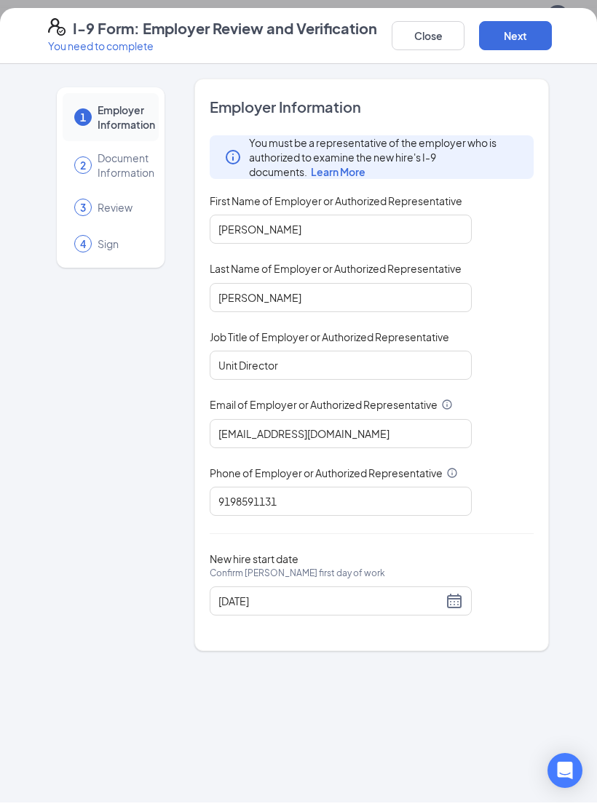
click at [521, 36] on button "Next" at bounding box center [515, 42] width 73 height 29
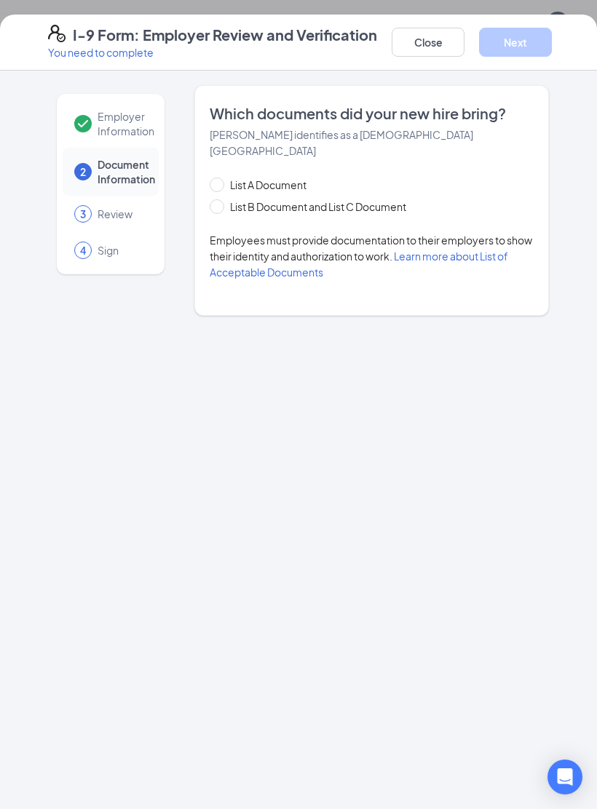
click at [222, 199] on span at bounding box center [217, 206] width 15 height 15
click at [220, 199] on input "List B Document and List C Document" at bounding box center [215, 204] width 10 height 10
radio input "true"
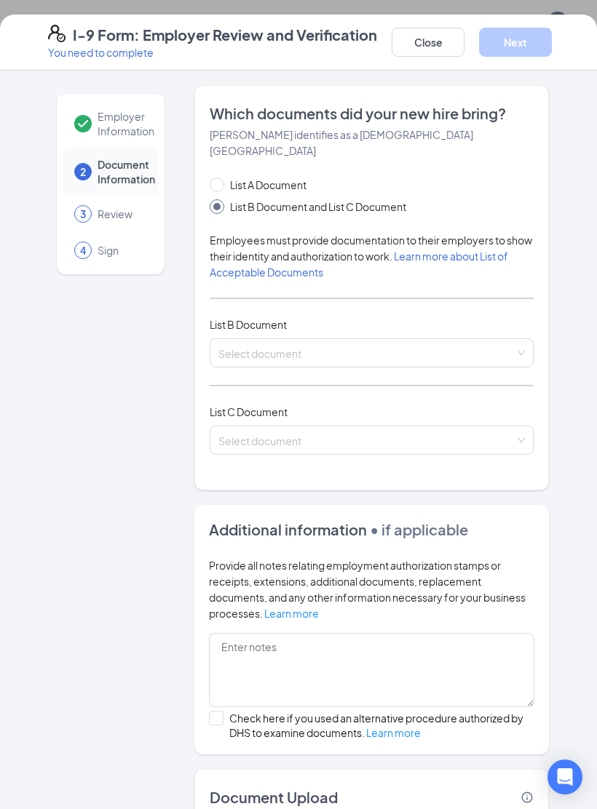
click at [438, 343] on input "search" at bounding box center [366, 350] width 296 height 22
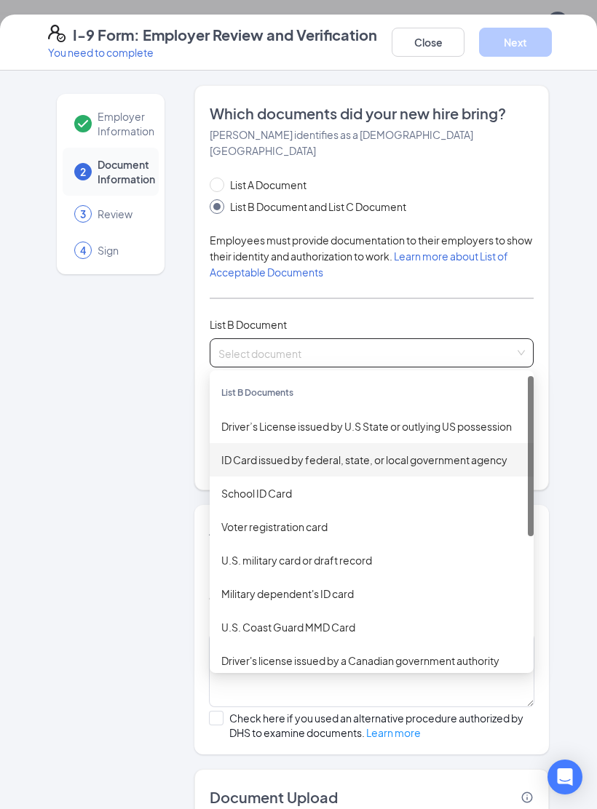
click at [354, 452] on div "ID Card issued by federal, state, or local government agency" at bounding box center [371, 460] width 301 height 16
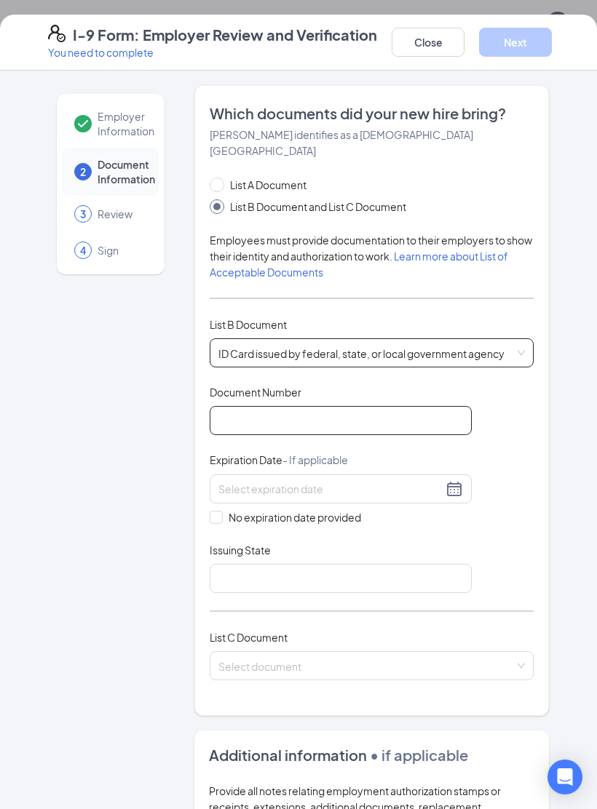
click at [432, 409] on input "Document Number" at bounding box center [341, 420] width 262 height 29
type input "000033191511"
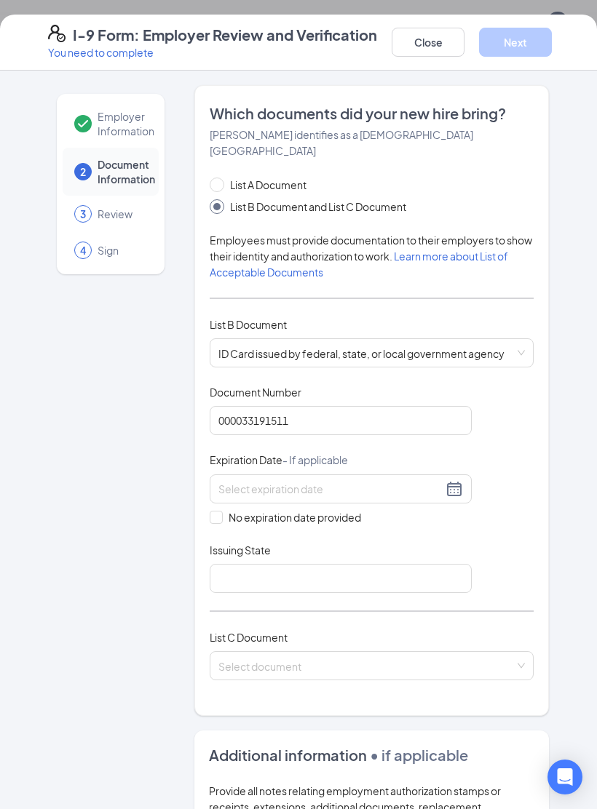
click at [452, 480] on div at bounding box center [340, 488] width 244 height 17
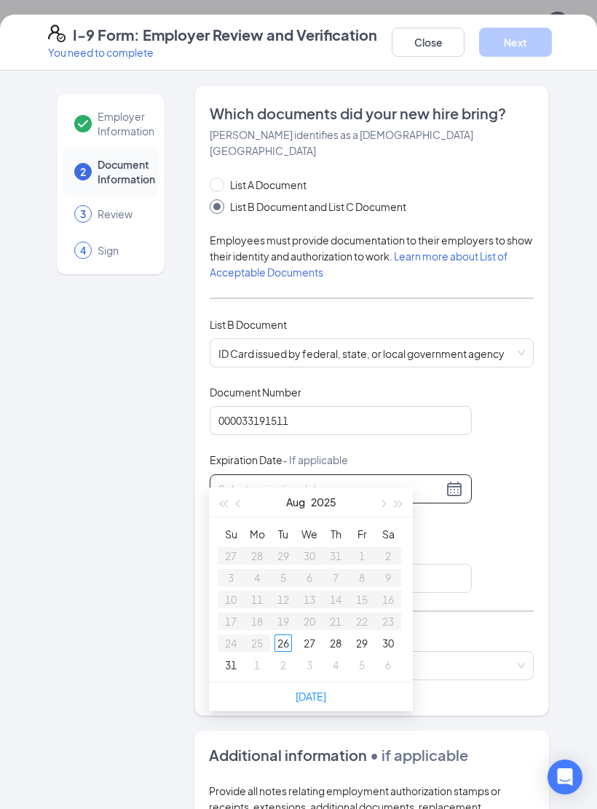
click at [223, 501] on span "button" at bounding box center [222, 504] width 7 height 7
click at [225, 506] on button "button" at bounding box center [223, 502] width 16 height 29
click at [404, 506] on button "button" at bounding box center [399, 502] width 16 height 29
click at [405, 509] on button "button" at bounding box center [399, 502] width 16 height 29
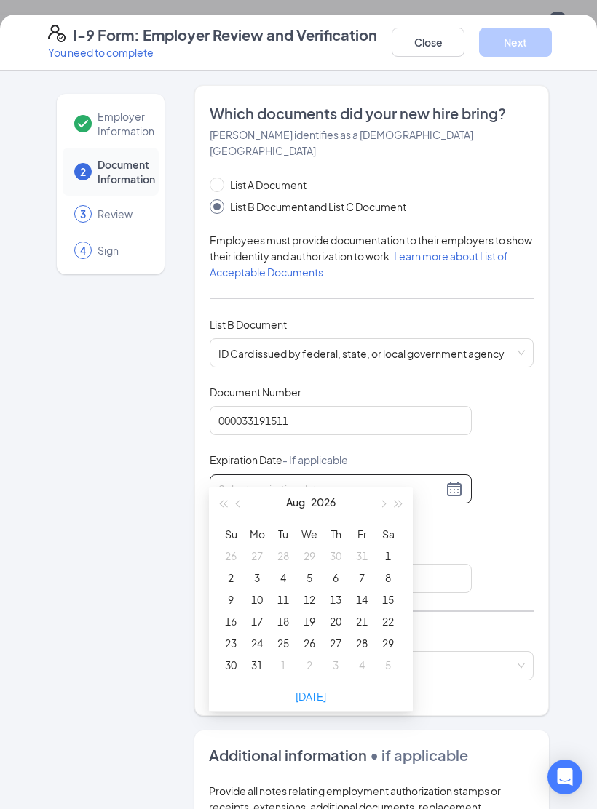
click at [405, 509] on button "button" at bounding box center [399, 502] width 16 height 29
click at [405, 504] on button "button" at bounding box center [399, 502] width 16 height 29
click at [406, 506] on button "button" at bounding box center [399, 502] width 16 height 29
click at [407, 509] on div "Aug 2029" at bounding box center [311, 503] width 204 height 30
click at [405, 501] on button "button" at bounding box center [399, 502] width 16 height 29
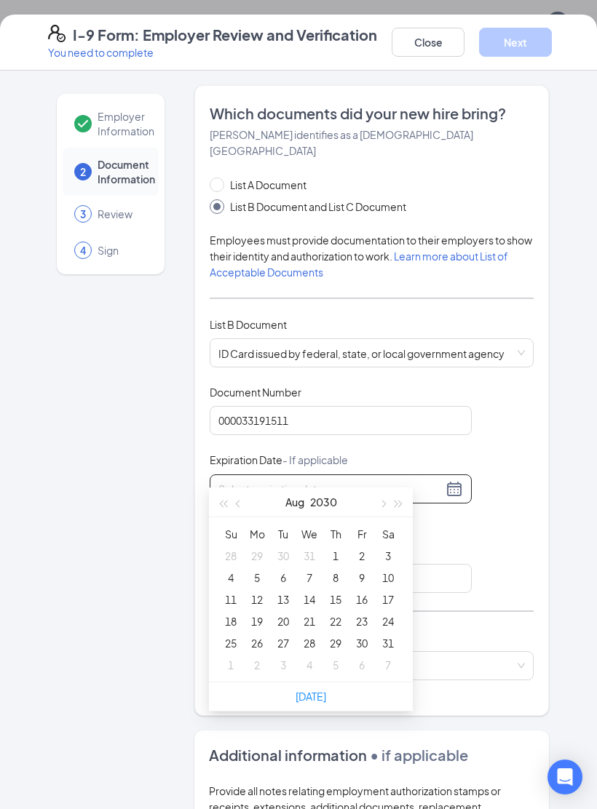
click at [245, 501] on button "button" at bounding box center [239, 502] width 16 height 29
click at [244, 505] on button "button" at bounding box center [239, 502] width 16 height 29
click at [243, 504] on button "button" at bounding box center [239, 502] width 16 height 29
click at [242, 501] on button "button" at bounding box center [239, 502] width 16 height 29
type input "04/29/2030"
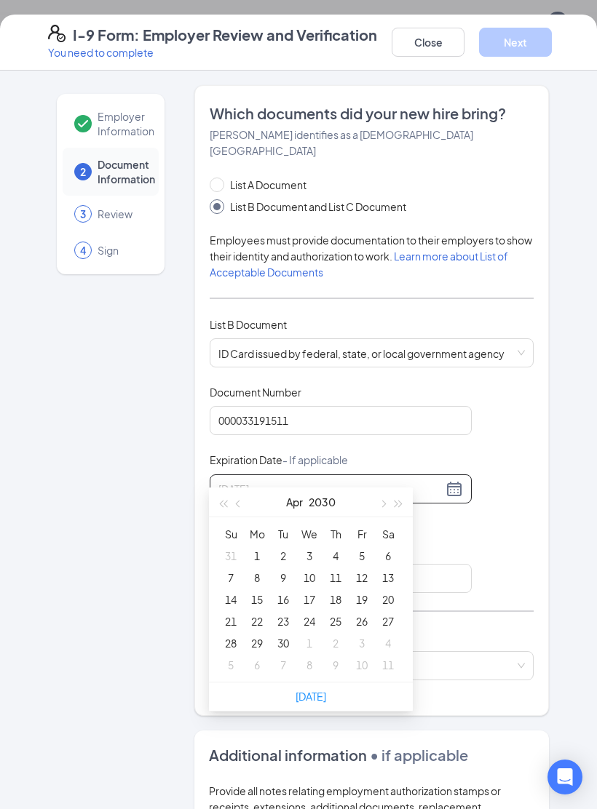
click at [264, 546] on div "29" at bounding box center [256, 642] width 17 height 17
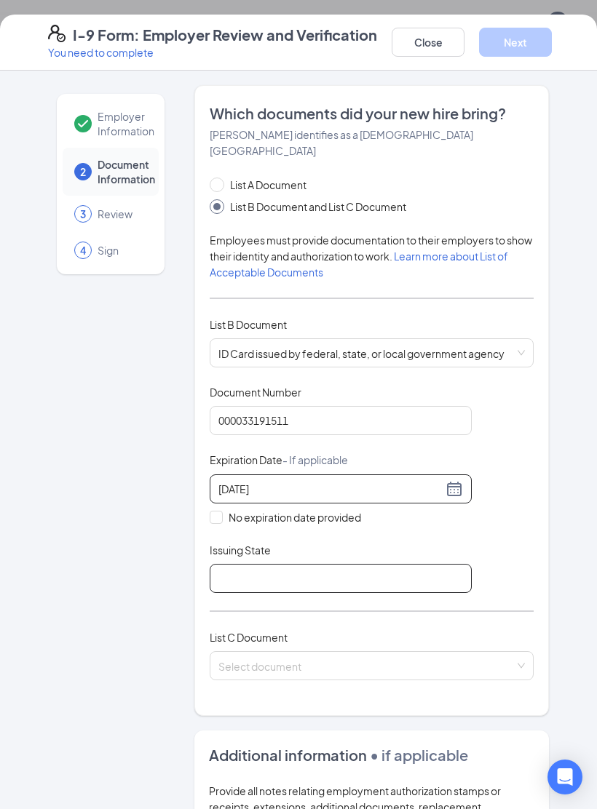
click at [325, 546] on input "Issuing State" at bounding box center [341, 578] width 262 height 29
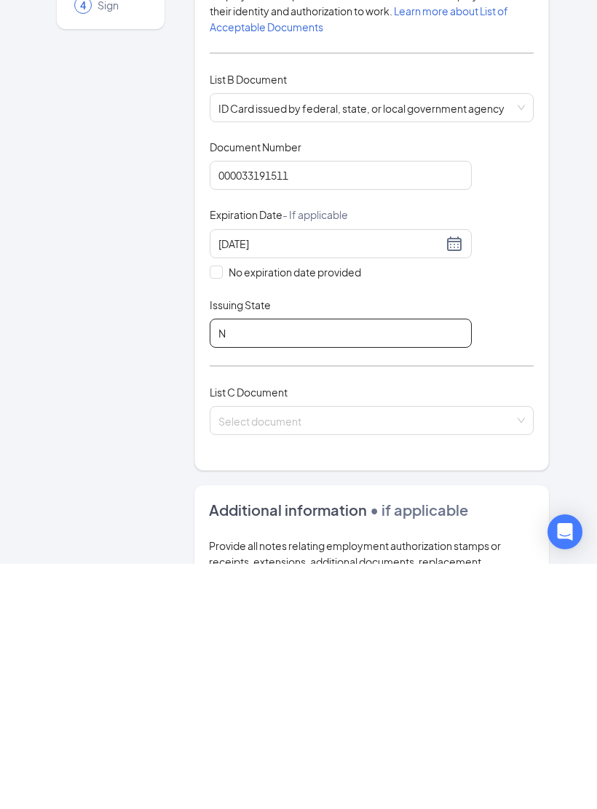
scroll to position [822, 0]
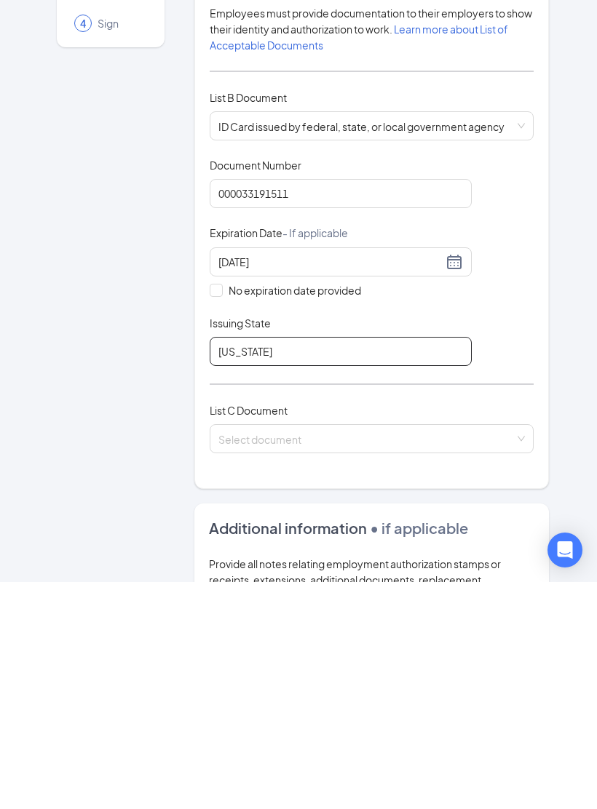
type input "North Carolina"
click at [435, 546] on input "search" at bounding box center [366, 663] width 296 height 22
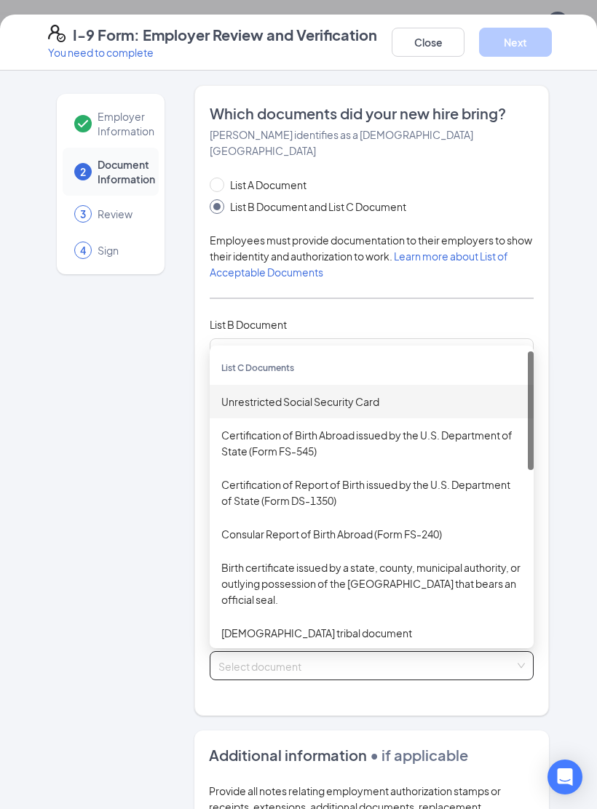
click at [353, 394] on div "Unrestricted Social Security Card" at bounding box center [371, 402] width 301 height 16
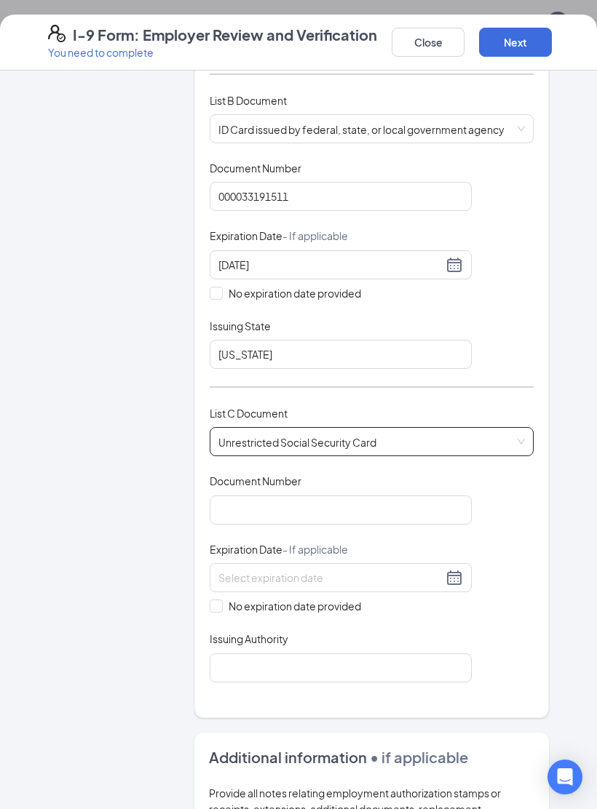
scroll to position [230, 0]
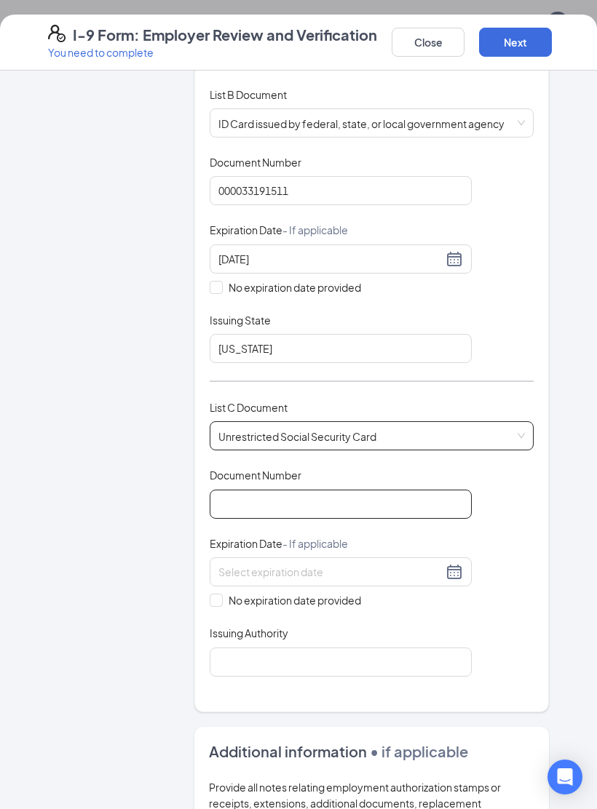
click at [370, 490] on input "Document Number" at bounding box center [341, 504] width 262 height 29
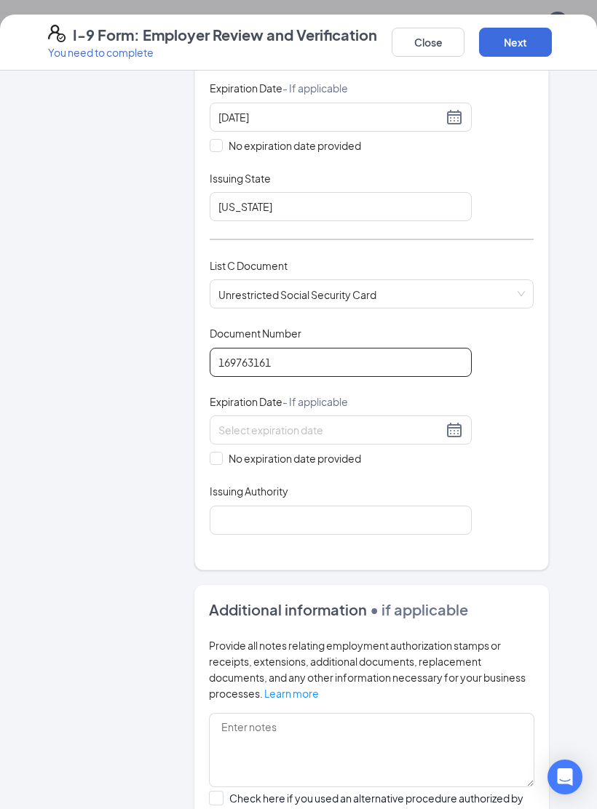
scroll to position [375, 0]
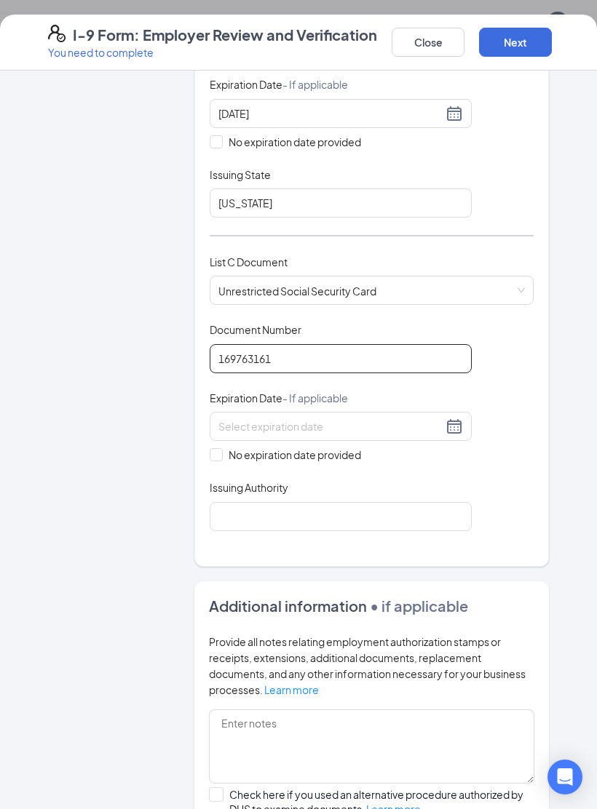
type input "169763161"
click at [218, 448] on input "No expiration date provided" at bounding box center [215, 453] width 10 height 10
checkbox input "true"
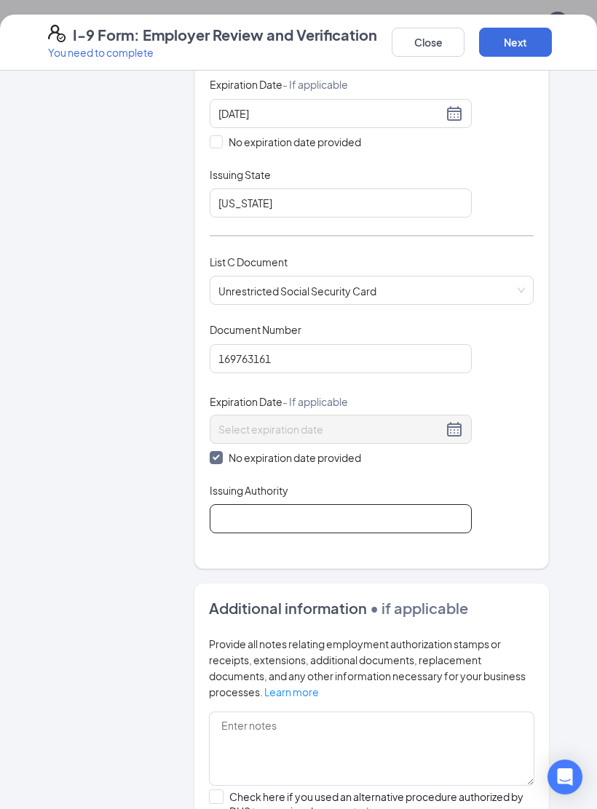
click at [386, 504] on input "Issuing Authority" at bounding box center [341, 518] width 262 height 29
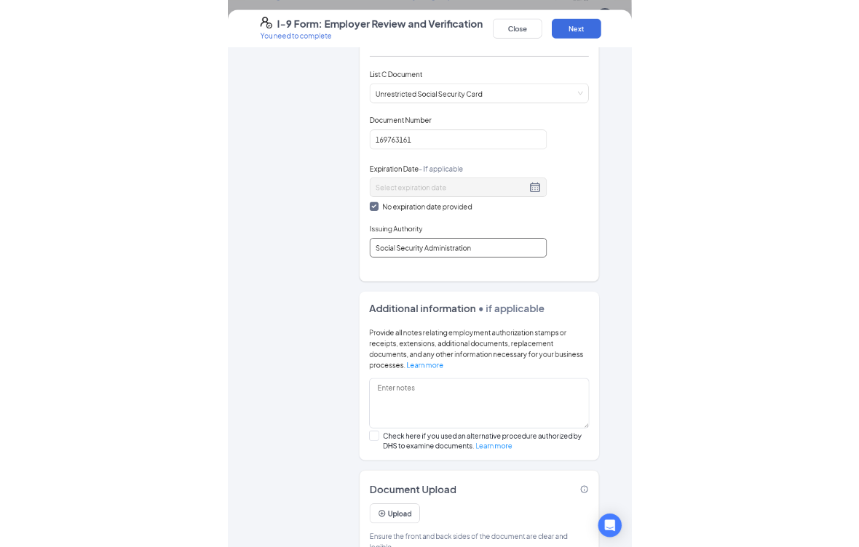
scroll to position [496, 0]
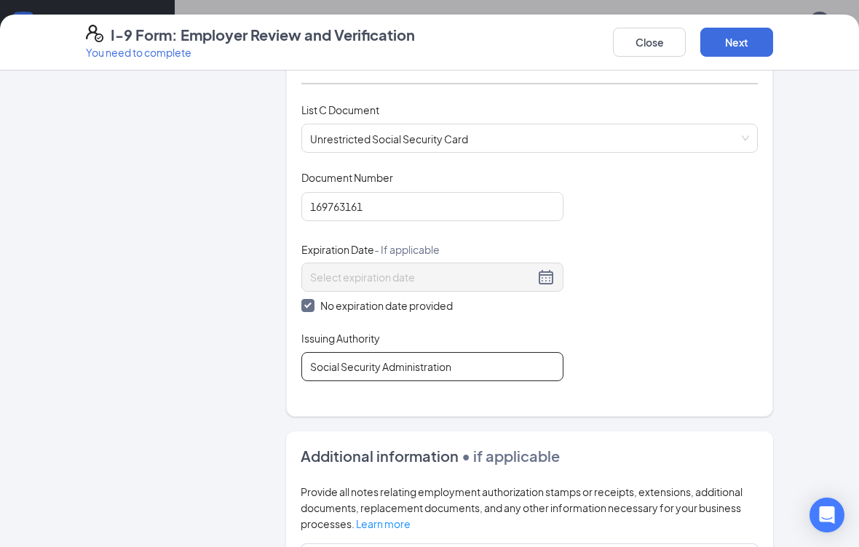
type input "Social Security Administration"
click at [829, 187] on div "Employer Information 2 Document Information 3 Review 4 Sign Which documents did…" at bounding box center [429, 309] width 859 height 477
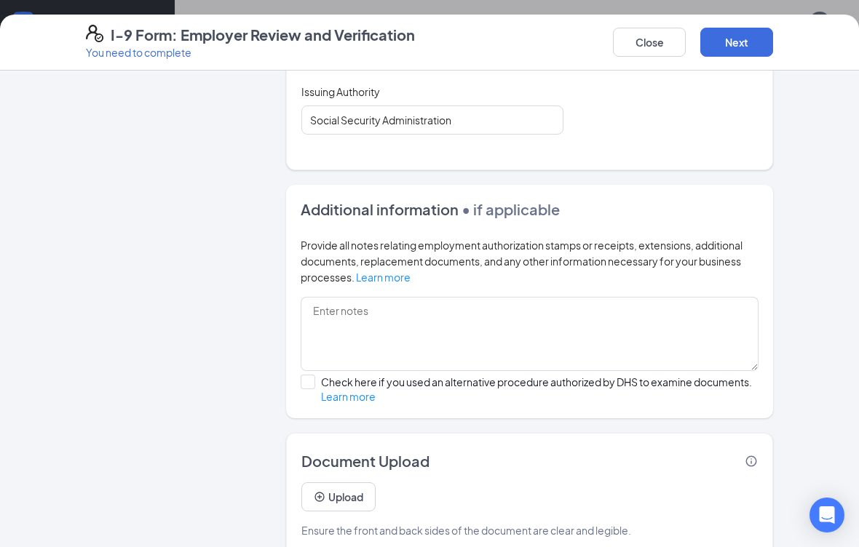
scroll to position [741, 0]
click at [351, 498] on button "Upload" at bounding box center [338, 497] width 74 height 29
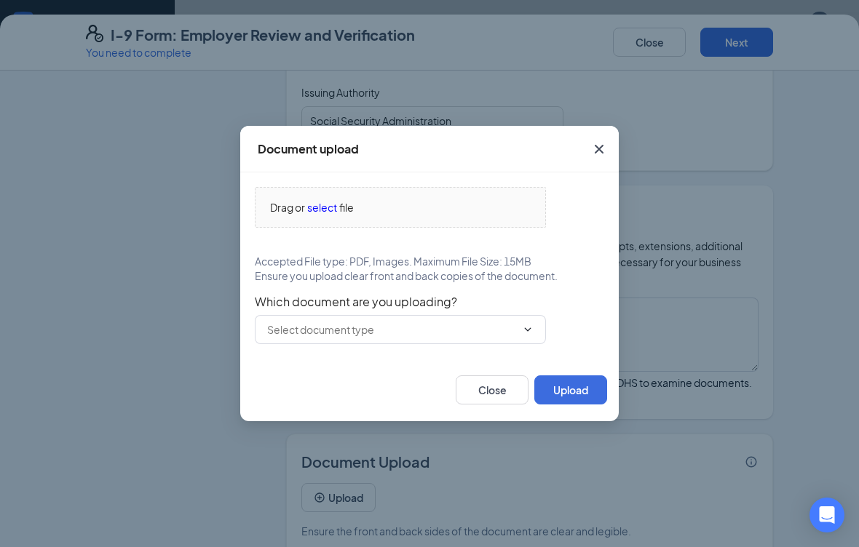
click at [392, 210] on div "Drag or select file" at bounding box center [400, 207] width 290 height 16
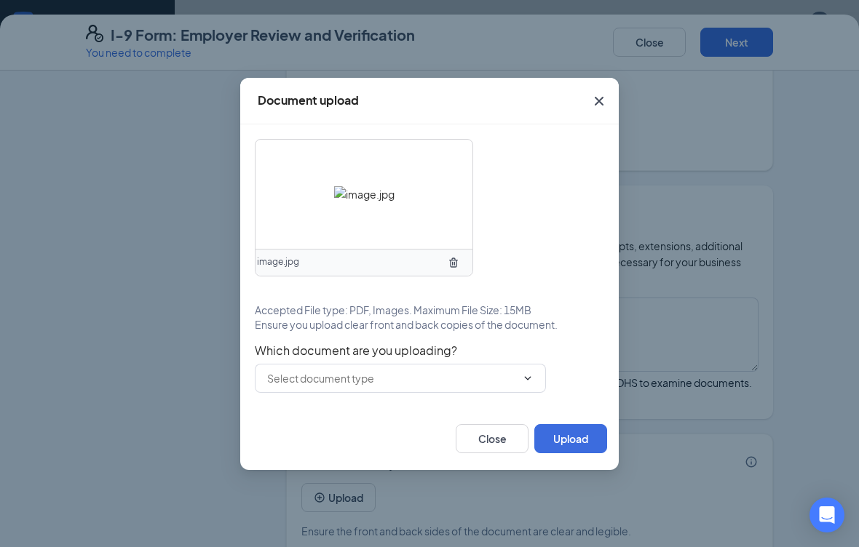
click at [583, 449] on button "Upload" at bounding box center [570, 438] width 73 height 29
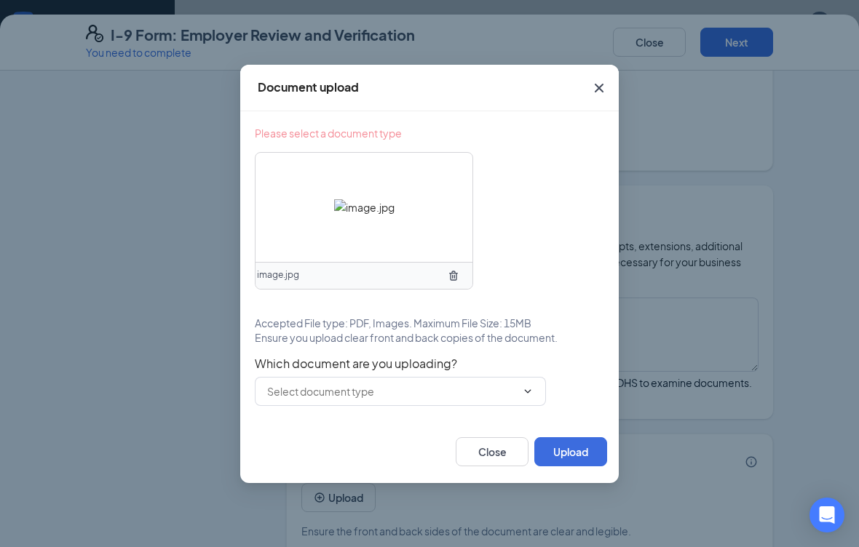
click at [533, 394] on icon "ChevronDown" at bounding box center [528, 392] width 12 height 12
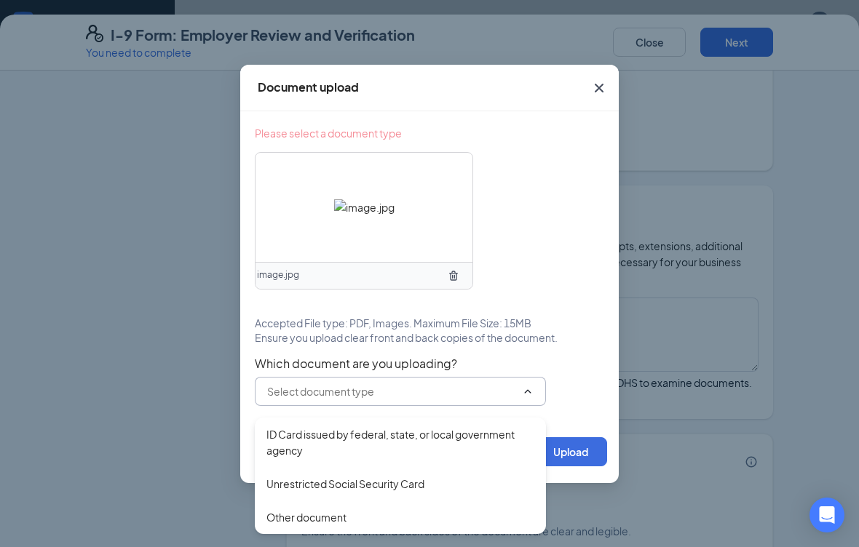
click at [422, 439] on div "ID Card issued by federal, state, or local government agency" at bounding box center [400, 442] width 268 height 32
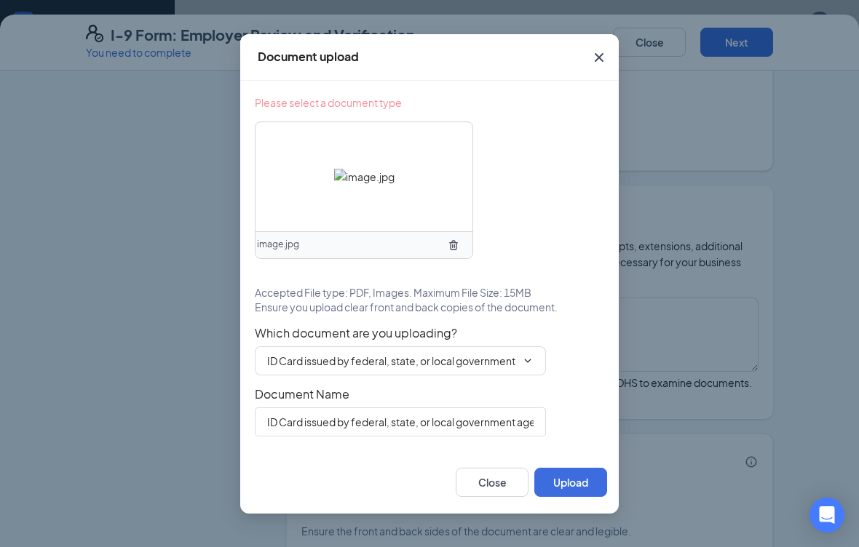
click at [576, 491] on button "Upload" at bounding box center [570, 482] width 73 height 29
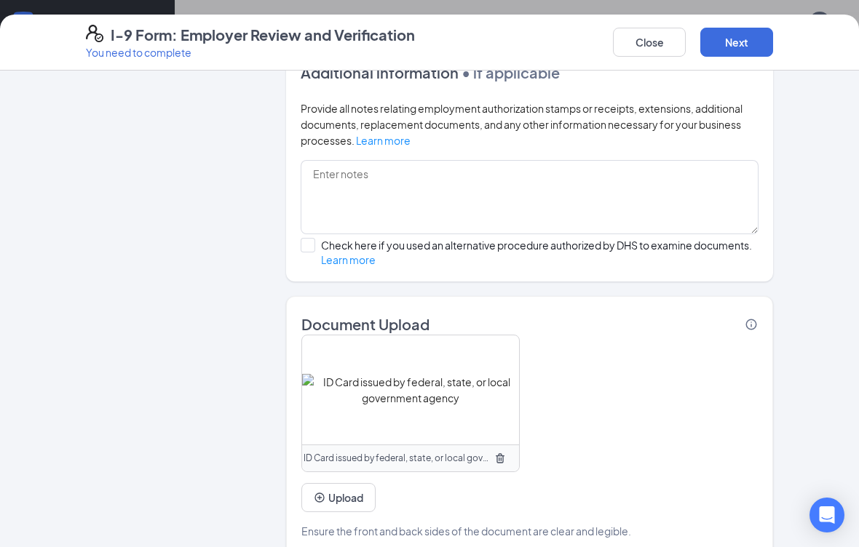
scroll to position [1066, 0]
click at [344, 491] on button "Upload" at bounding box center [338, 497] width 74 height 29
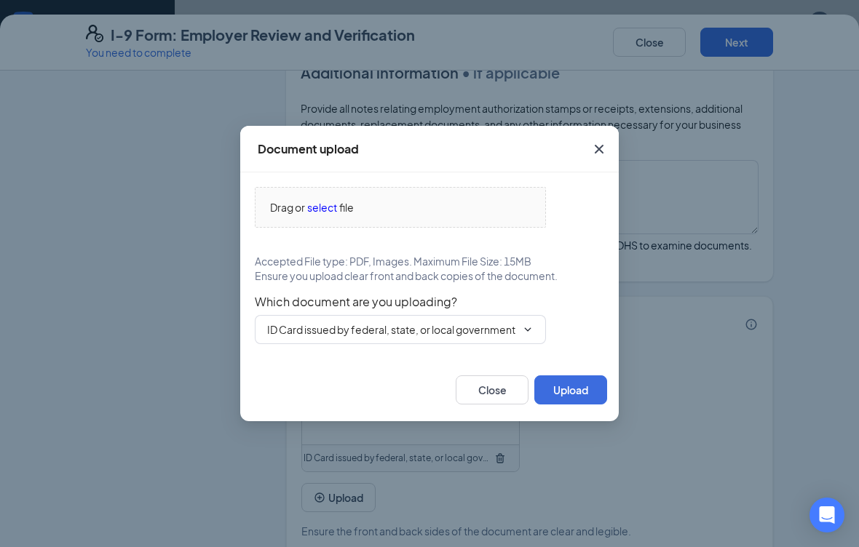
click at [343, 215] on span "file" at bounding box center [346, 207] width 15 height 16
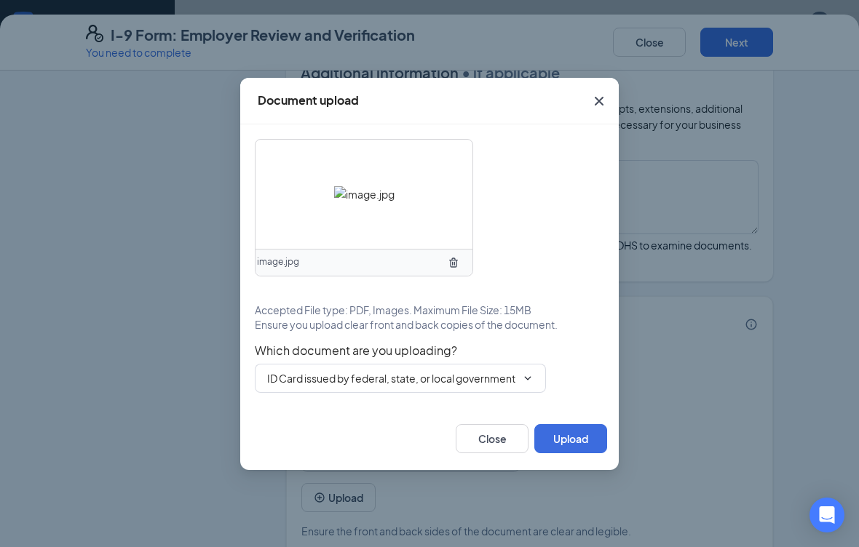
click at [531, 381] on icon "ChevronDown" at bounding box center [528, 379] width 12 height 12
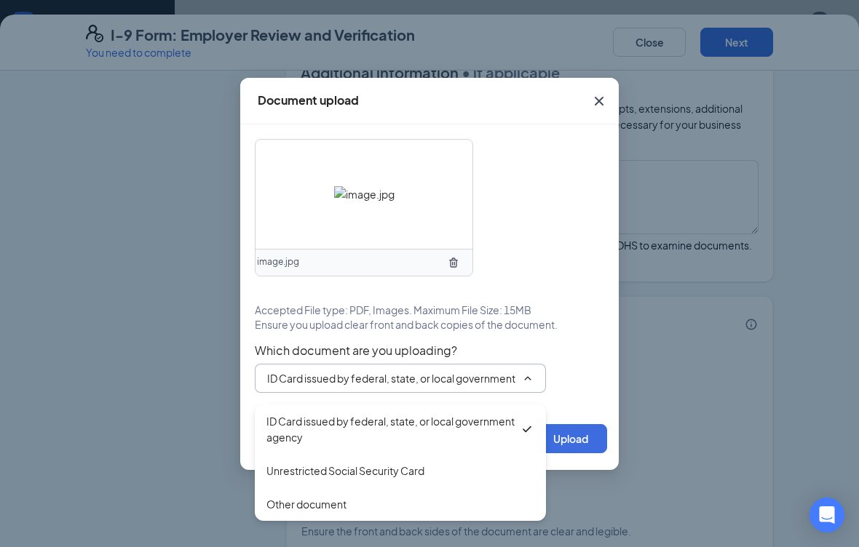
click at [391, 471] on div "Unrestricted Social Security Card" at bounding box center [345, 471] width 158 height 16
type input "Unrestricted Social Security Card"
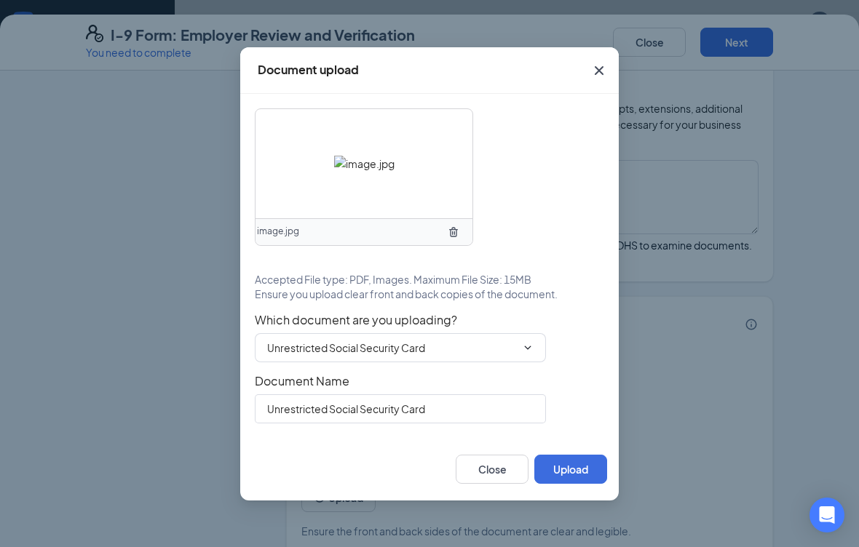
click at [571, 482] on button "Upload" at bounding box center [570, 469] width 73 height 29
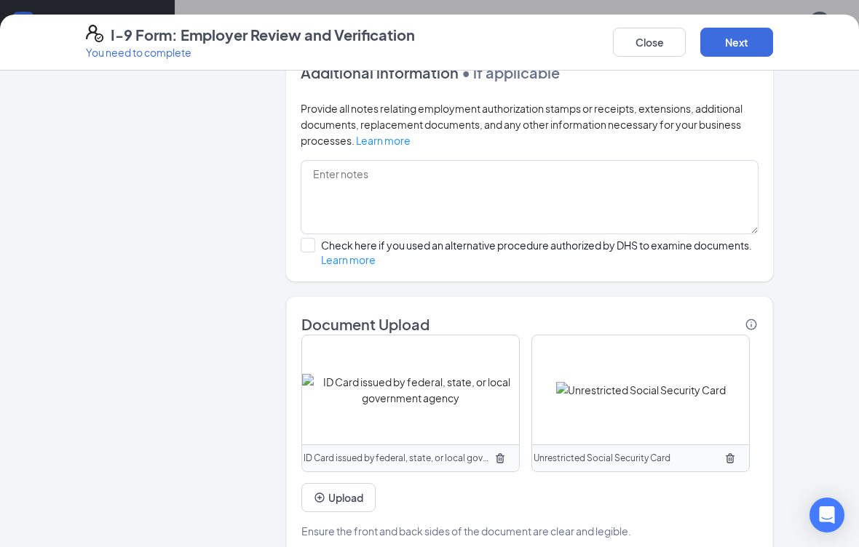
click at [742, 47] on button "Next" at bounding box center [736, 42] width 73 height 29
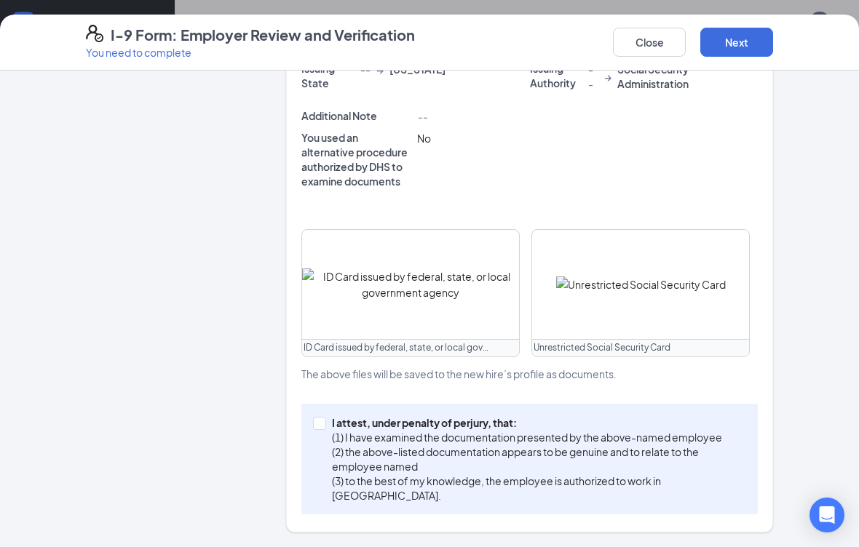
scroll to position [536, 0]
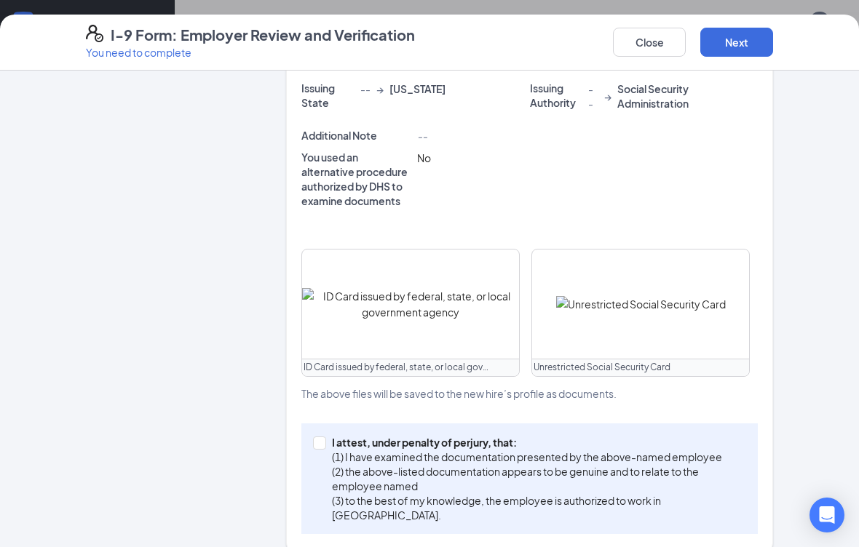
click at [323, 442] on input "I attest, under penalty of perjury, that: (1) I have examined the documentation…" at bounding box center [318, 442] width 10 height 10
checkbox input "true"
click at [748, 49] on button "Next" at bounding box center [736, 42] width 73 height 29
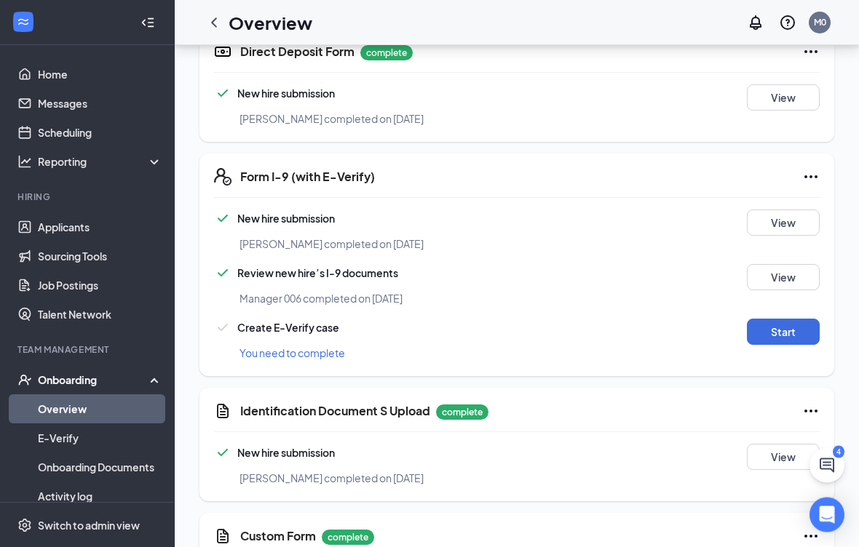
click at [790, 334] on button "Start" at bounding box center [783, 332] width 73 height 26
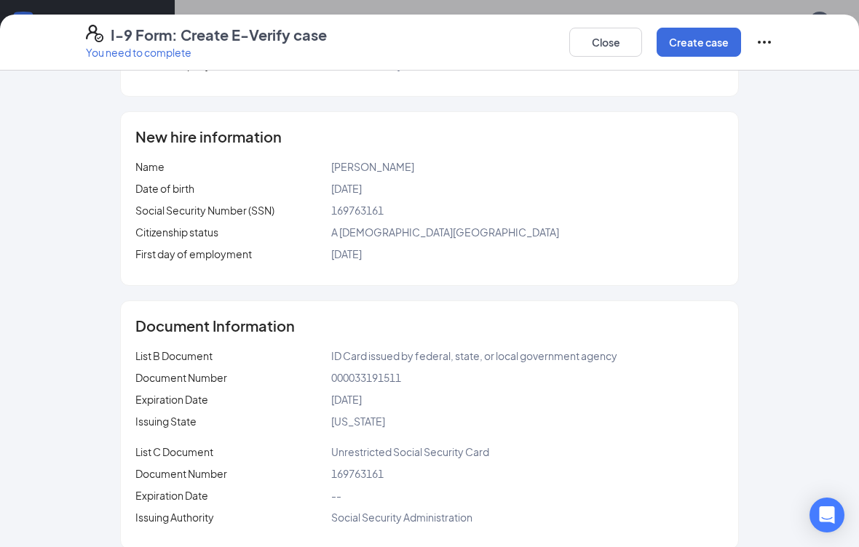
scroll to position [132, 0]
click at [702, 44] on button "Create case" at bounding box center [698, 42] width 84 height 29
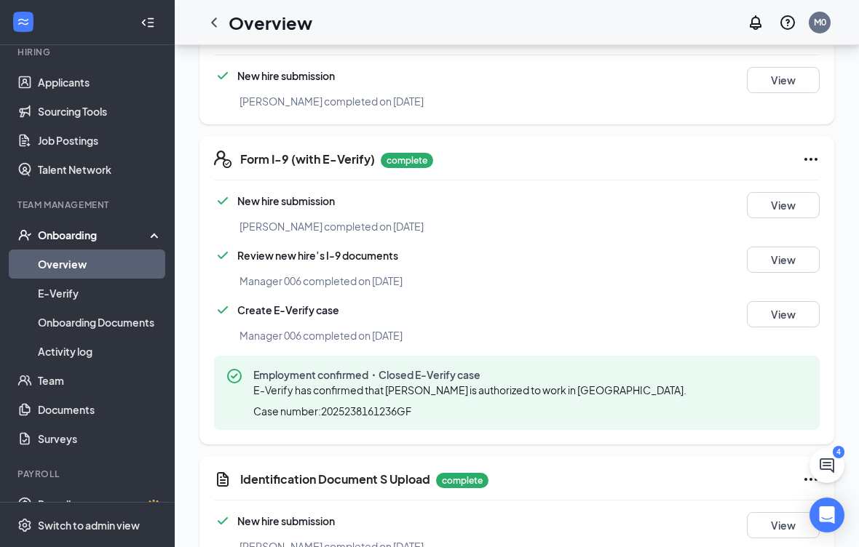
scroll to position [992, 0]
click at [92, 409] on link "Documents" at bounding box center [100, 409] width 124 height 29
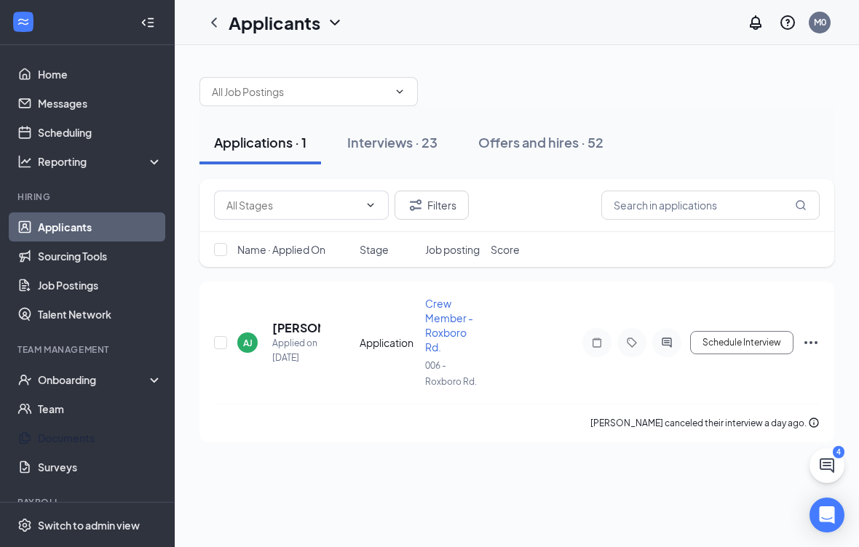
click at [65, 437] on link "Documents" at bounding box center [100, 437] width 124 height 29
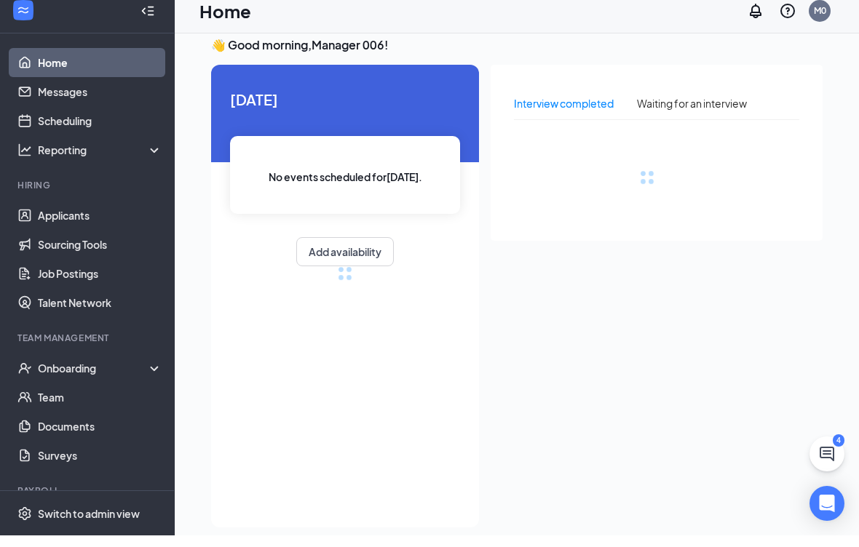
scroll to position [16, 0]
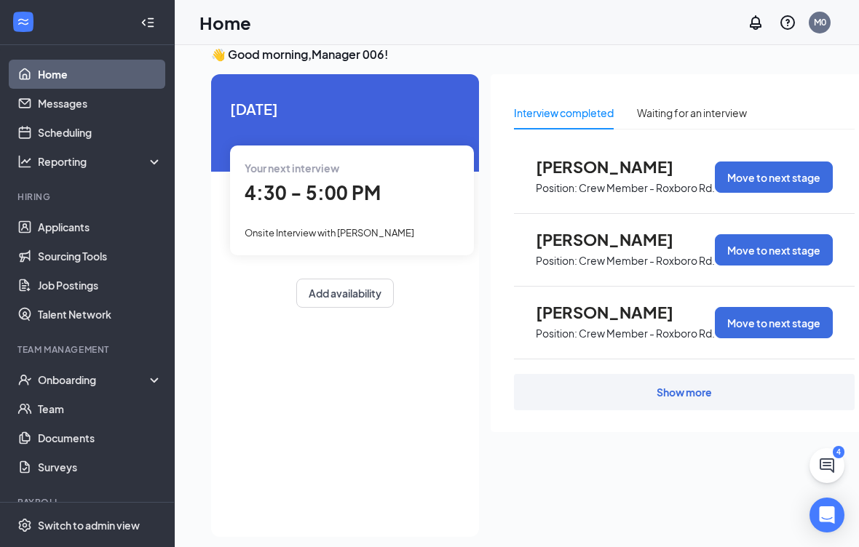
click at [157, 386] on div "Onboarding" at bounding box center [87, 379] width 175 height 29
click at [66, 421] on link "Overview" at bounding box center [100, 408] width 124 height 29
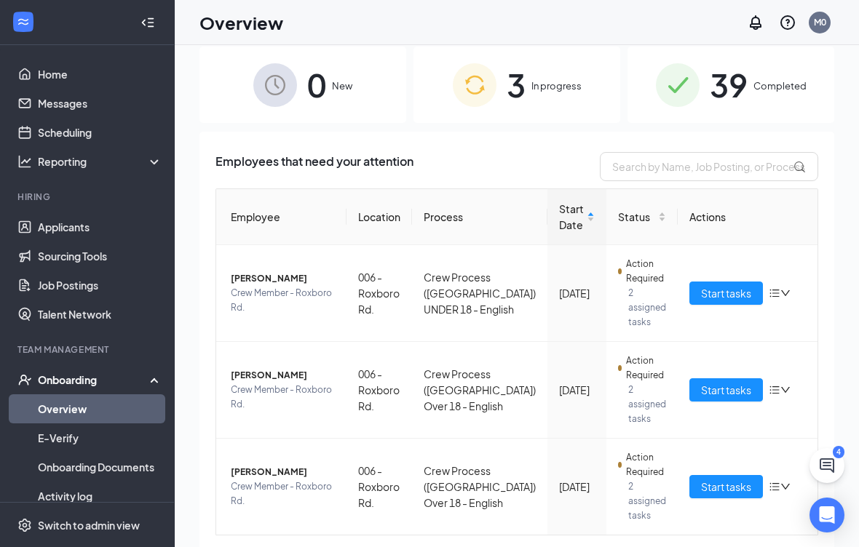
click at [786, 71] on div "39 Completed" at bounding box center [730, 85] width 207 height 76
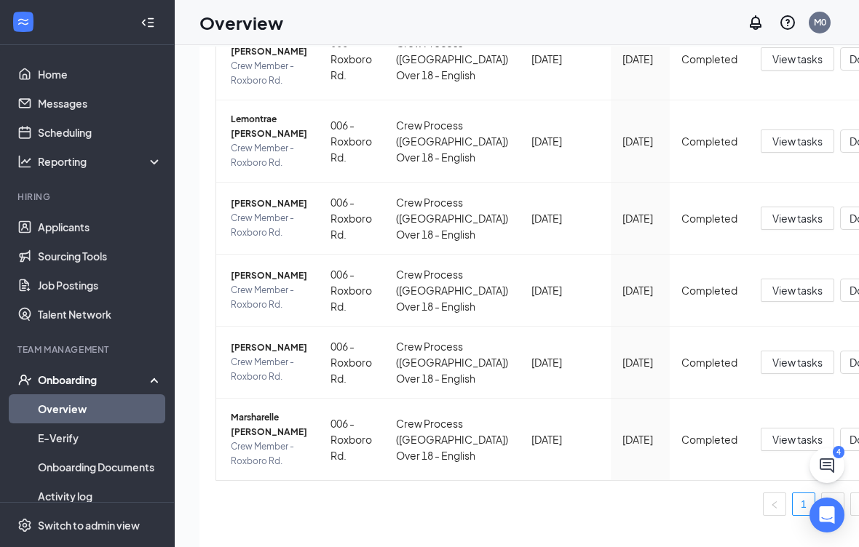
scroll to position [939, 0]
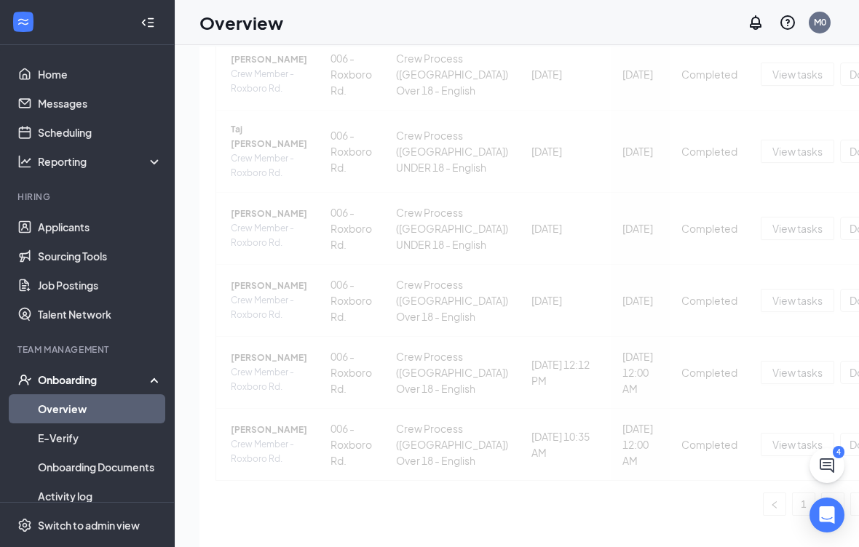
scroll to position [813, 0]
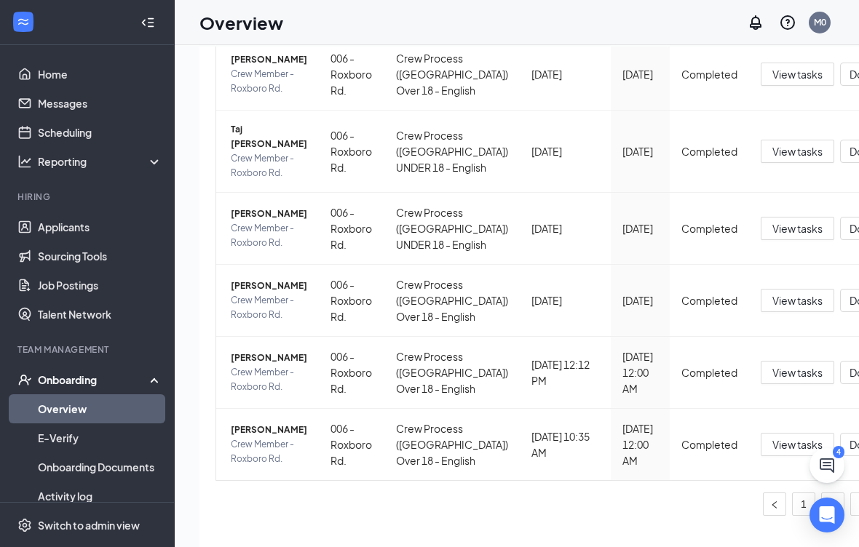
click at [114, 29] on div at bounding box center [87, 22] width 174 height 45
